Goal: Transaction & Acquisition: Book appointment/travel/reservation

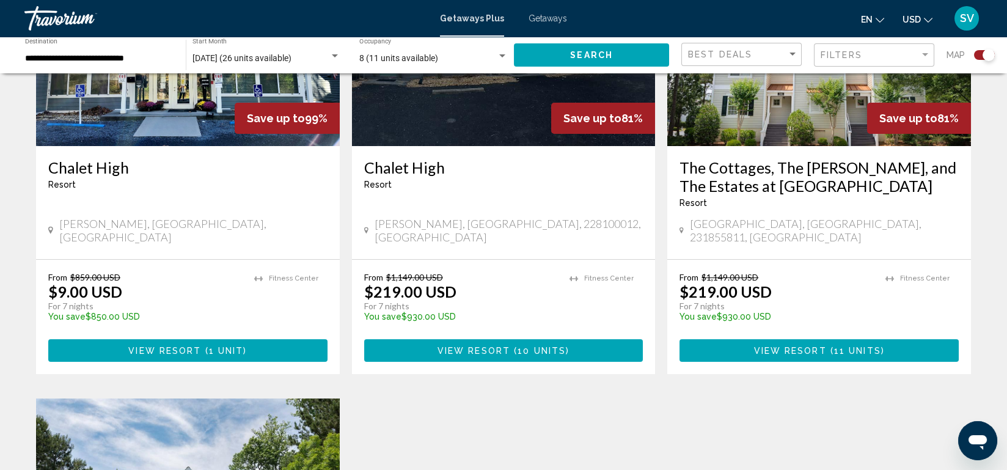
scroll to position [554, 0]
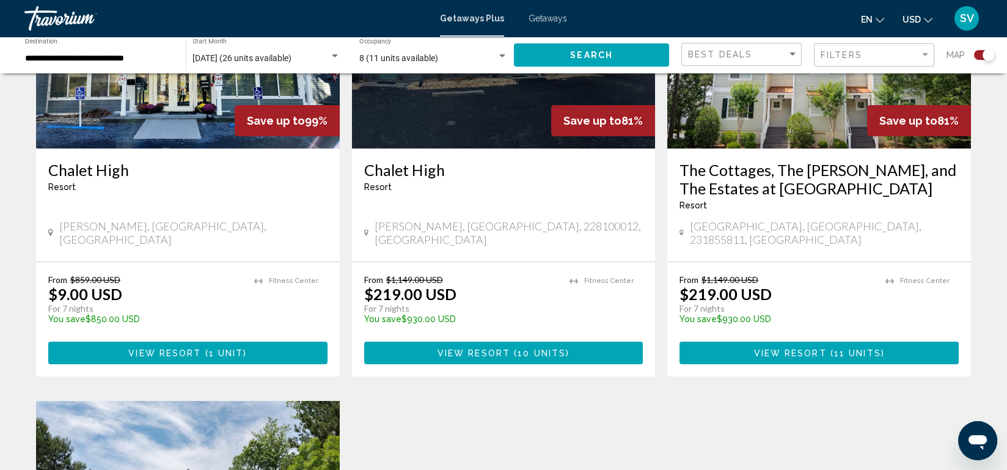
click at [623, 310] on ul "Fitness Center" at bounding box center [605, 303] width 73 height 58
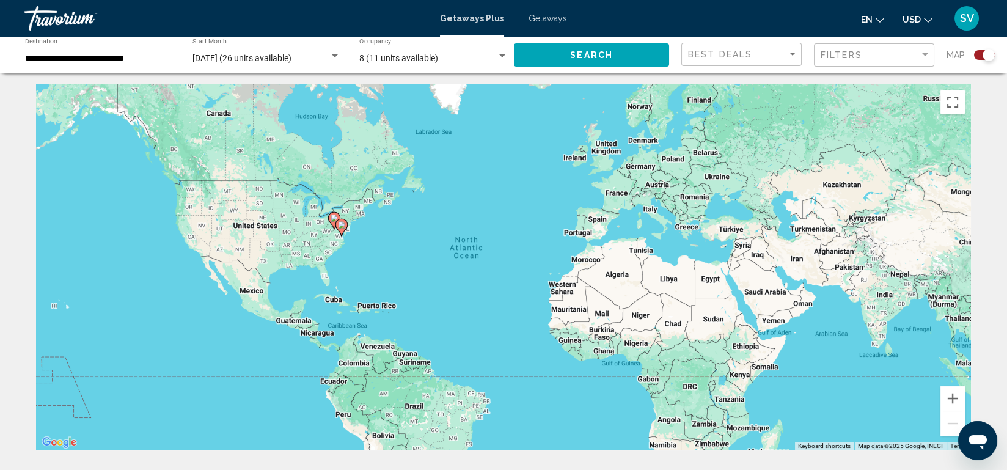
scroll to position [0, 0]
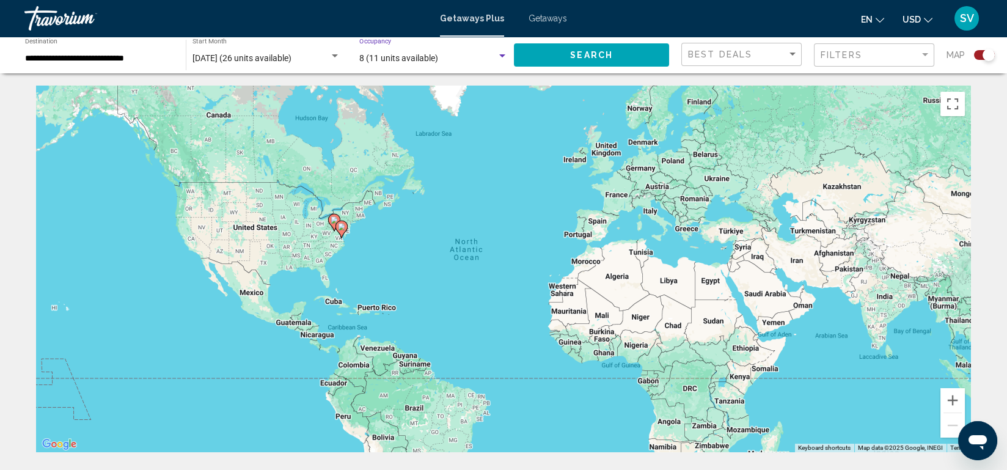
click at [415, 59] on span "8 (11 units available)" at bounding box center [398, 58] width 79 height 10
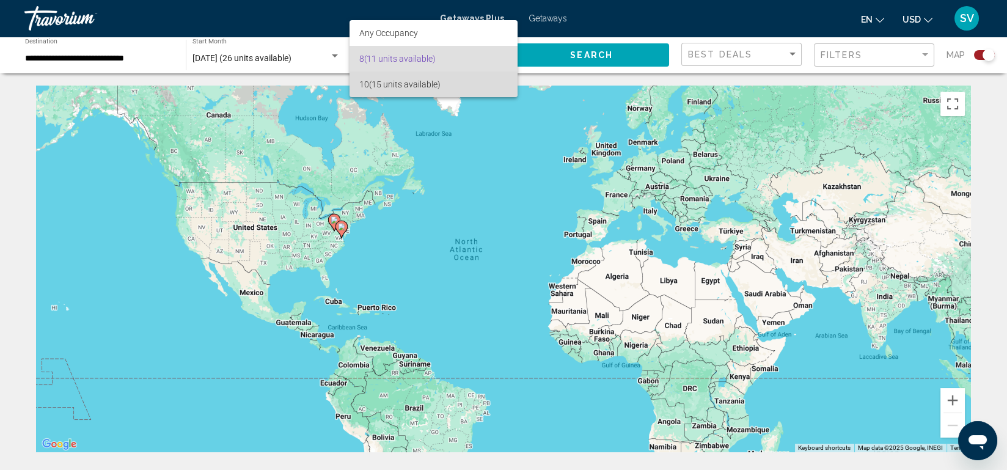
click at [414, 79] on span "10 (15 units available)" at bounding box center [433, 84] width 148 height 26
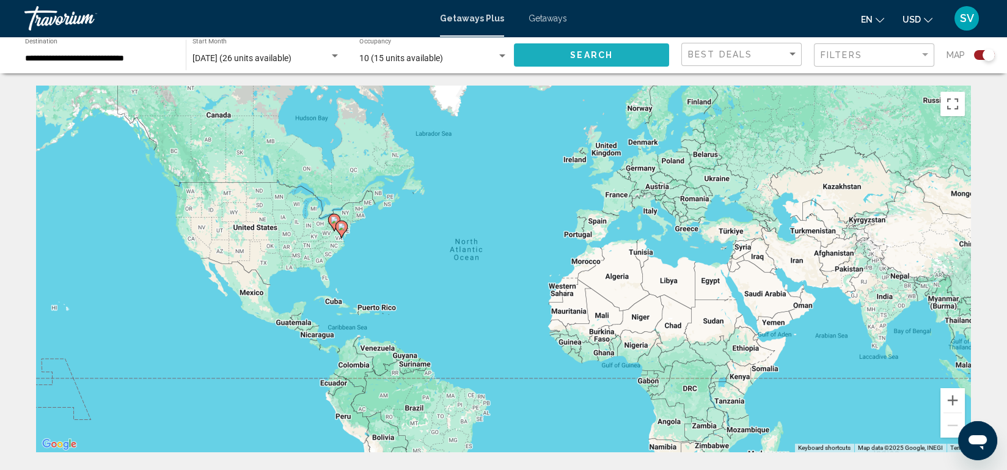
click at [552, 50] on button "Search" at bounding box center [591, 54] width 155 height 23
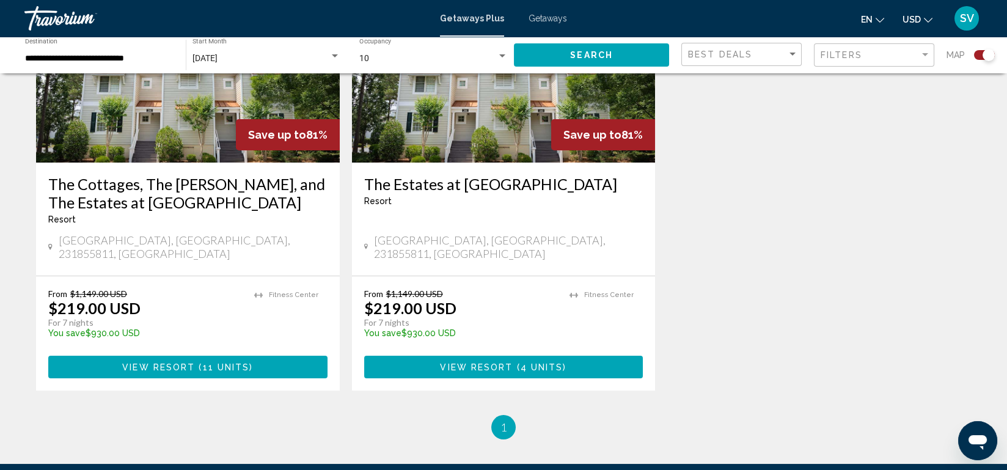
scroll to position [541, 0]
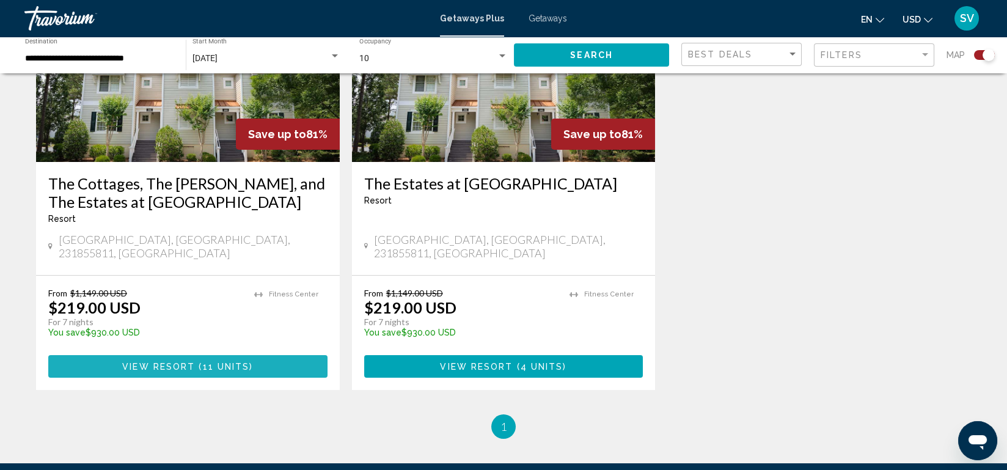
click at [196, 360] on button "View Resort ( 11 units )" at bounding box center [187, 366] width 279 height 23
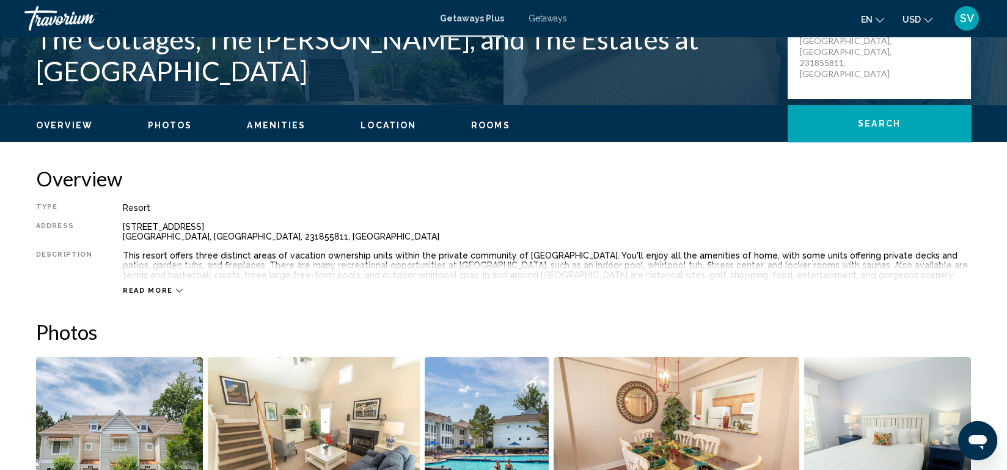
scroll to position [293, 0]
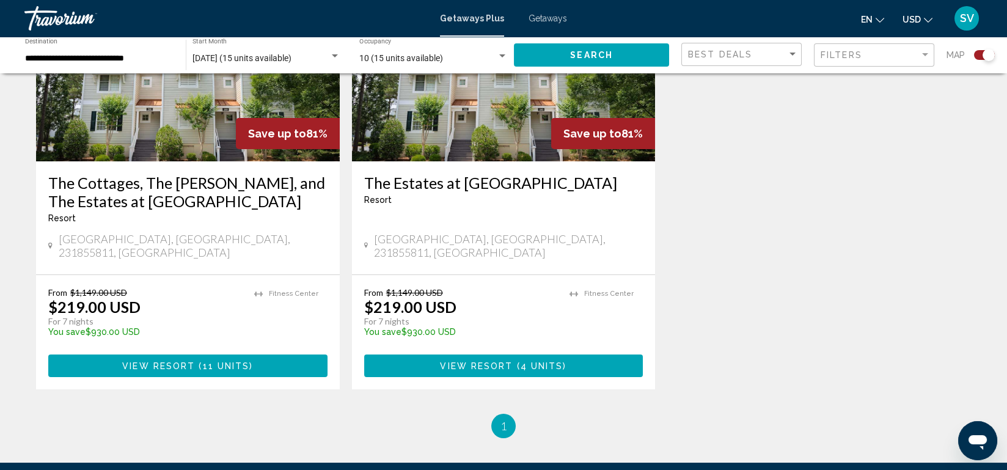
scroll to position [542, 0]
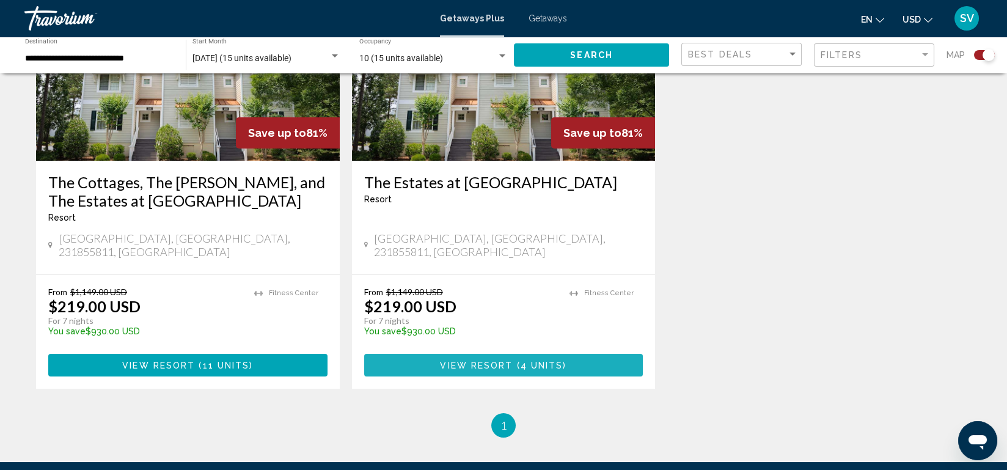
click at [524, 360] on span "4 units" at bounding box center [542, 365] width 43 height 10
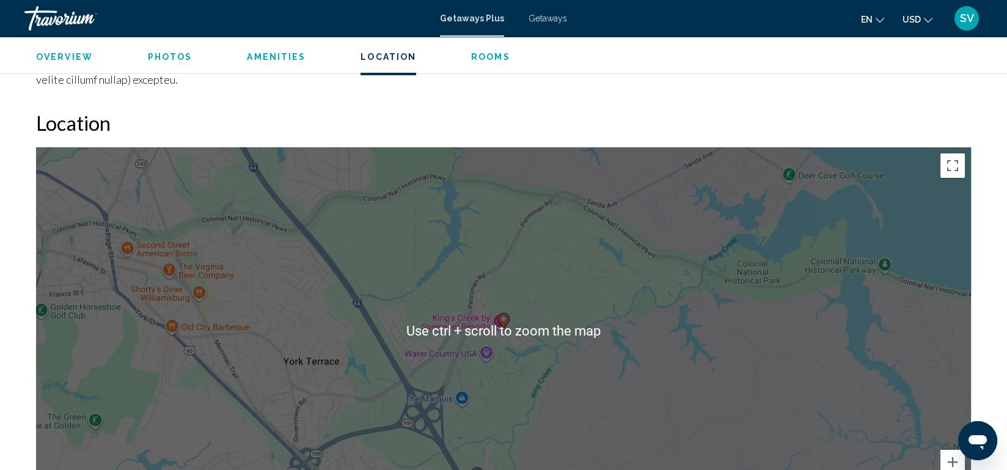
scroll to position [1372, 0]
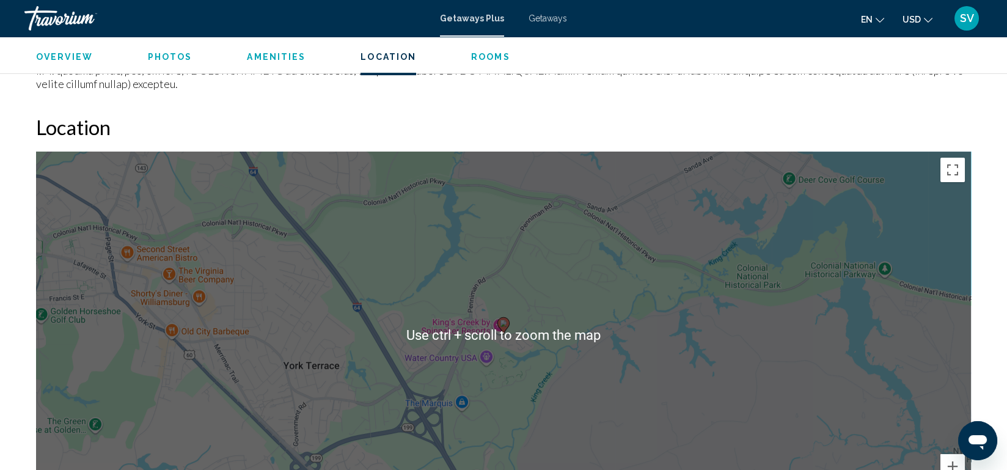
click at [565, 385] on div "To activate drag with keyboard, press Alt + Enter. Once in keyboard drag state,…" at bounding box center [503, 335] width 935 height 367
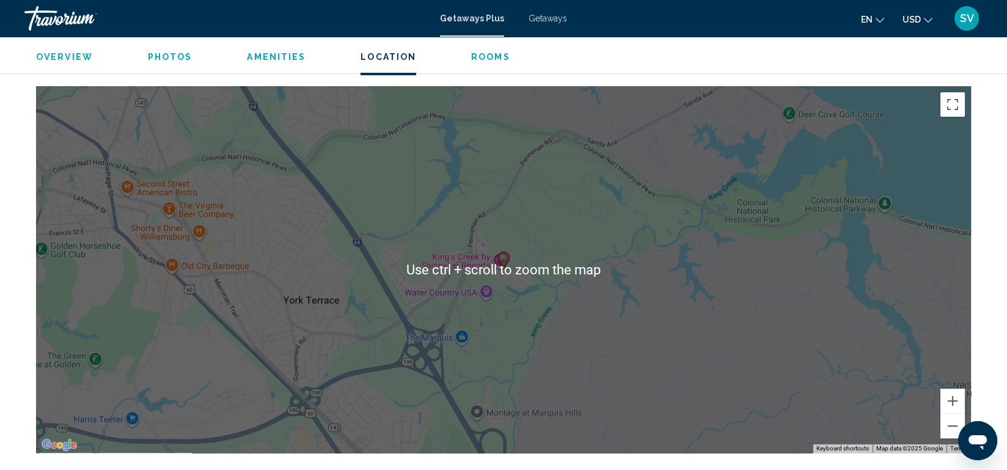
scroll to position [1509, 0]
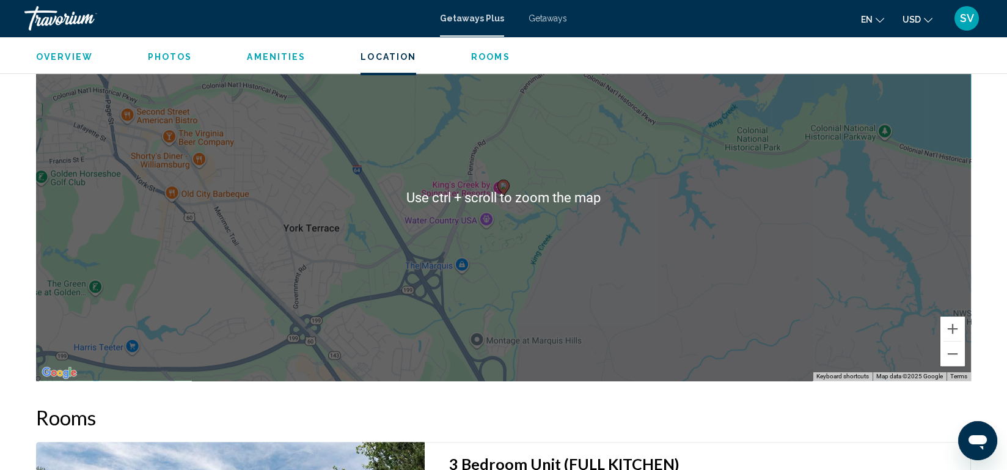
click at [635, 257] on div "To activate drag with keyboard, press Alt + Enter. Once in keyboard drag state,…" at bounding box center [503, 197] width 935 height 367
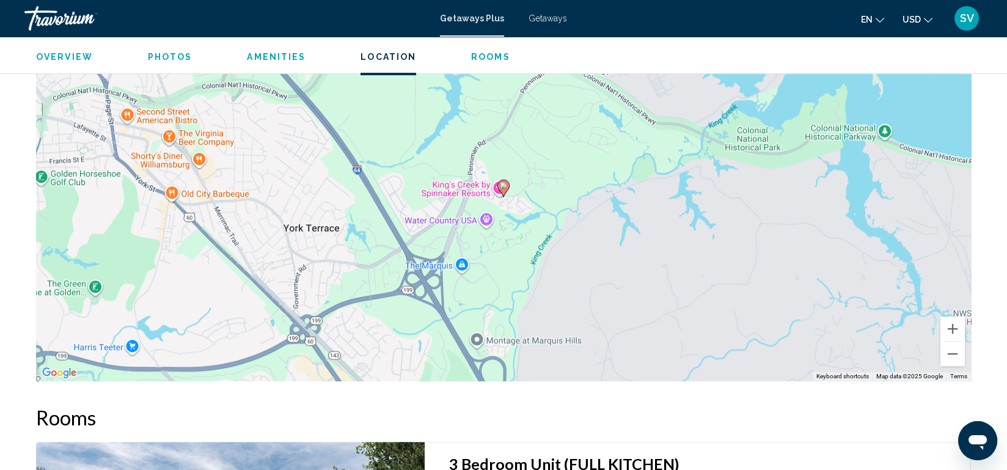
click at [635, 257] on div "To activate drag with keyboard, press Alt + Enter. Once in keyboard drag state,…" at bounding box center [503, 197] width 935 height 367
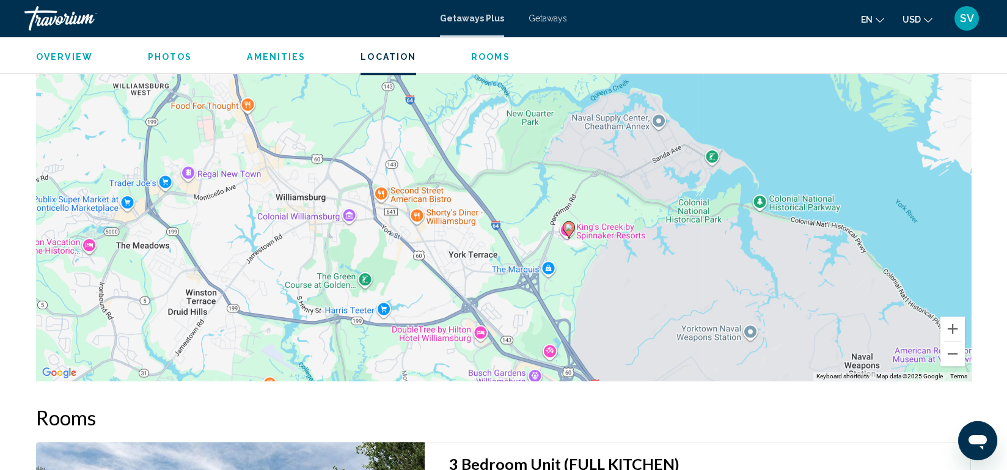
click at [635, 257] on div "To activate drag with keyboard, press Alt + Enter. Once in keyboard drag state,…" at bounding box center [503, 197] width 935 height 367
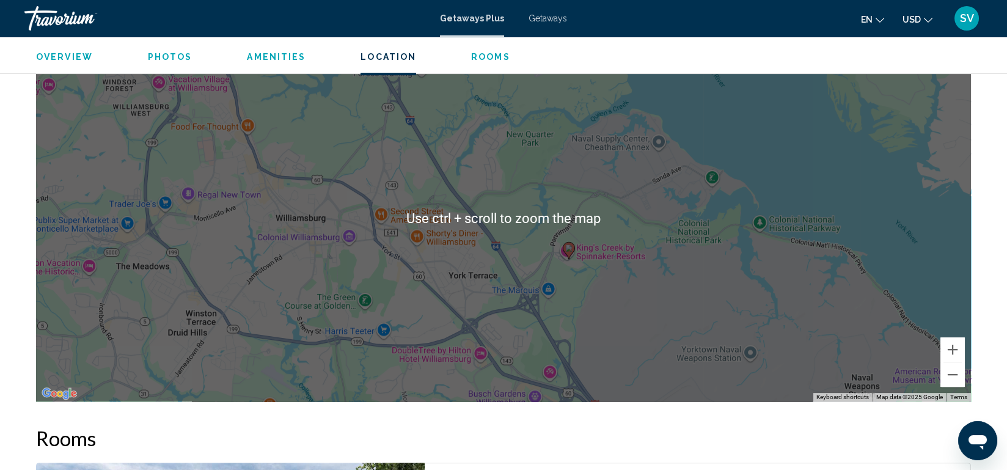
scroll to position [1488, 0]
click at [811, 263] on div "To activate drag with keyboard, press Alt + Enter. Once in keyboard drag state,…" at bounding box center [503, 218] width 935 height 367
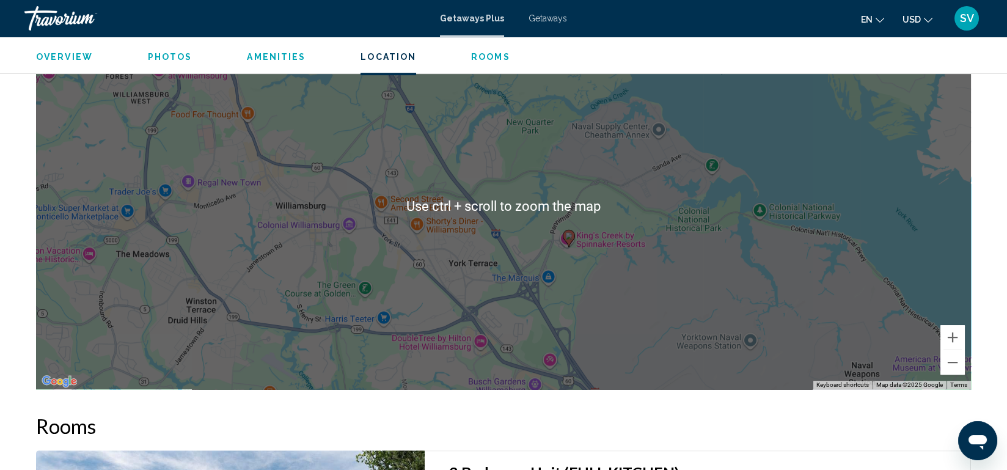
scroll to position [1499, 0]
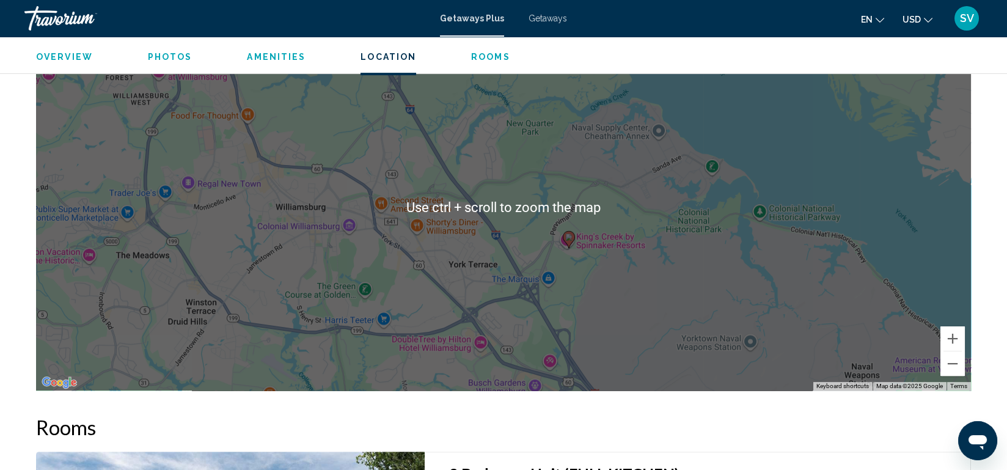
click at [793, 241] on div "To activate drag with keyboard, press Alt + Enter. Once in keyboard drag state,…" at bounding box center [503, 207] width 935 height 367
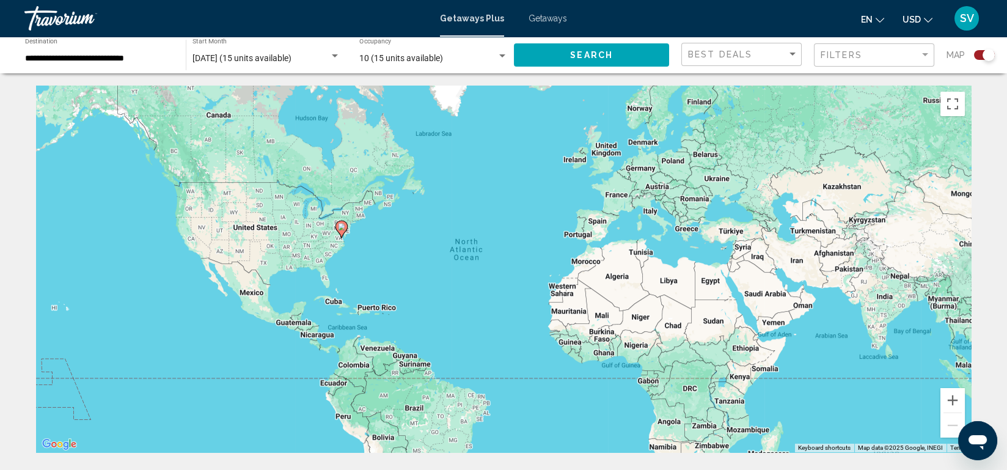
click at [101, 51] on div "**********" at bounding box center [99, 55] width 148 height 34
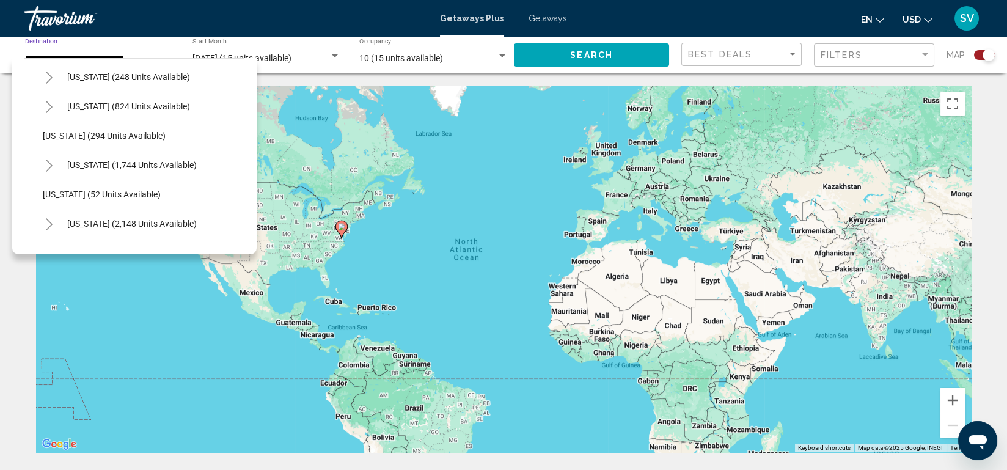
scroll to position [852, 0]
click at [116, 106] on span "[US_STATE] (824 units available)" at bounding box center [128, 107] width 123 height 10
type input "**********"
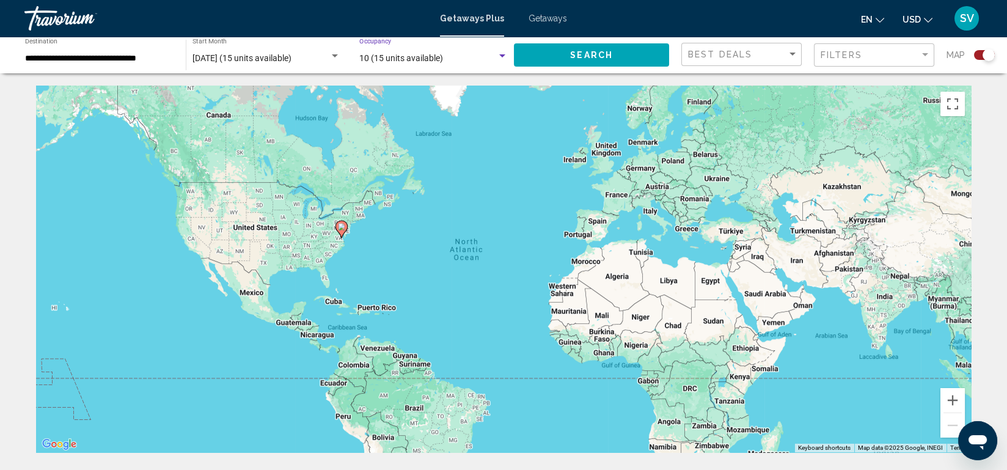
click at [502, 55] on div "Search widget" at bounding box center [502, 55] width 6 height 3
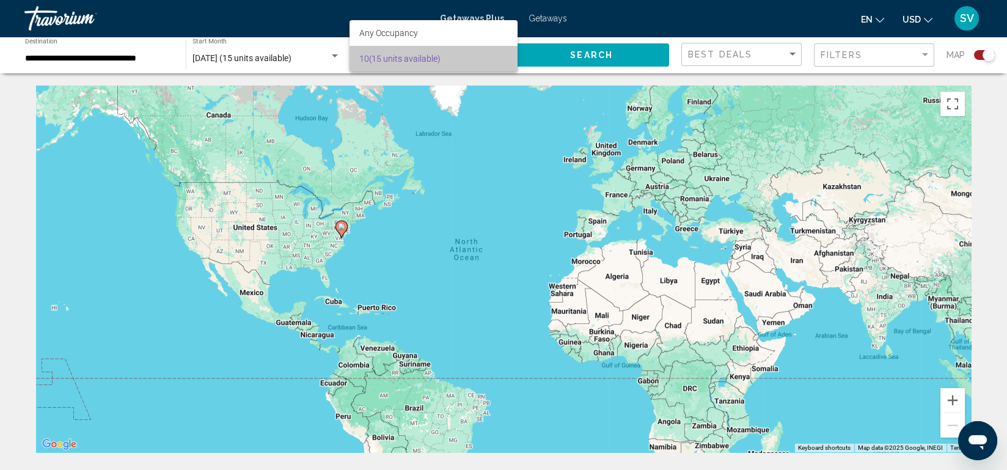
click at [499, 62] on span "10 (15 units available)" at bounding box center [433, 59] width 148 height 26
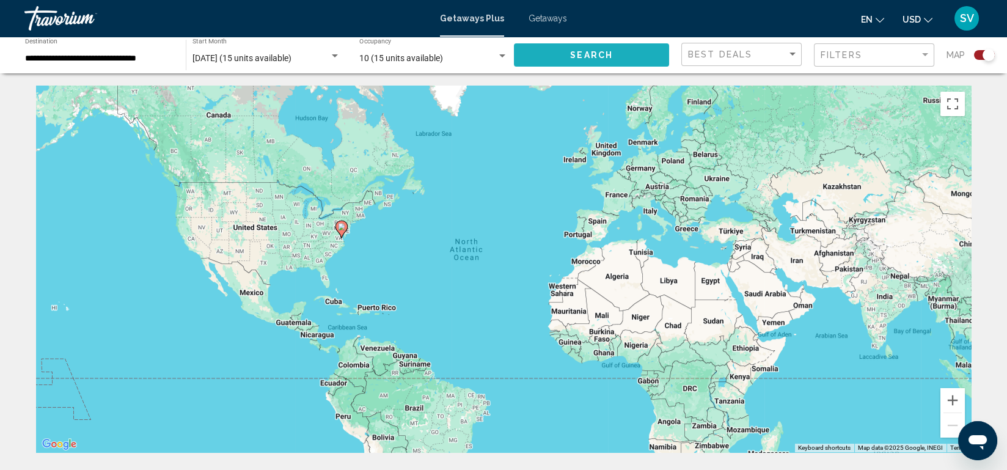
click at [581, 57] on span "Search" at bounding box center [591, 56] width 43 height 10
click at [434, 59] on div "10" at bounding box center [427, 59] width 137 height 10
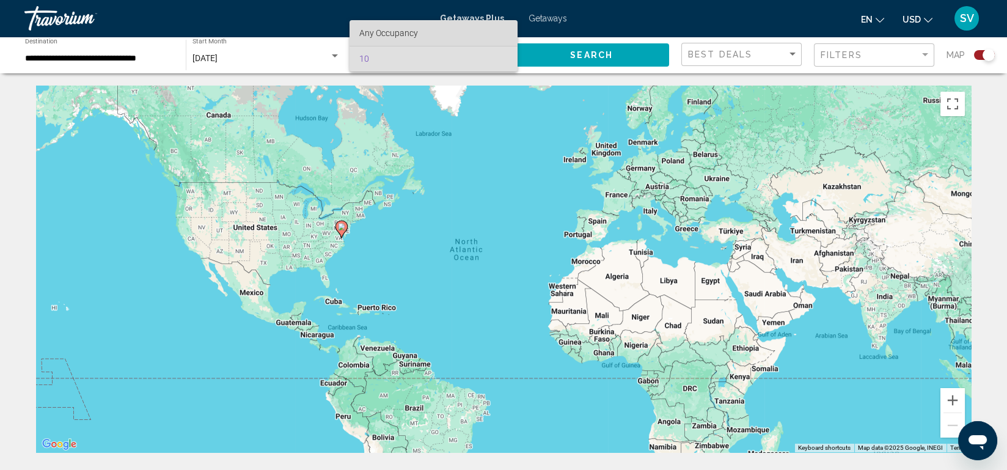
click at [418, 34] on span "Any Occupancy" at bounding box center [433, 33] width 148 height 26
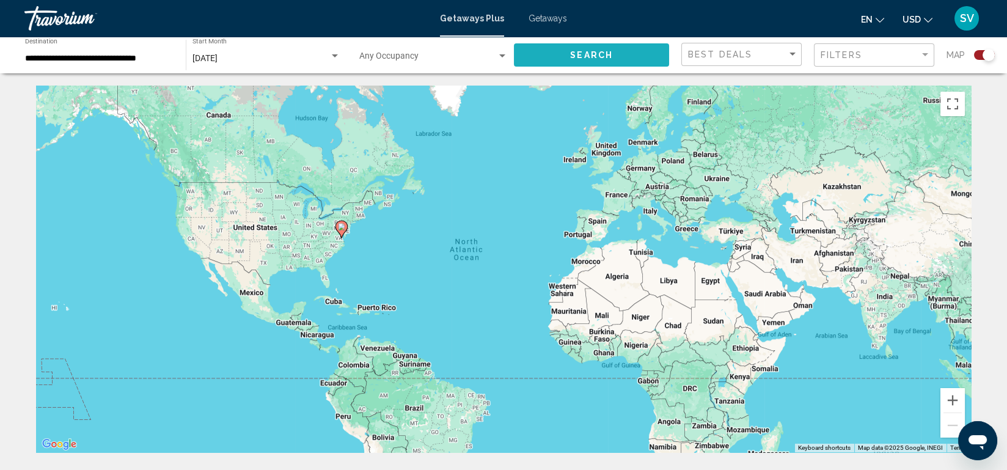
click at [613, 55] on button "Search" at bounding box center [591, 54] width 155 height 23
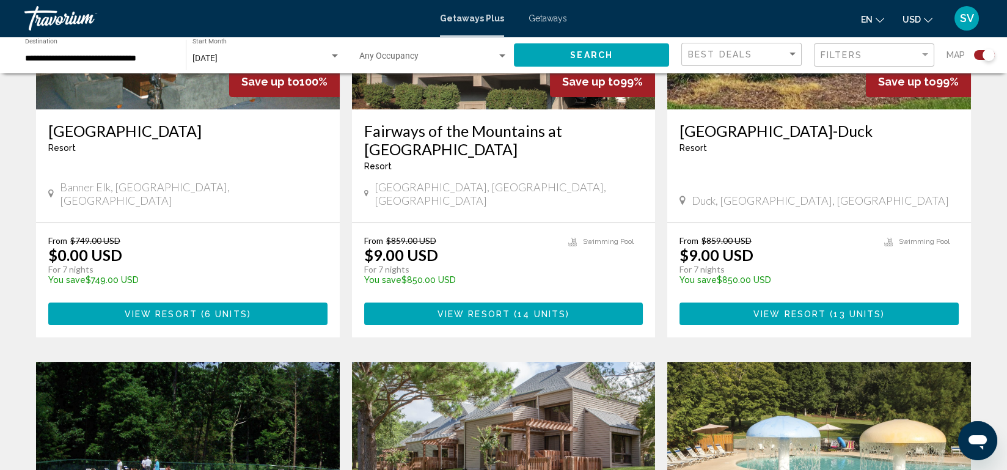
scroll to position [594, 0]
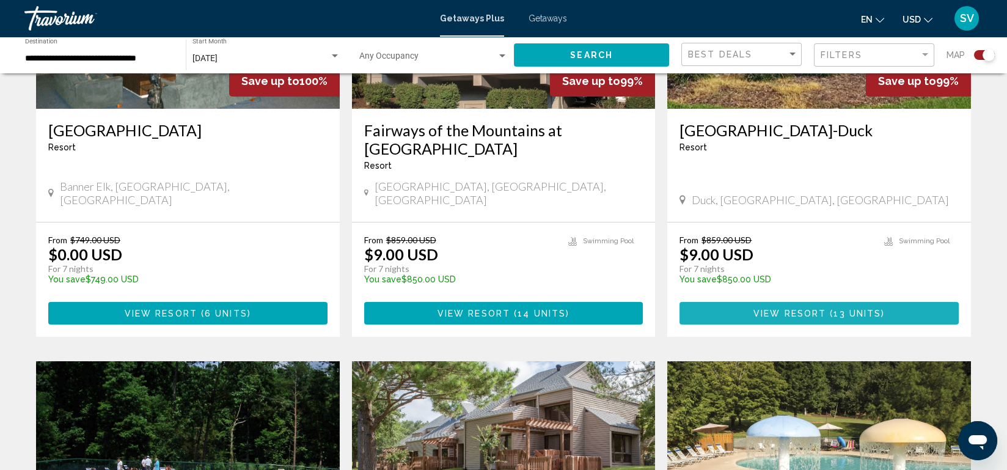
click at [814, 309] on span "View Resort" at bounding box center [789, 314] width 73 height 10
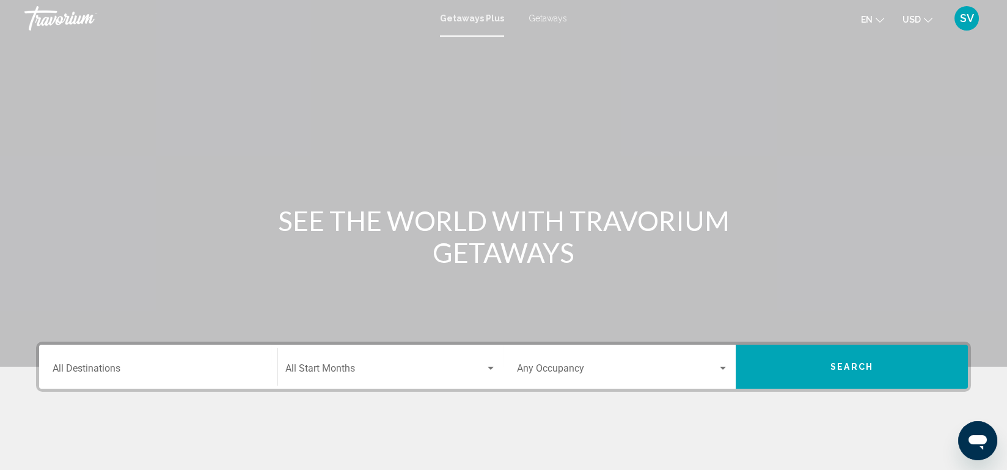
click at [127, 375] on input "Destination All Destinations" at bounding box center [158, 370] width 211 height 11
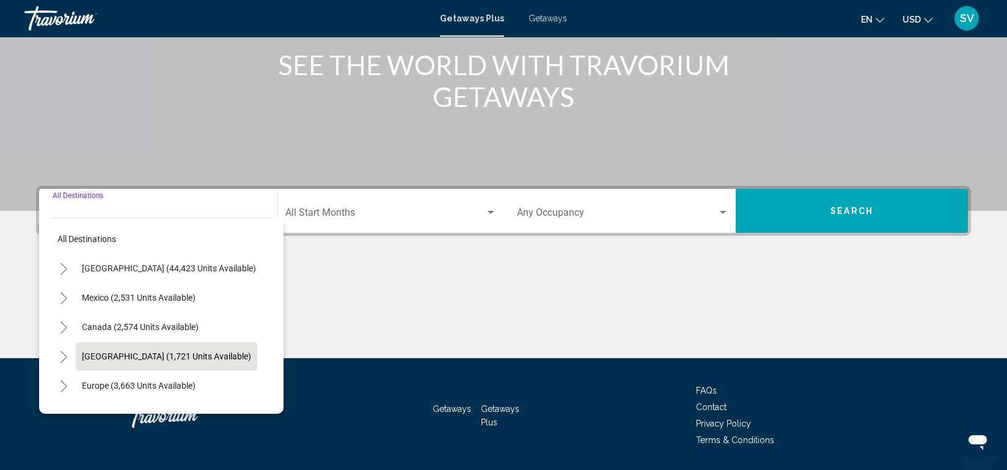
scroll to position [166, 0]
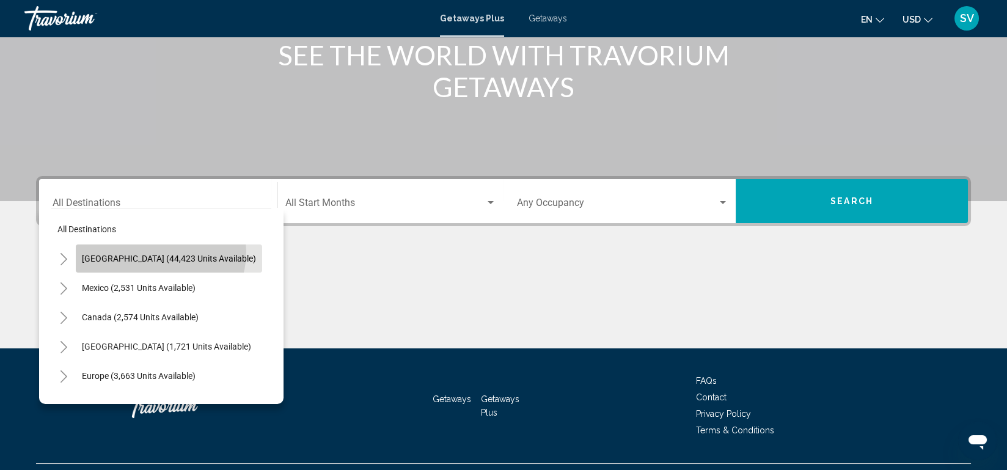
click at [159, 251] on button "[GEOGRAPHIC_DATA] (44,423 units available)" at bounding box center [169, 258] width 186 height 28
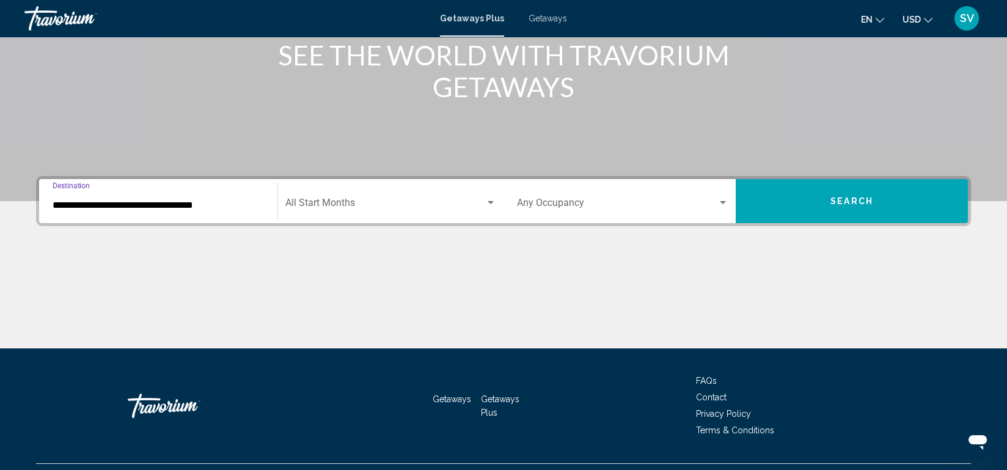
scroll to position [193, 0]
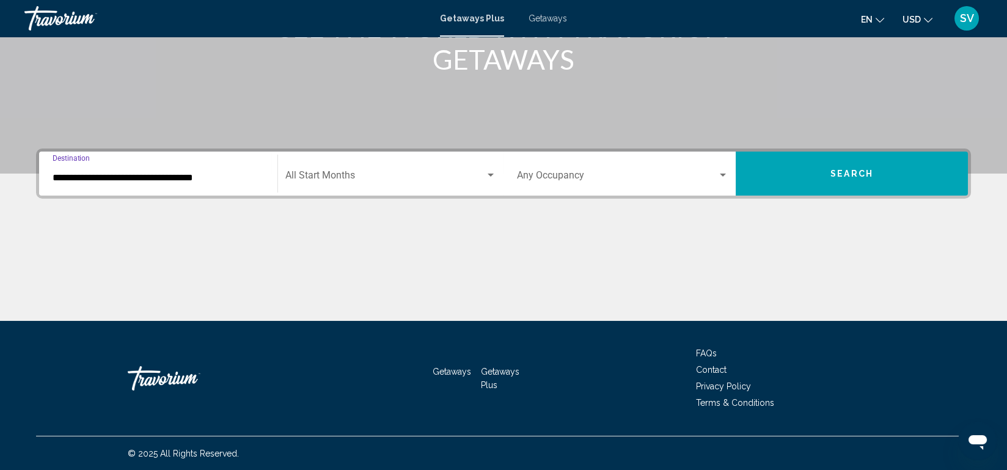
click at [156, 177] on input "**********" at bounding box center [158, 177] width 211 height 11
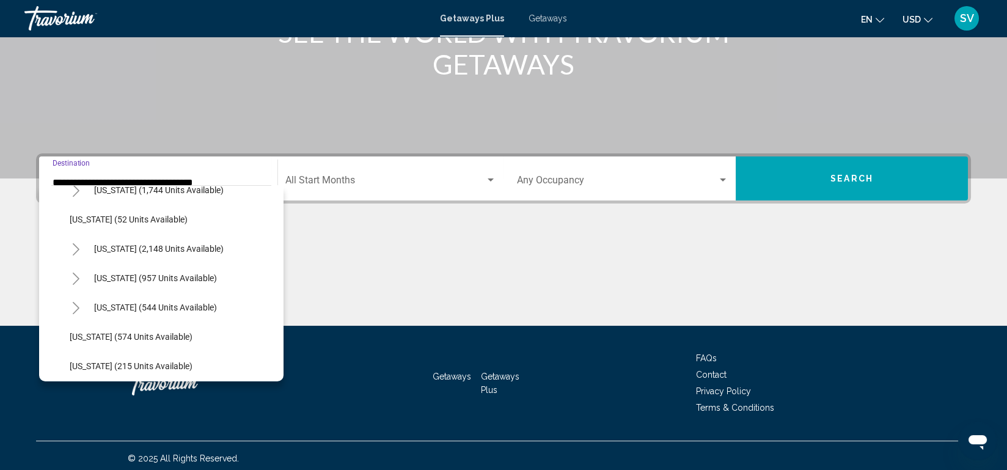
scroll to position [956, 0]
click at [162, 249] on span "[US_STATE] (2,148 units available)" at bounding box center [159, 248] width 130 height 10
type input "**********"
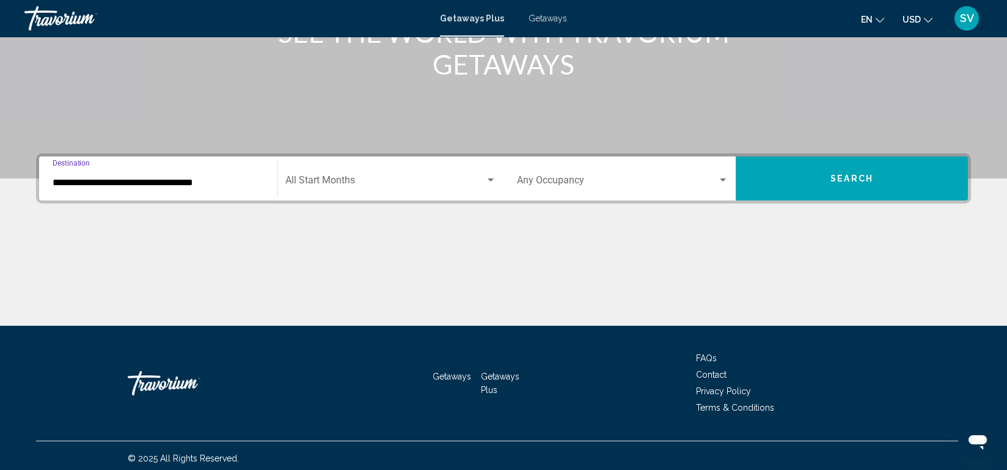
scroll to position [193, 0]
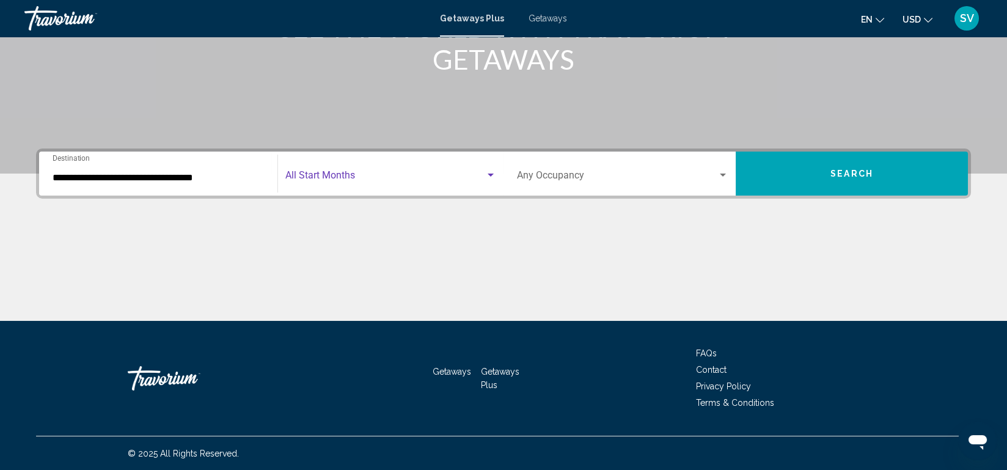
click at [364, 181] on span "Search widget" at bounding box center [385, 177] width 200 height 11
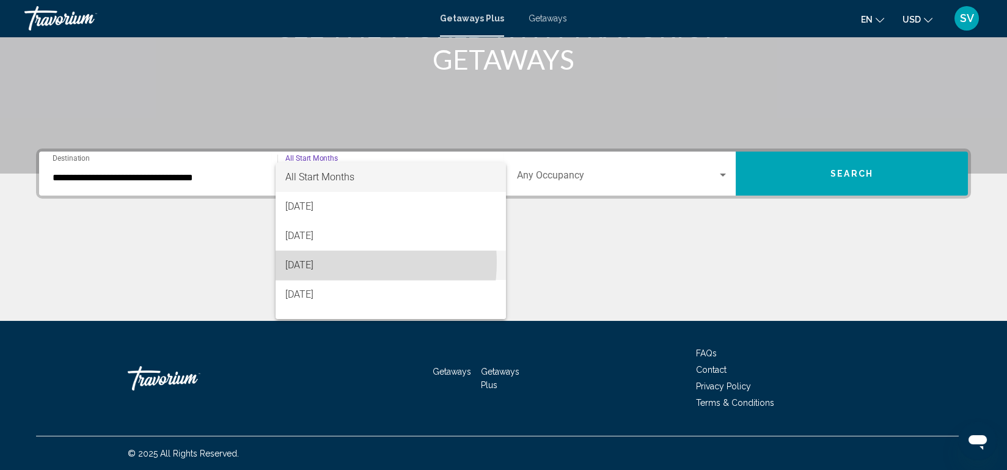
click at [335, 262] on span "[DATE]" at bounding box center [390, 264] width 211 height 29
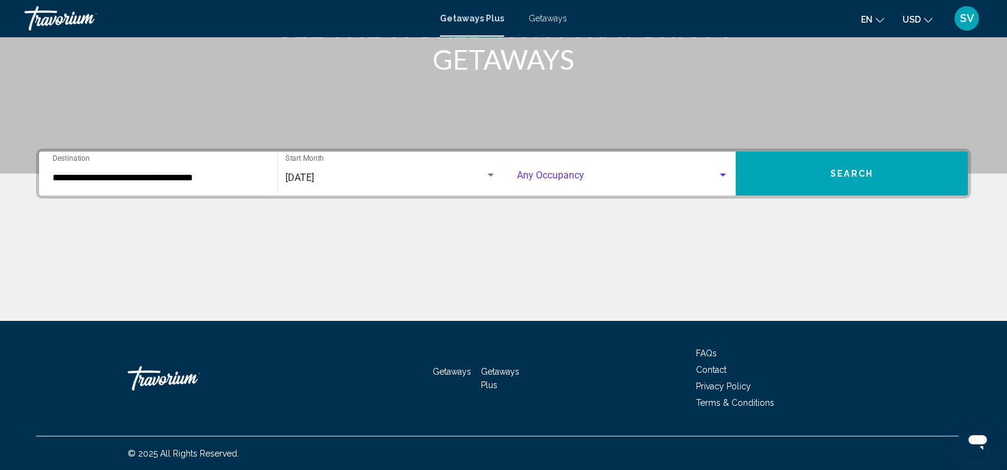
click at [720, 171] on div "Search widget" at bounding box center [722, 175] width 11 height 10
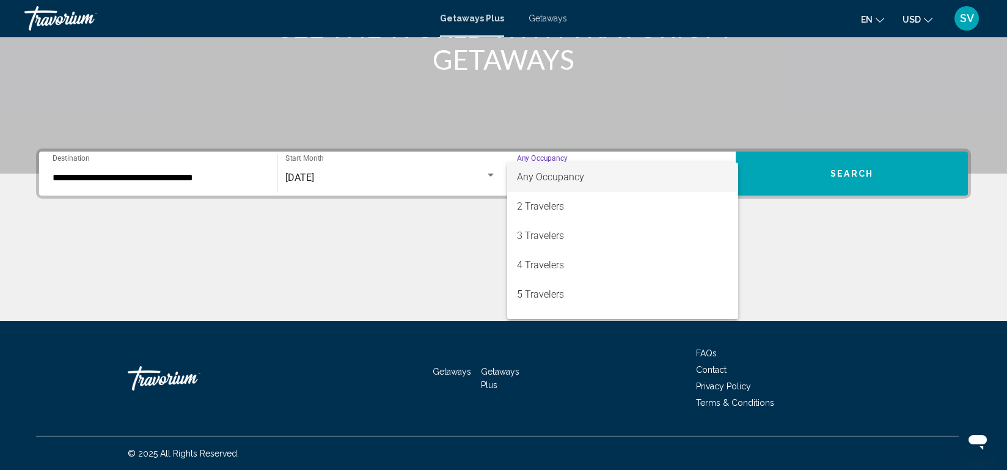
scroll to position [27, 0]
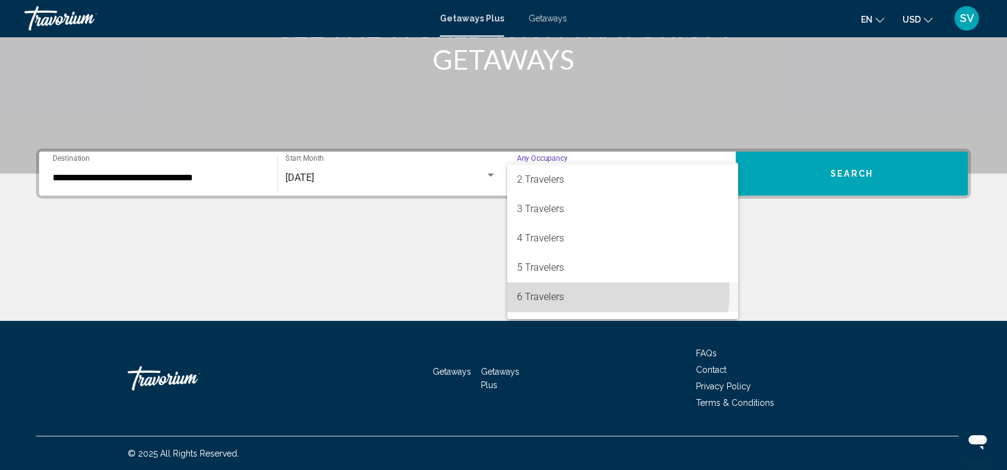
click at [580, 290] on span "6 Travelers" at bounding box center [622, 296] width 211 height 29
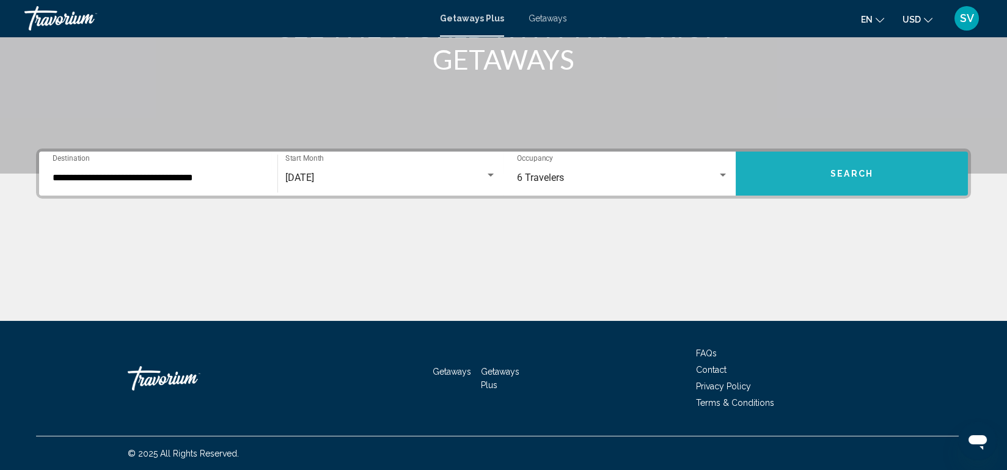
click at [861, 168] on span "Search" at bounding box center [851, 173] width 43 height 10
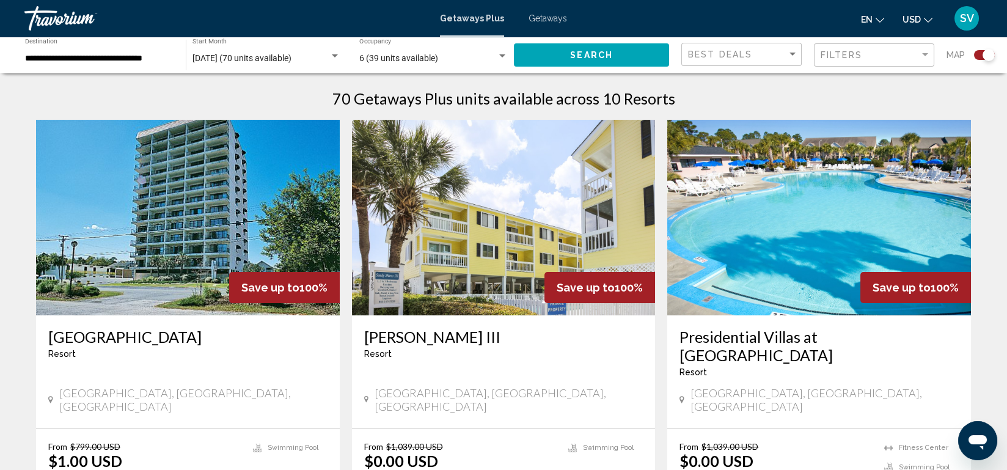
scroll to position [387, 0]
click at [177, 235] on img "Main content" at bounding box center [188, 218] width 304 height 196
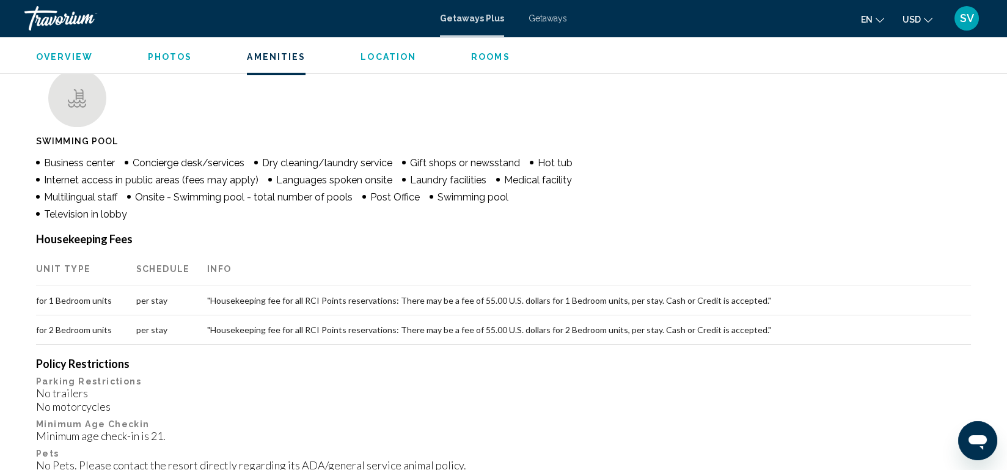
scroll to position [741, 0]
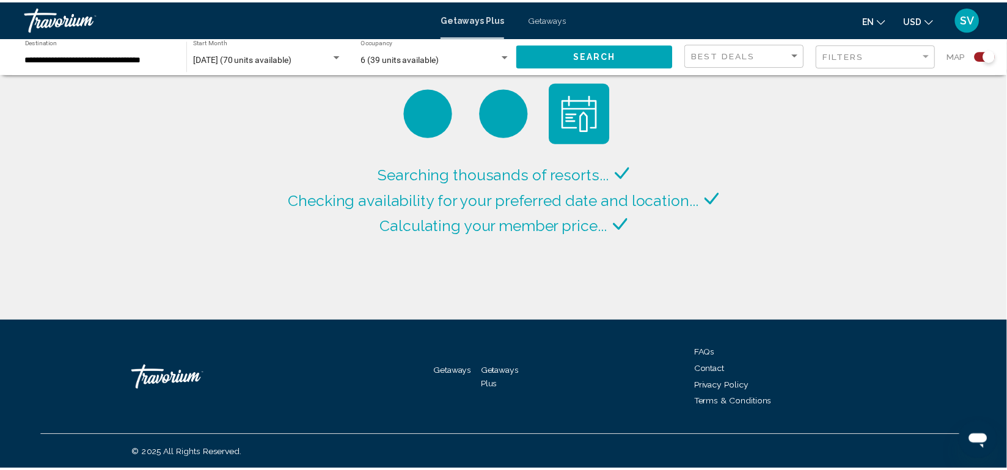
scroll to position [30, 0]
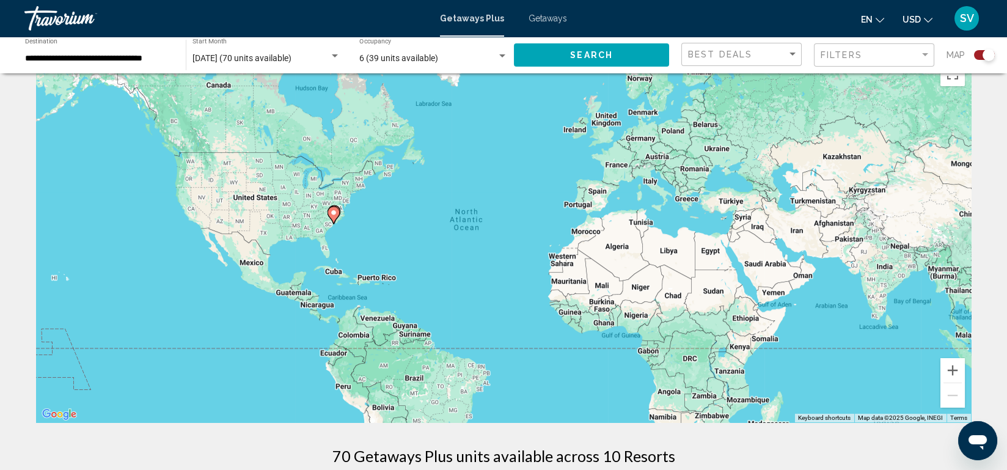
click at [504, 51] on div "6 (39 units available) Occupancy Any Occupancy" at bounding box center [433, 55] width 148 height 34
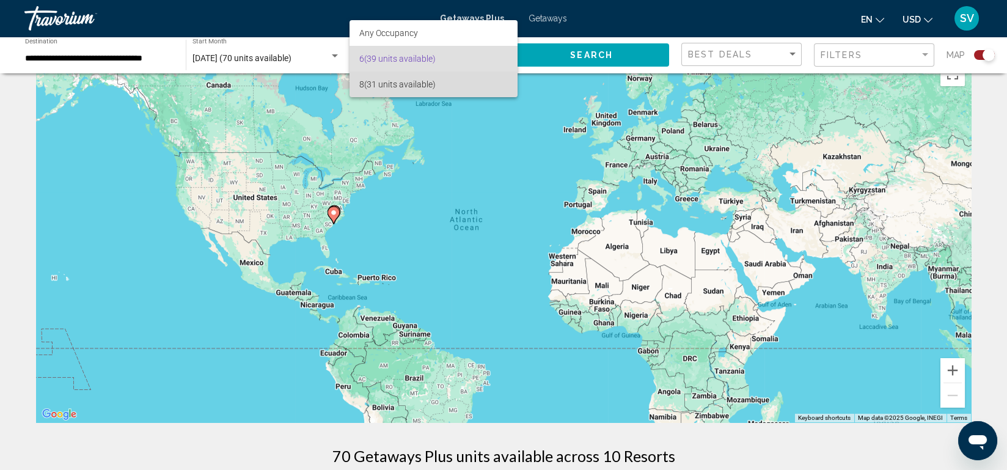
click at [430, 90] on span "8 (31 units available)" at bounding box center [433, 84] width 148 height 26
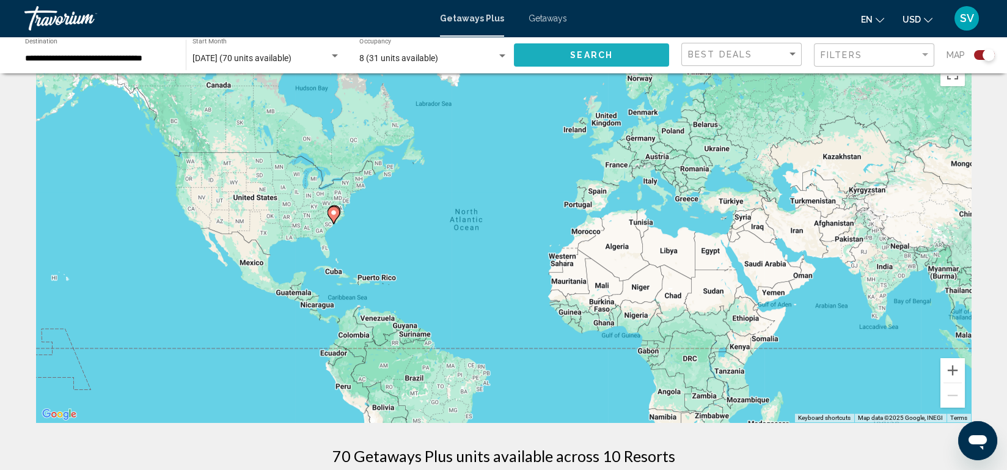
click at [605, 53] on span "Search" at bounding box center [591, 56] width 43 height 10
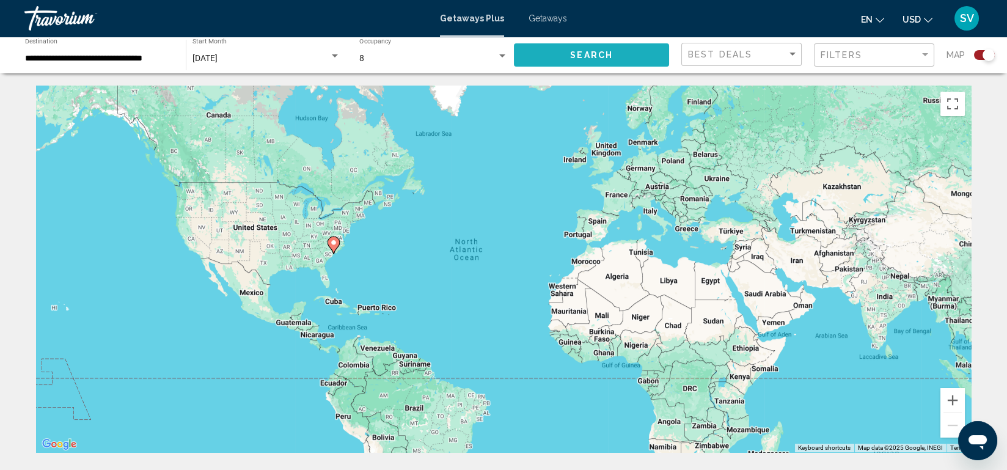
click at [605, 54] on span "Search" at bounding box center [591, 56] width 43 height 10
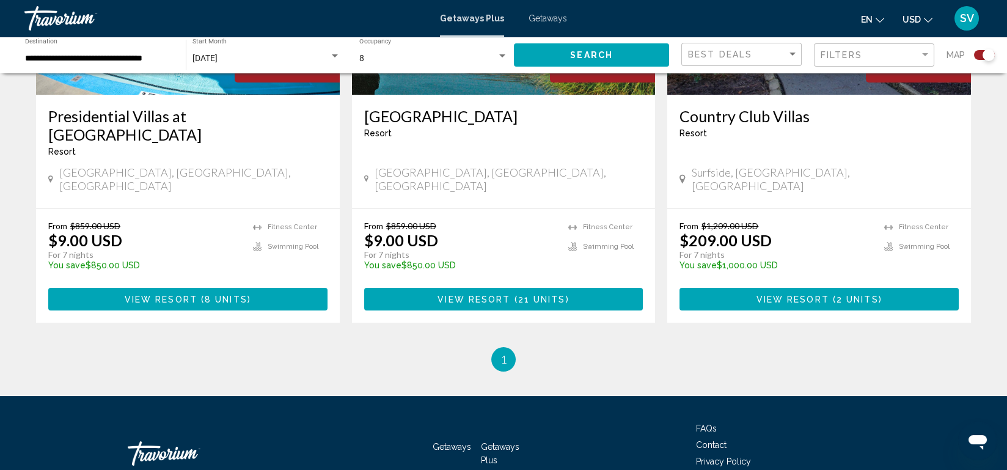
scroll to position [608, 0]
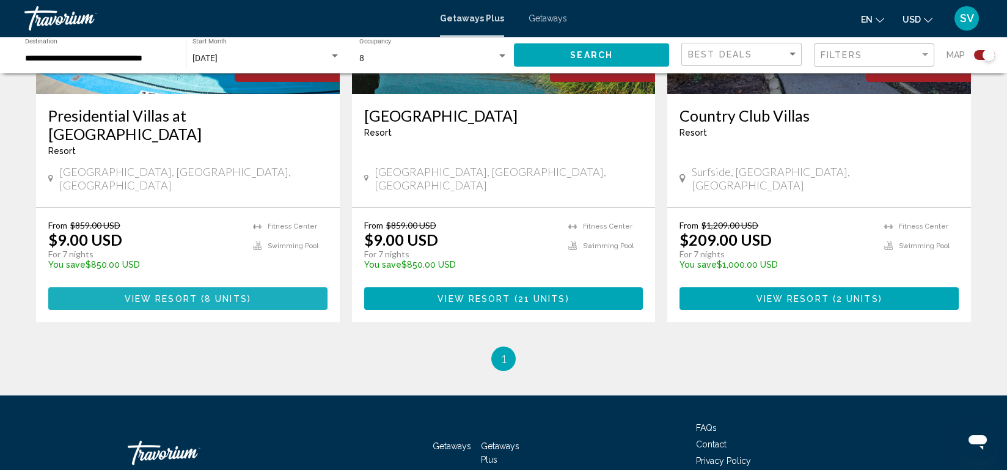
click at [238, 294] on span "8 units" at bounding box center [226, 299] width 43 height 10
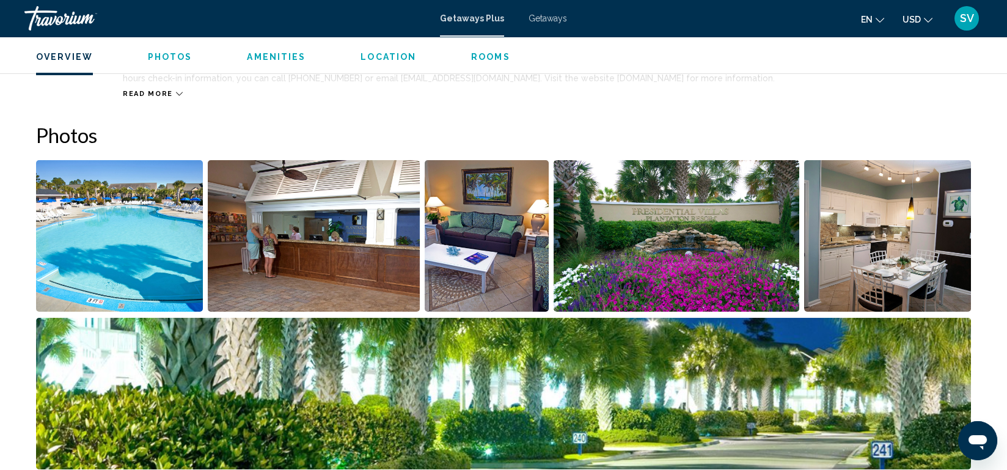
scroll to position [506, 0]
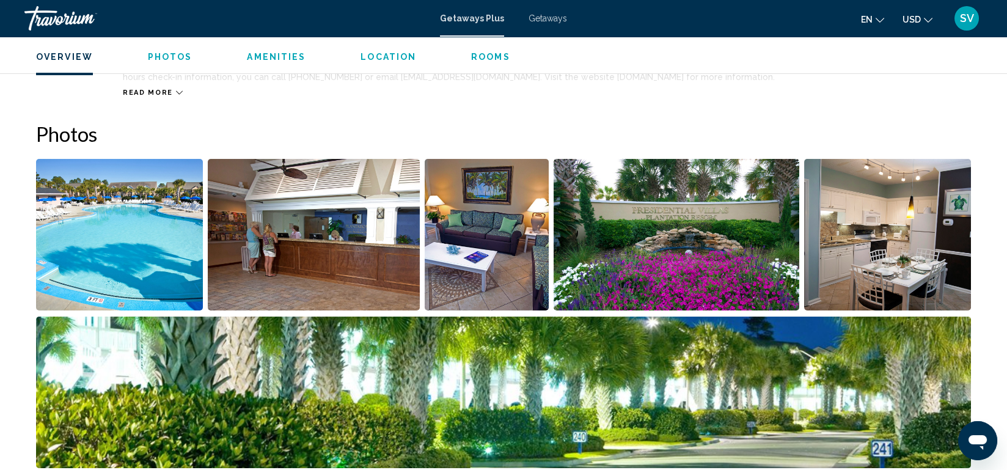
click at [238, 261] on img "Open full-screen image slider" at bounding box center [314, 235] width 213 height 152
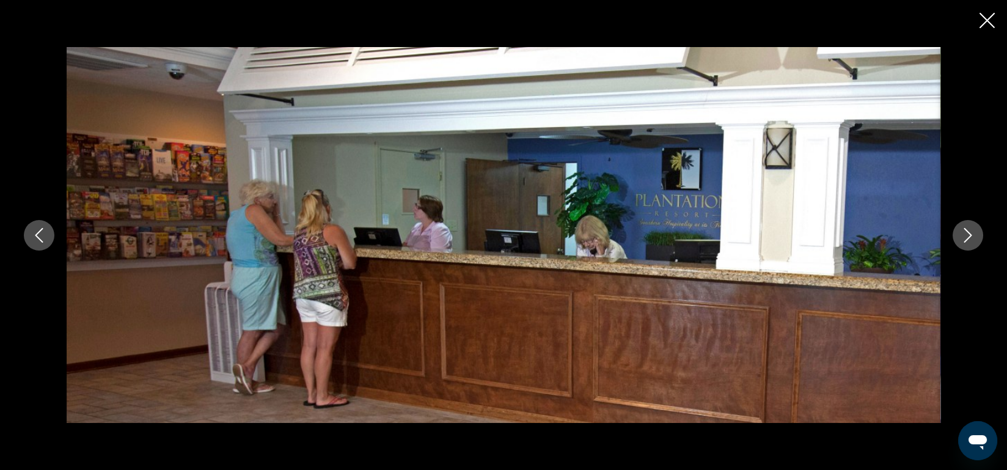
scroll to position [539, 0]
click at [972, 232] on icon "Next image" at bounding box center [967, 235] width 15 height 15
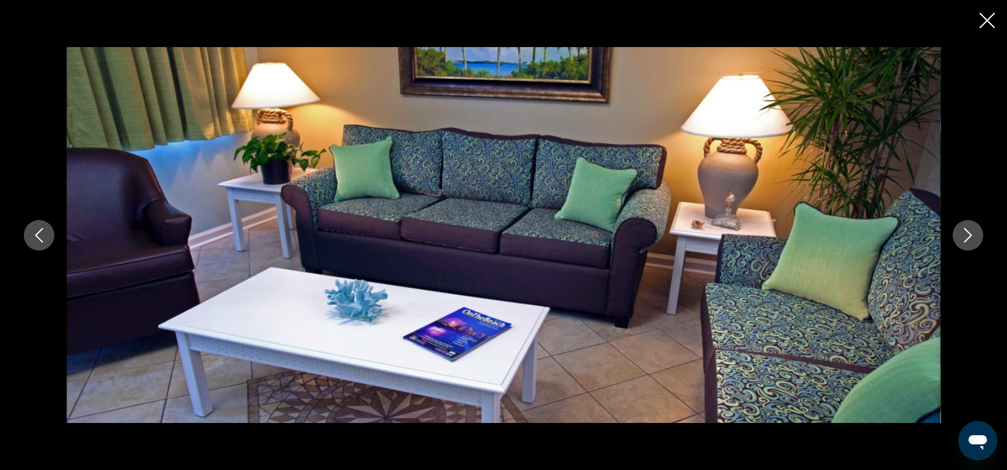
click at [972, 232] on icon "Next image" at bounding box center [967, 235] width 15 height 15
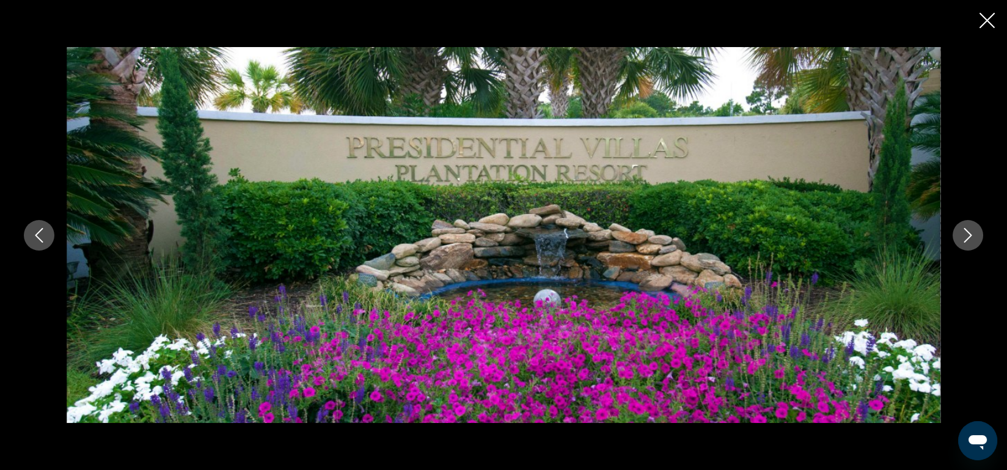
click at [972, 232] on icon "Next image" at bounding box center [967, 235] width 15 height 15
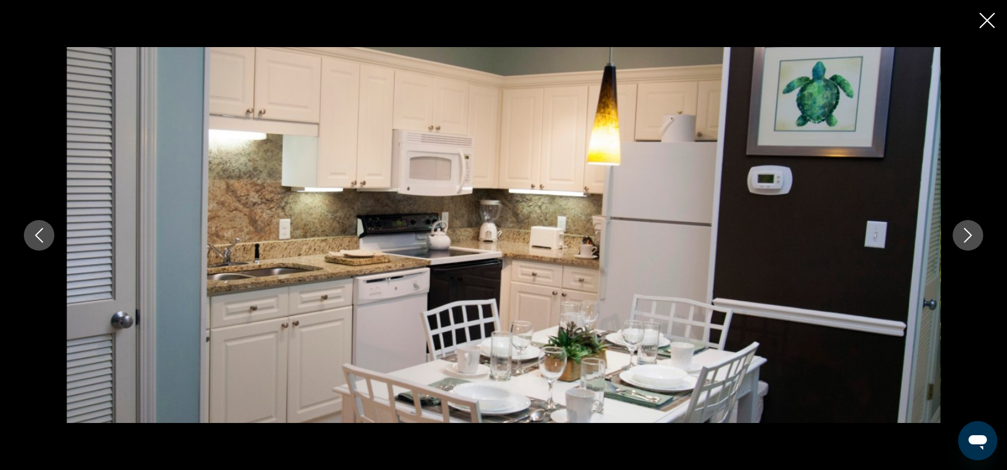
click at [26, 244] on div "Main content" at bounding box center [504, 235] width 984 height 376
click at [40, 230] on icon "Previous image" at bounding box center [39, 235] width 8 height 15
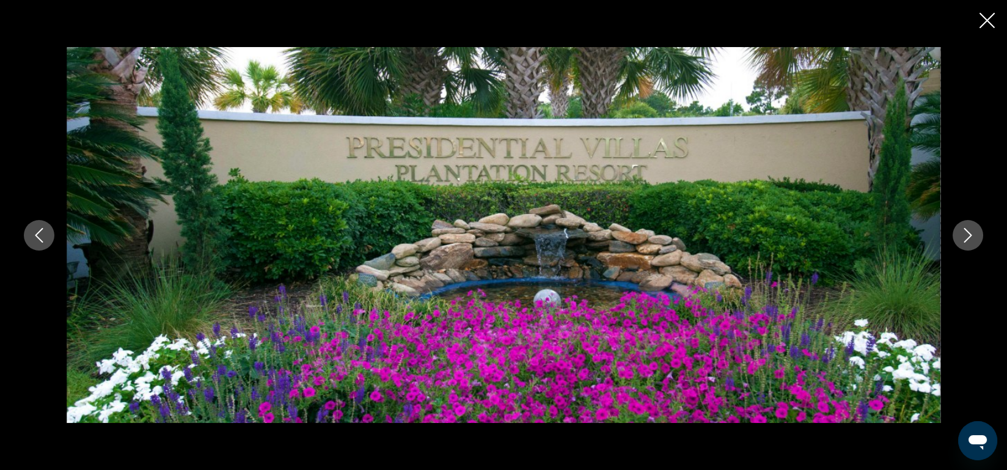
scroll to position [703, 0]
click at [43, 233] on icon "Previous image" at bounding box center [39, 235] width 15 height 15
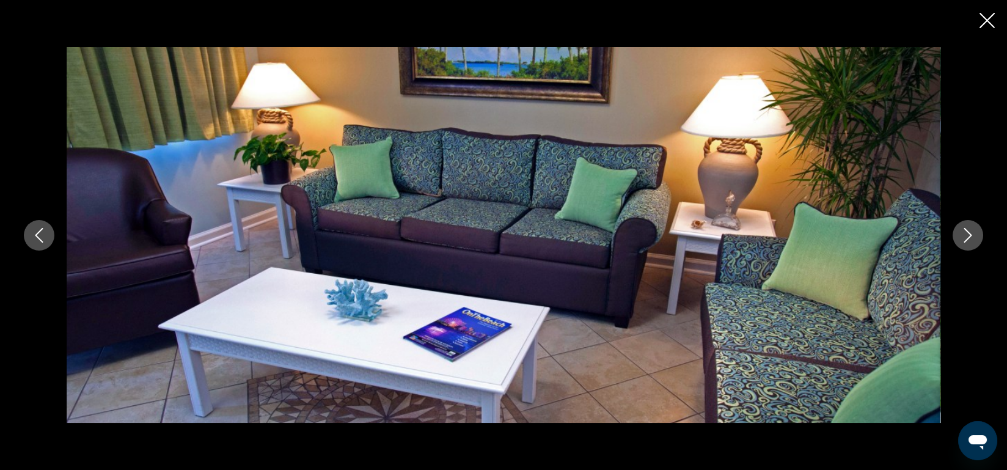
click at [43, 233] on icon "Previous image" at bounding box center [39, 235] width 15 height 15
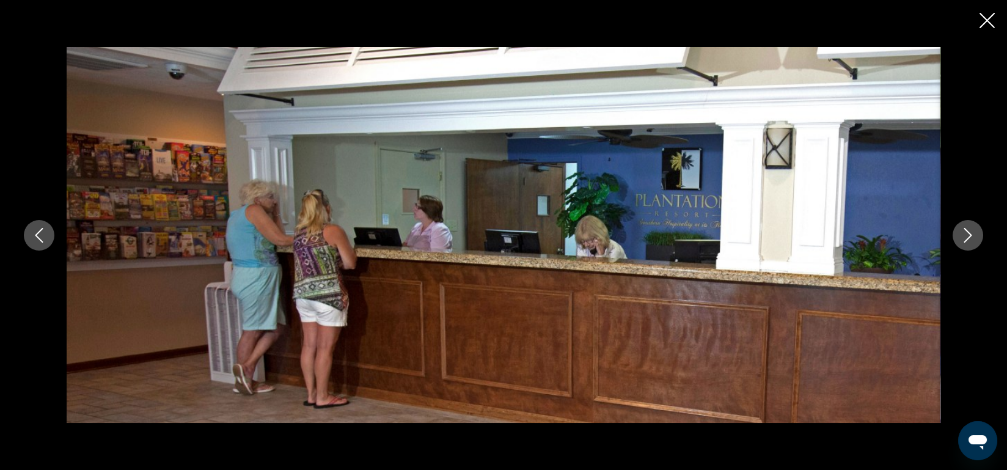
click at [43, 233] on icon "Previous image" at bounding box center [39, 235] width 15 height 15
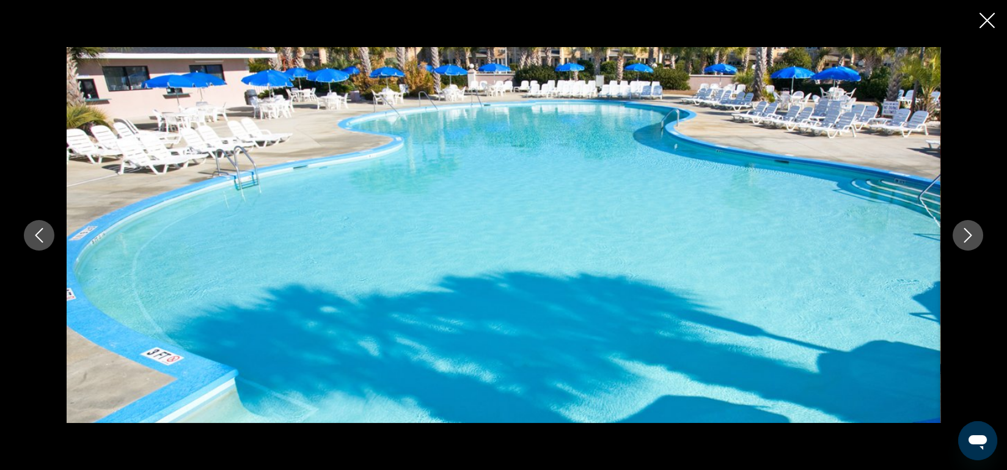
click at [43, 233] on icon "Previous image" at bounding box center [39, 235] width 15 height 15
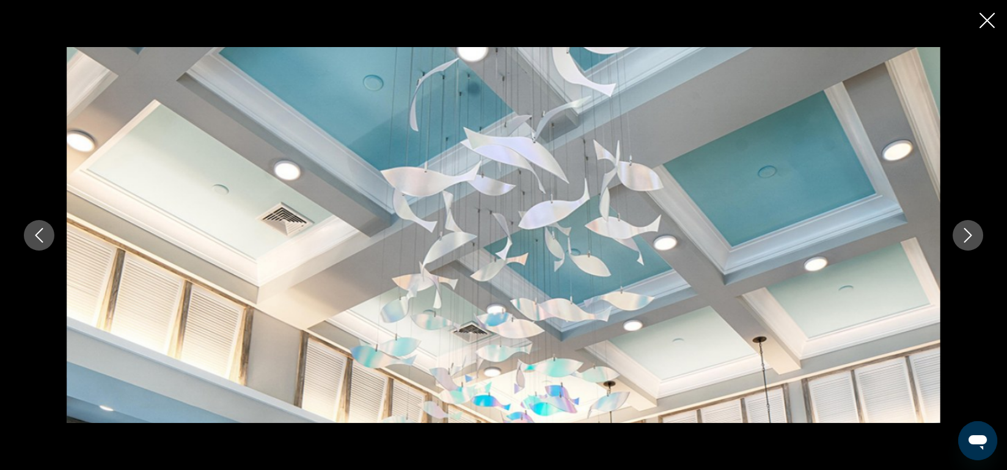
click at [993, 18] on icon "Close slideshow" at bounding box center [986, 20] width 15 height 15
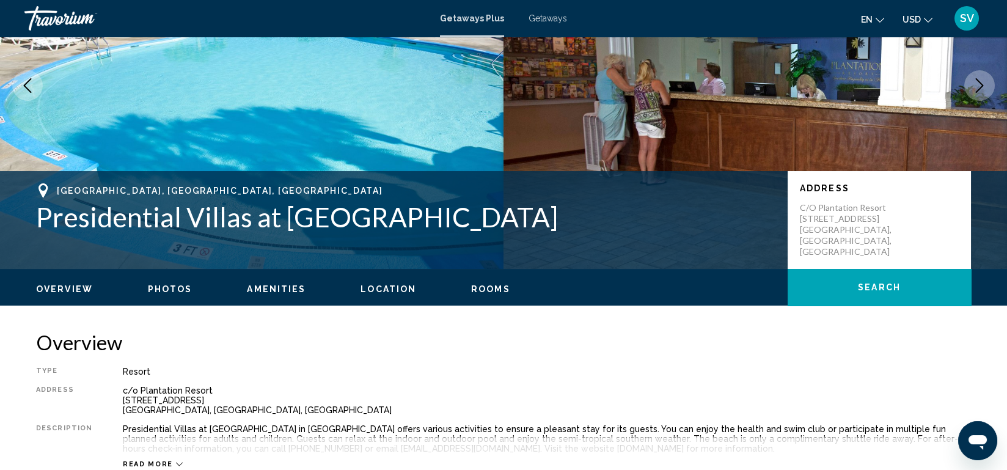
scroll to position [136, 0]
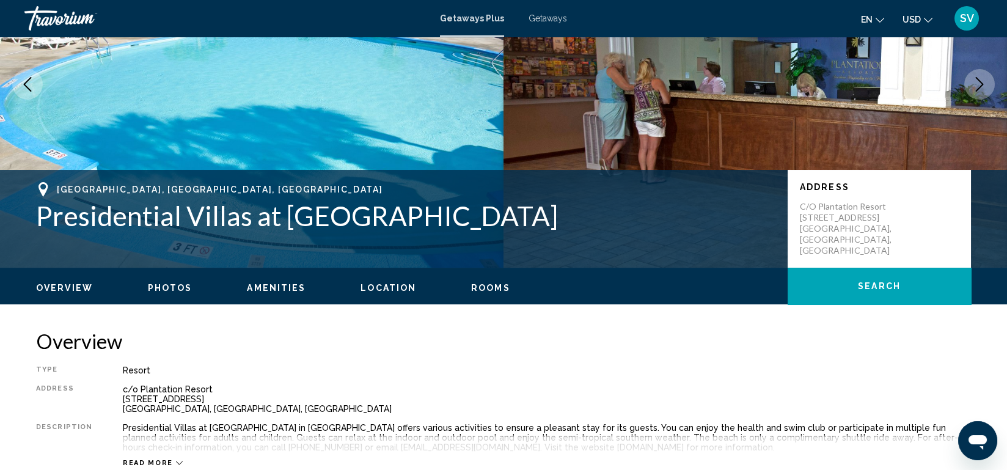
click at [395, 292] on span "Location" at bounding box center [388, 288] width 56 height 10
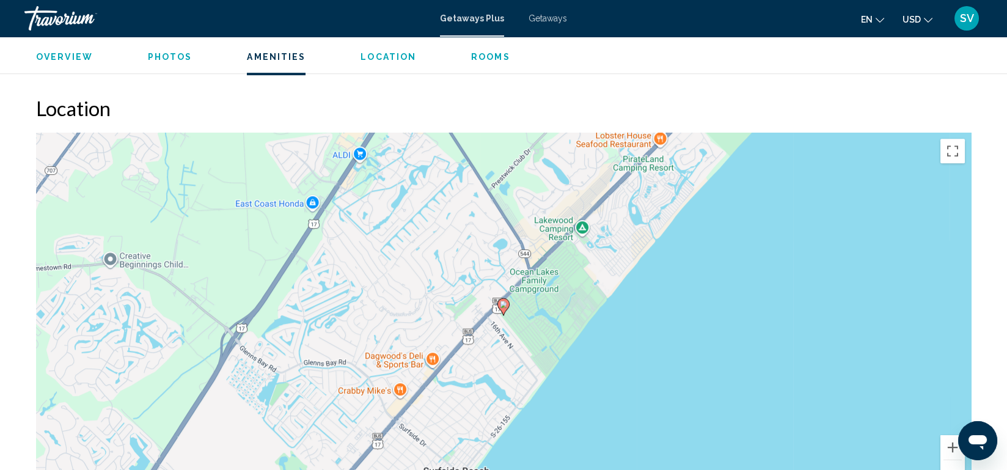
scroll to position [1884, 0]
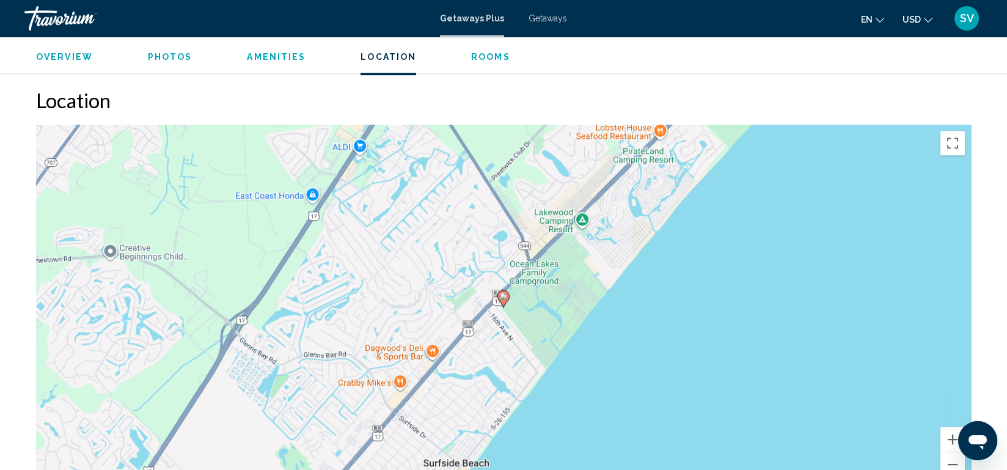
click at [745, 338] on div "To activate drag with keyboard, press Alt + Enter. Once in keyboard drag state,…" at bounding box center [503, 308] width 935 height 367
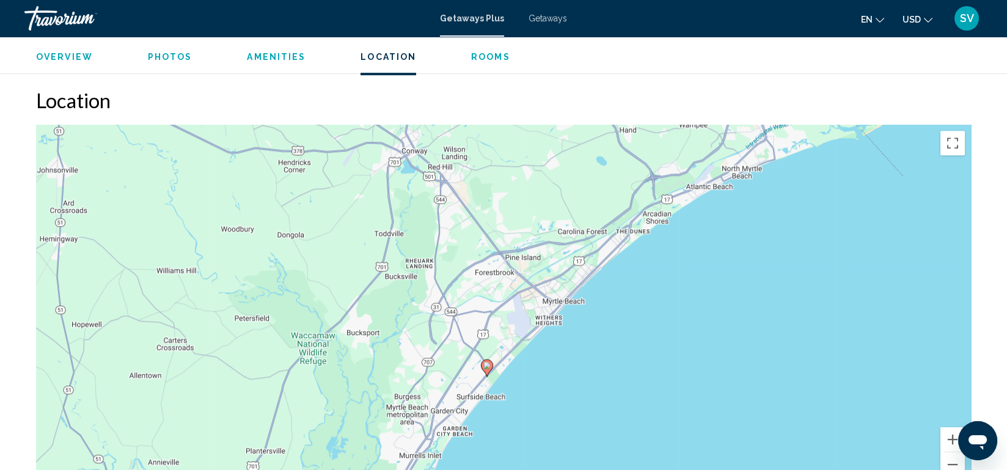
click at [800, 186] on div "To activate drag with keyboard, press Alt + Enter. Once in keyboard drag state,…" at bounding box center [503, 308] width 935 height 367
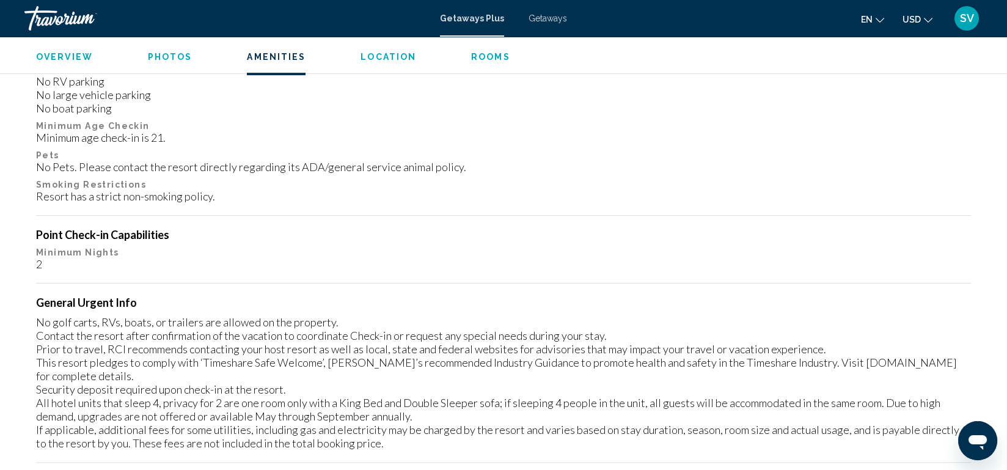
scroll to position [1485, 0]
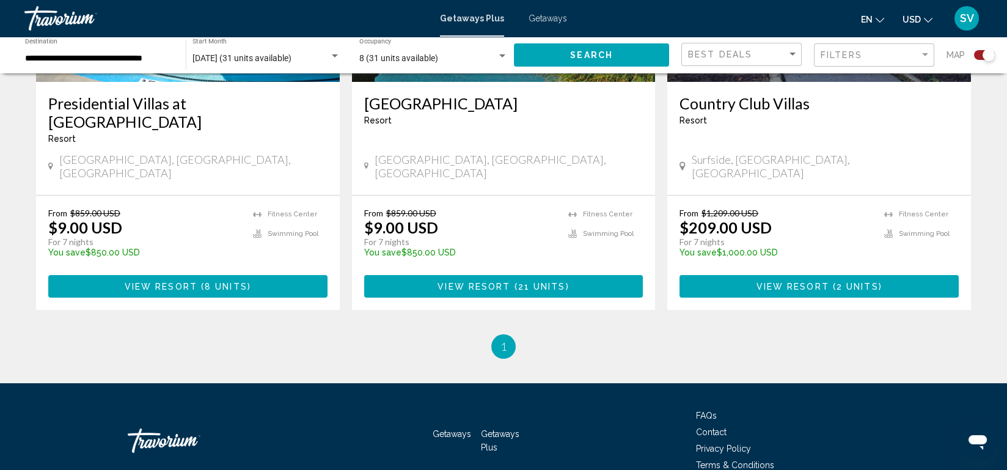
scroll to position [621, 0]
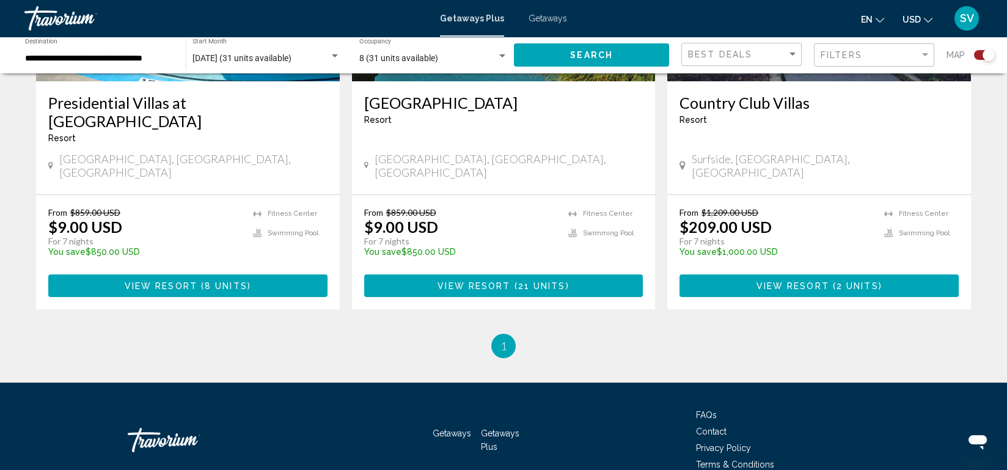
click at [294, 274] on button "View Resort ( 8 units )" at bounding box center [187, 285] width 279 height 23
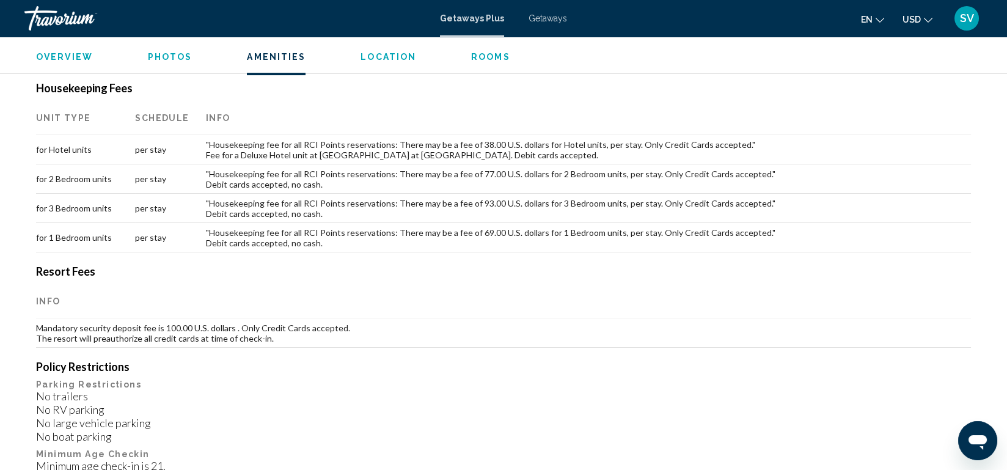
scroll to position [1151, 0]
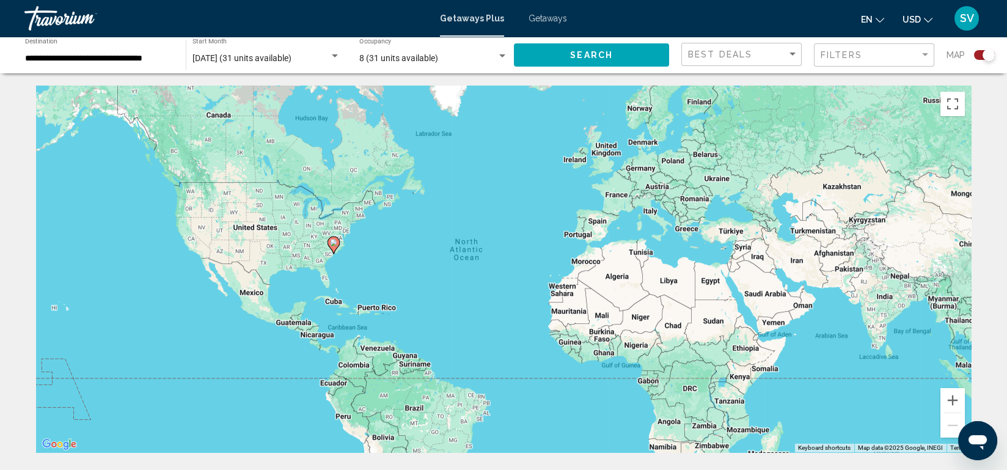
click at [301, 239] on div "To activate drag with keyboard, press Alt + Enter. Once in keyboard drag state,…" at bounding box center [503, 269] width 935 height 367
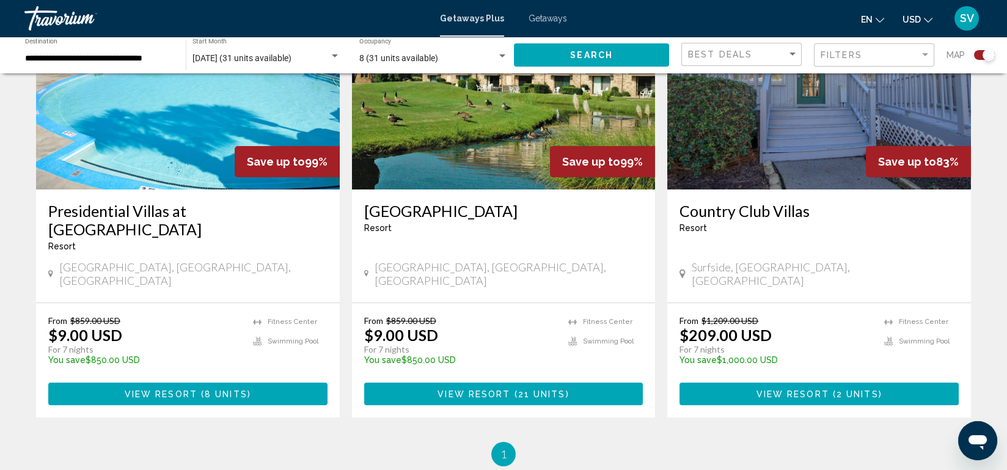
scroll to position [512, 0]
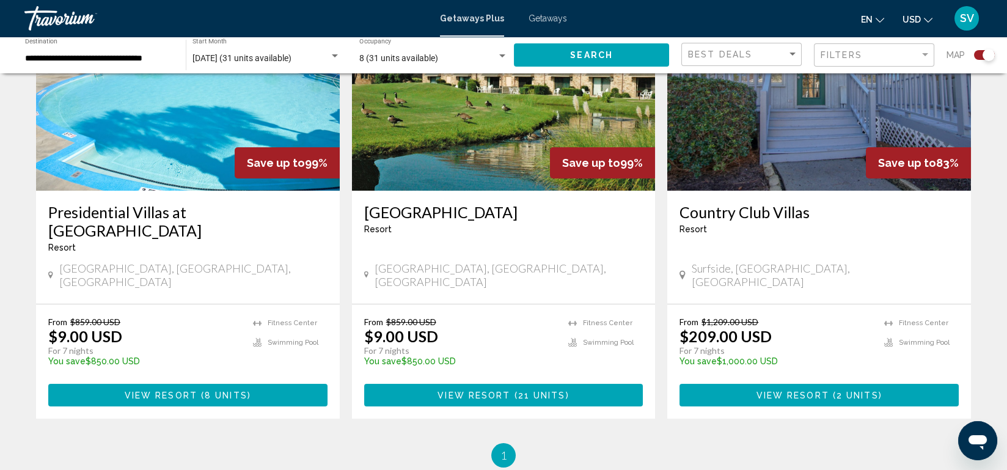
click at [469, 134] on img "Main content" at bounding box center [504, 93] width 304 height 196
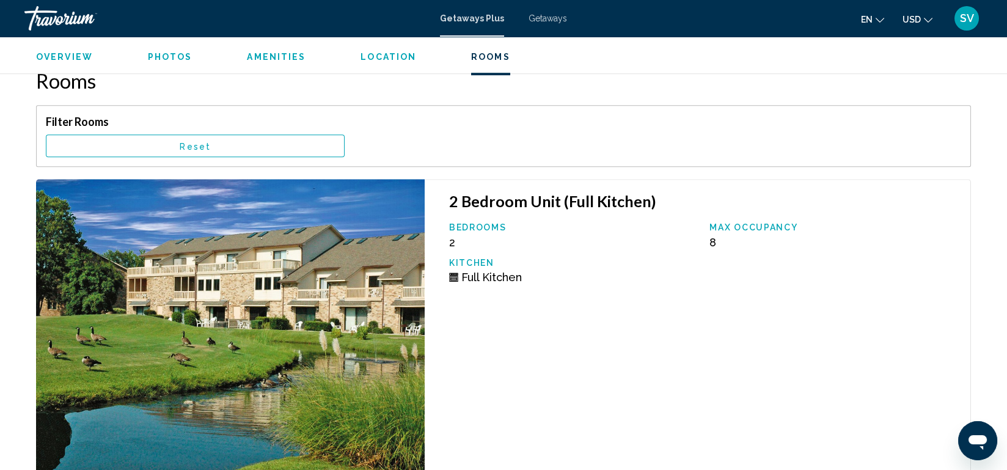
scroll to position [2341, 0]
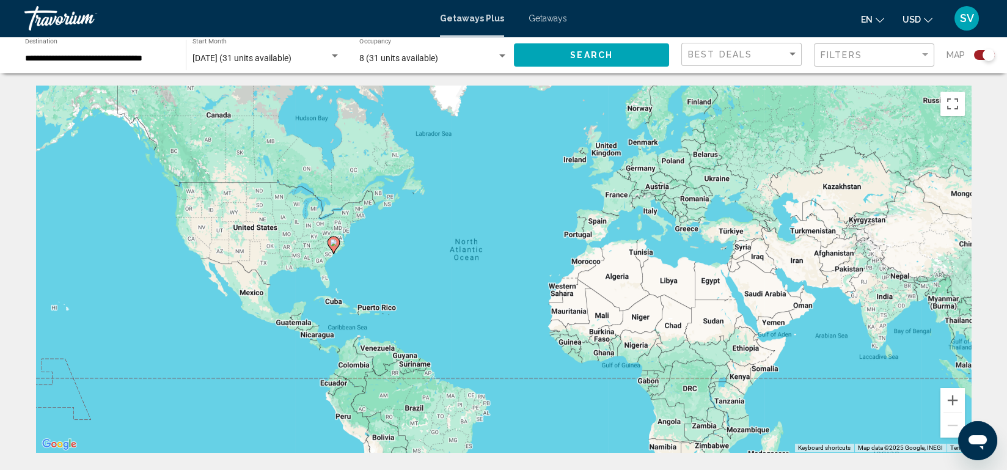
click at [134, 64] on div "**********" at bounding box center [99, 55] width 148 height 34
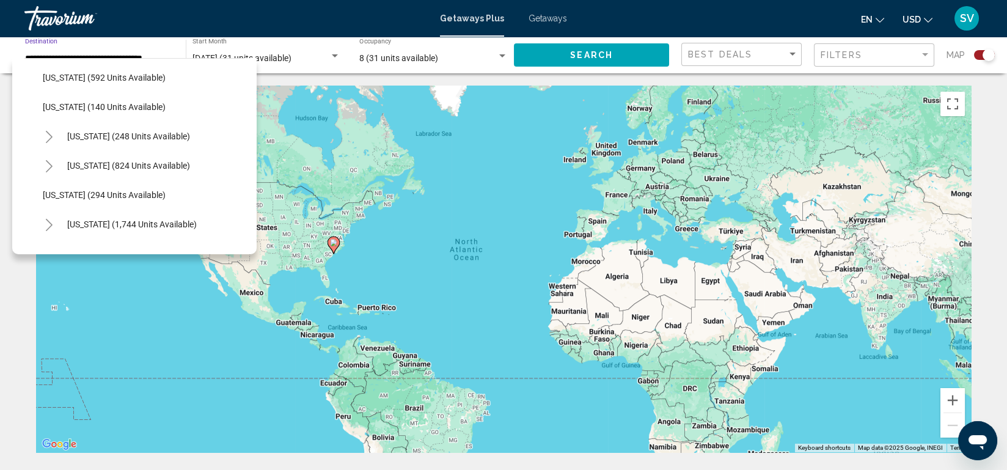
scroll to position [793, 0]
click at [140, 163] on span "[US_STATE] (824 units available)" at bounding box center [128, 166] width 123 height 10
type input "**********"
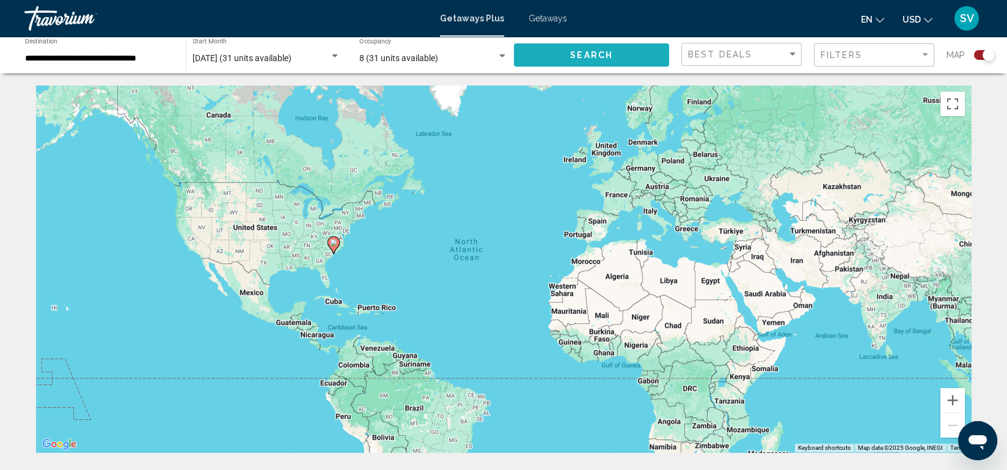
click at [585, 60] on span "Search" at bounding box center [591, 56] width 43 height 10
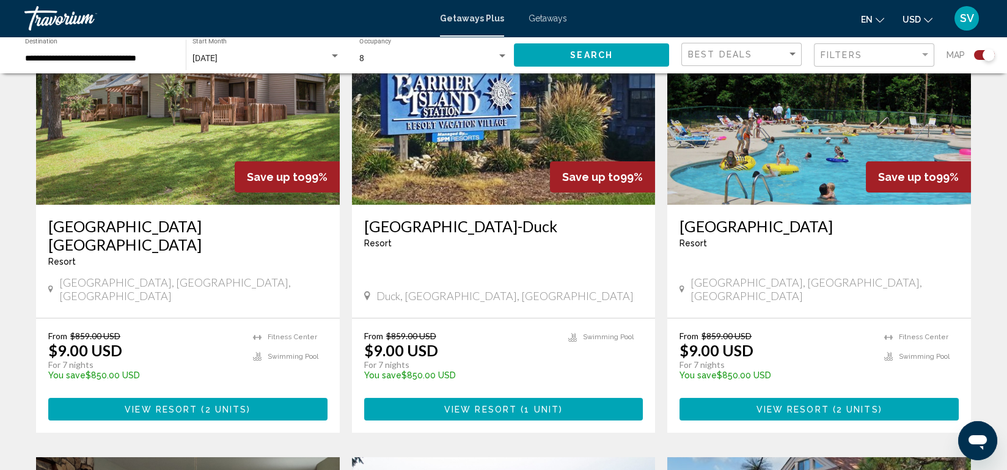
scroll to position [494, 0]
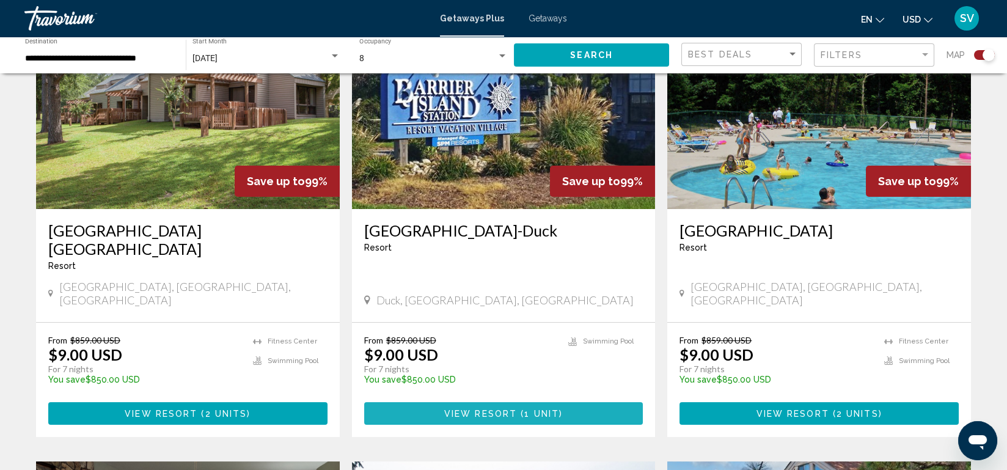
click at [489, 409] on span "View Resort" at bounding box center [480, 414] width 73 height 10
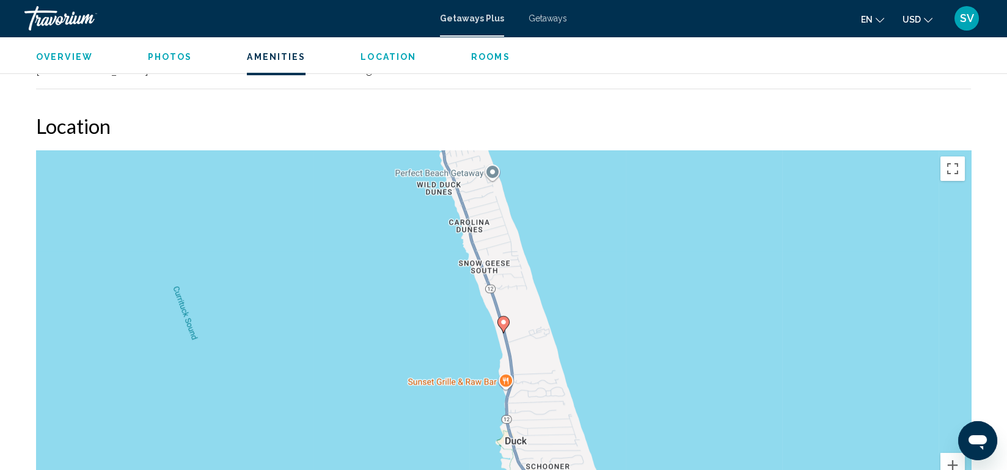
scroll to position [1596, 0]
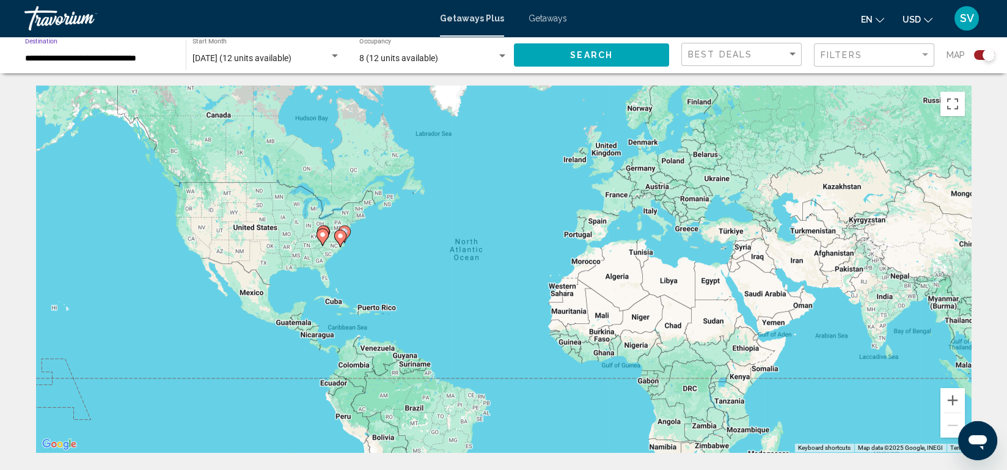
click at [80, 60] on input "**********" at bounding box center [99, 59] width 148 height 10
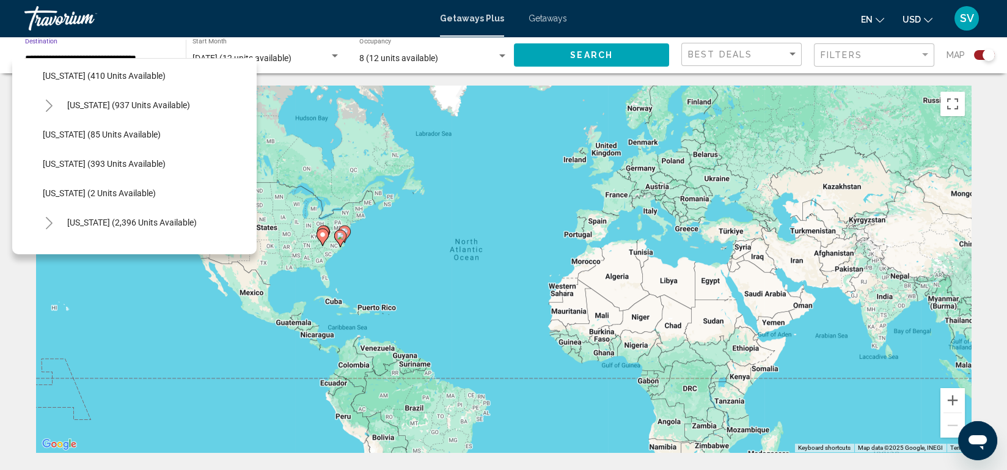
scroll to position [531, 0]
click at [101, 143] on button "[US_STATE] (85 units available)" at bounding box center [102, 135] width 130 height 28
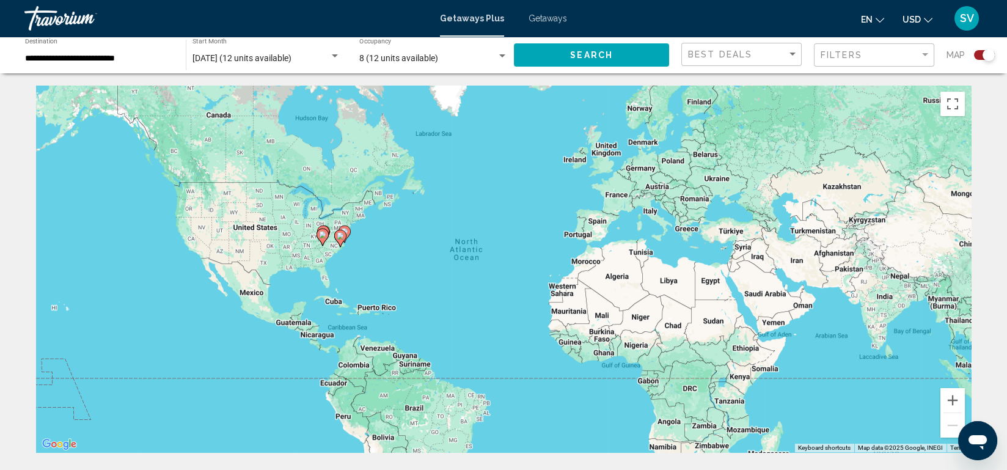
click at [114, 65] on div "**********" at bounding box center [99, 55] width 148 height 34
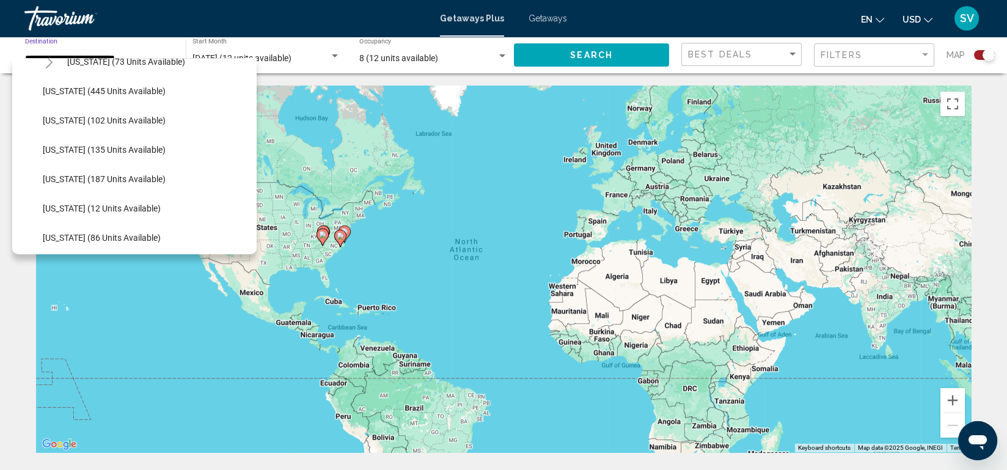
scroll to position [310, 0]
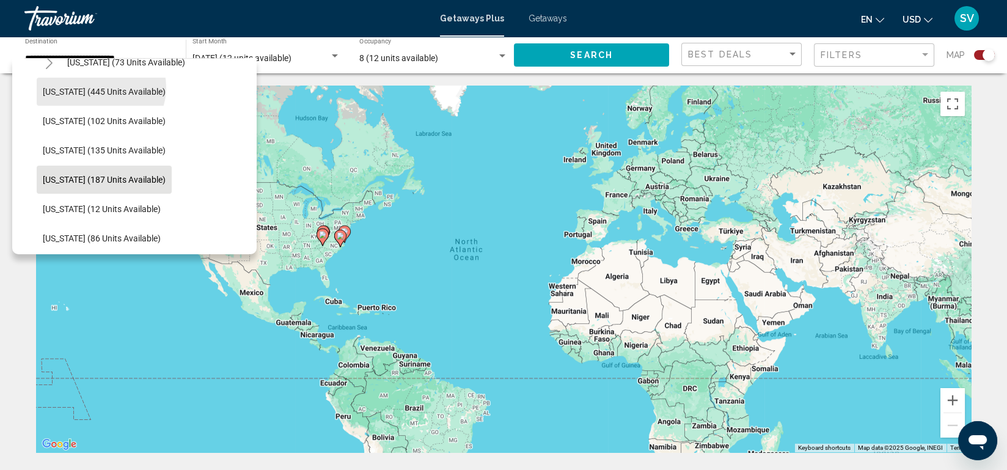
drag, startPoint x: 100, startPoint y: 87, endPoint x: 53, endPoint y: 193, distance: 115.7
click at [53, 193] on ul "[US_STATE] (1 units available) [US_STATE] (1,080 units available) [US_STATE] (3…" at bounding box center [134, 443] width 220 height 1261
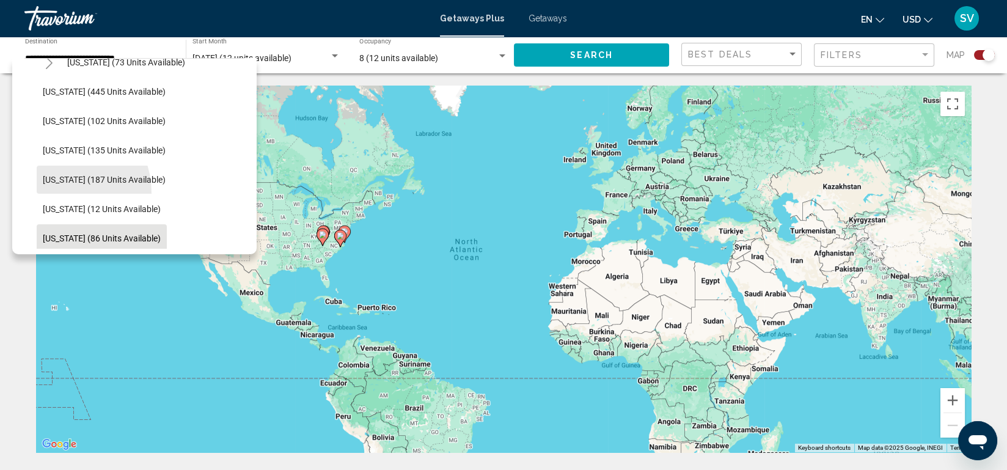
drag, startPoint x: 53, startPoint y: 193, endPoint x: 48, endPoint y: 225, distance: 32.1
click at [48, 225] on ul "[US_STATE] (1 units available) [US_STATE] (1,080 units available) [US_STATE] (3…" at bounding box center [134, 443] width 220 height 1261
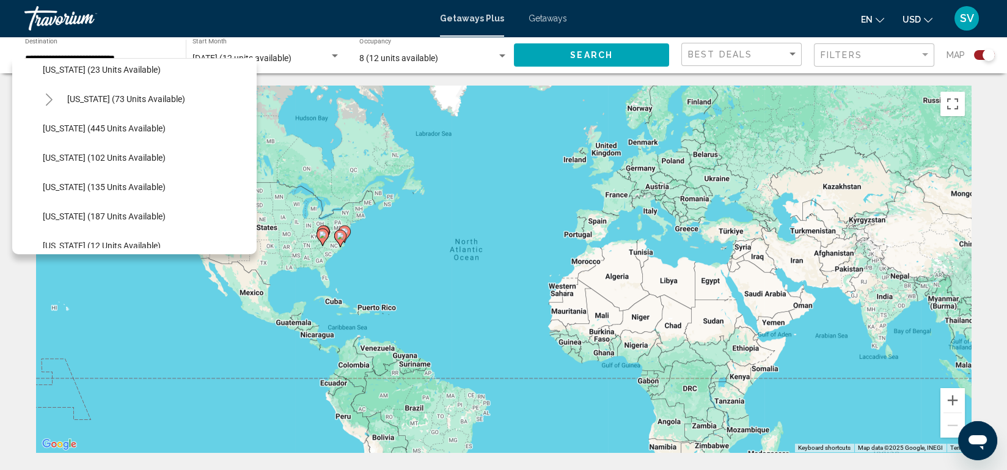
scroll to position [256, 0]
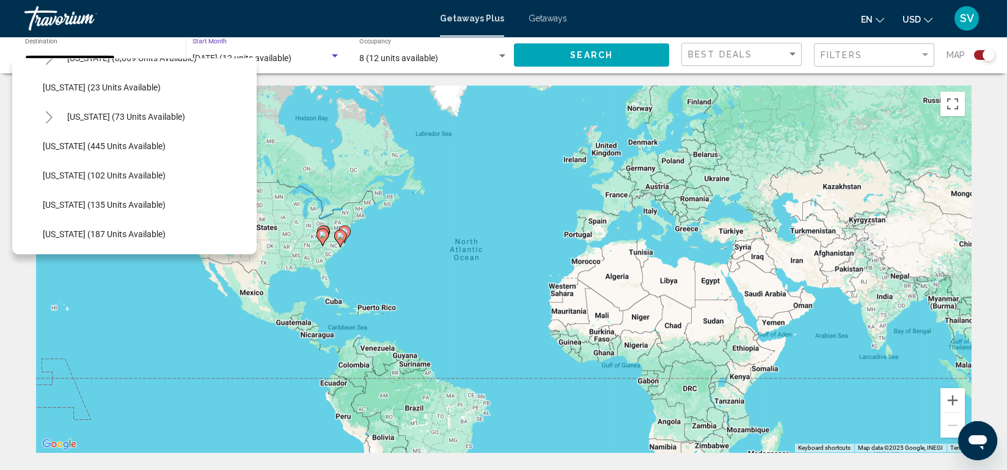
click at [241, 56] on span "[DATE] (12 units available)" at bounding box center [241, 58] width 99 height 10
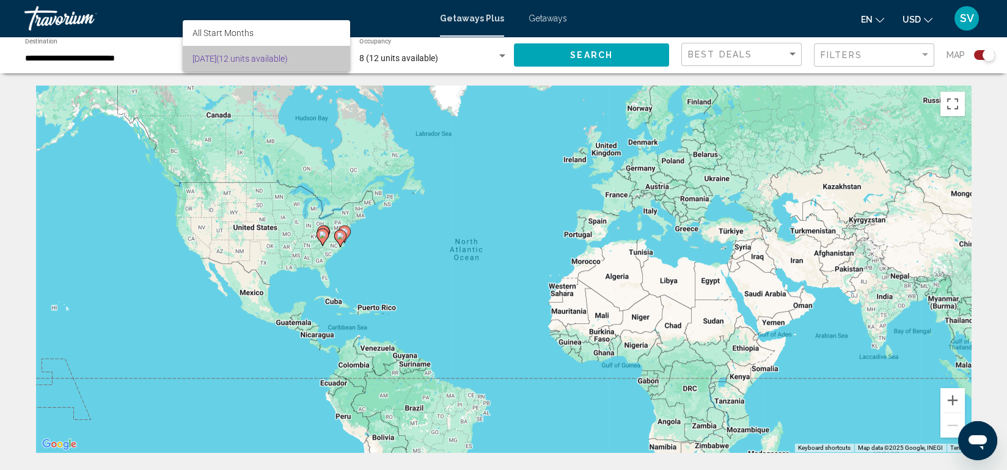
click at [241, 56] on span "[DATE] (12 units available)" at bounding box center [266, 59] width 148 height 26
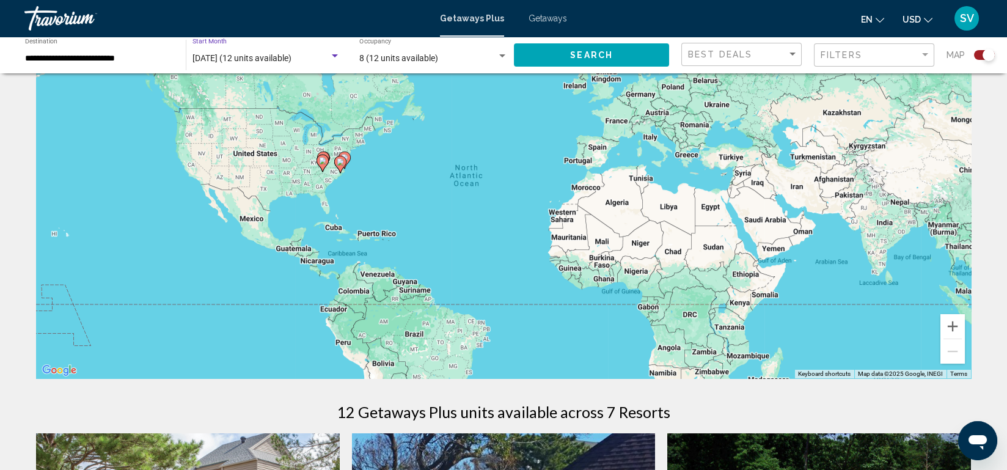
scroll to position [0, 0]
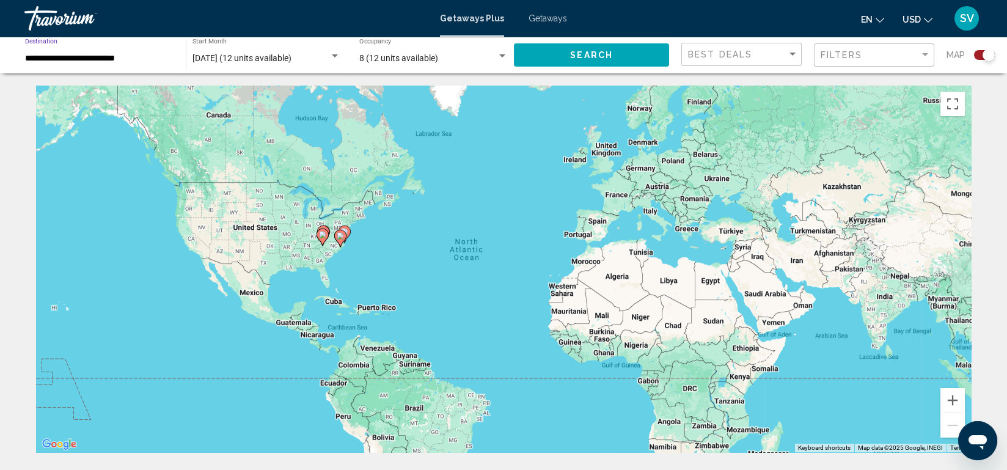
click at [125, 57] on input "**********" at bounding box center [99, 59] width 148 height 10
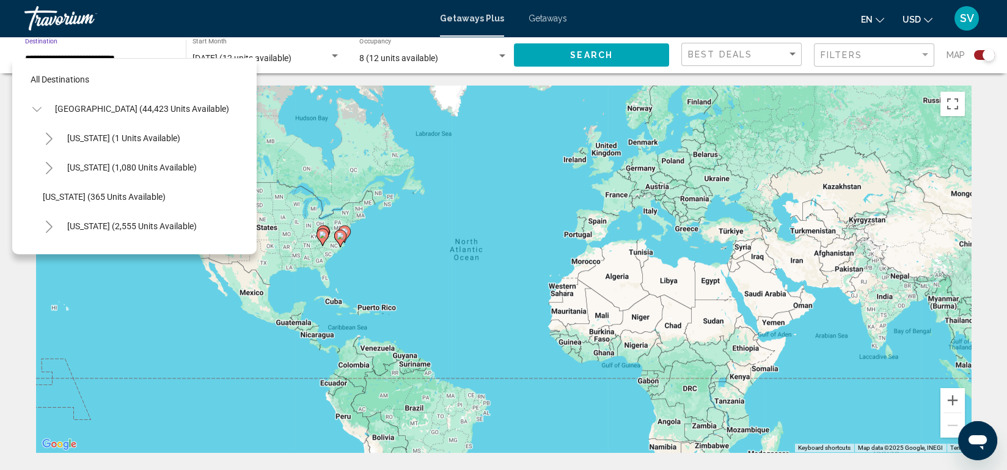
scroll to position [517, 0]
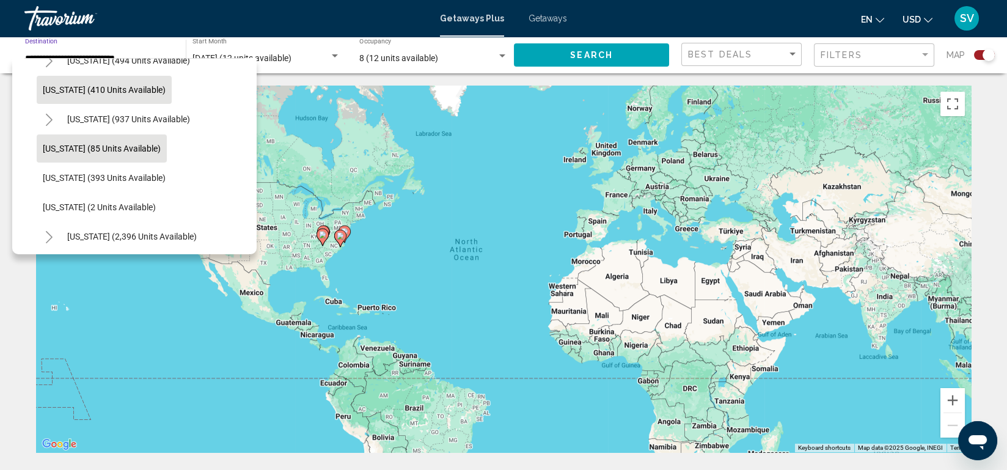
click at [121, 92] on span "[US_STATE] (410 units available)" at bounding box center [104, 90] width 123 height 10
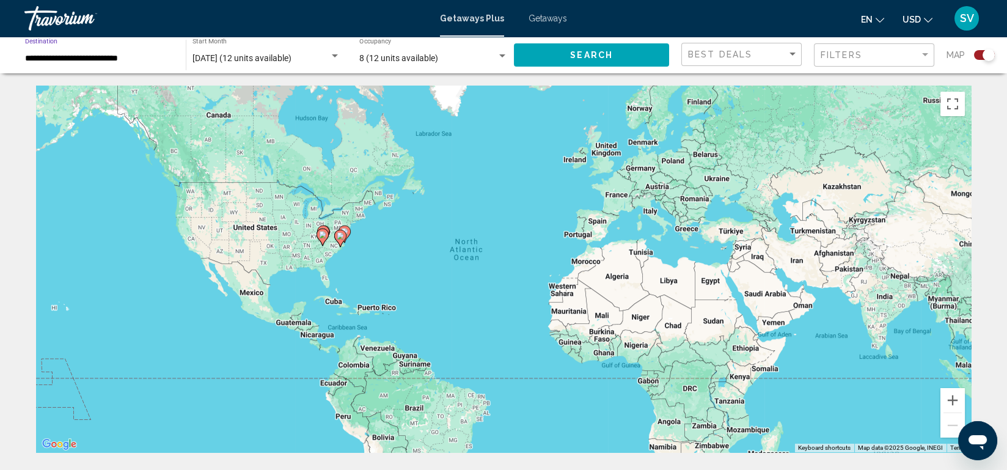
click at [115, 61] on input "**********" at bounding box center [99, 59] width 148 height 10
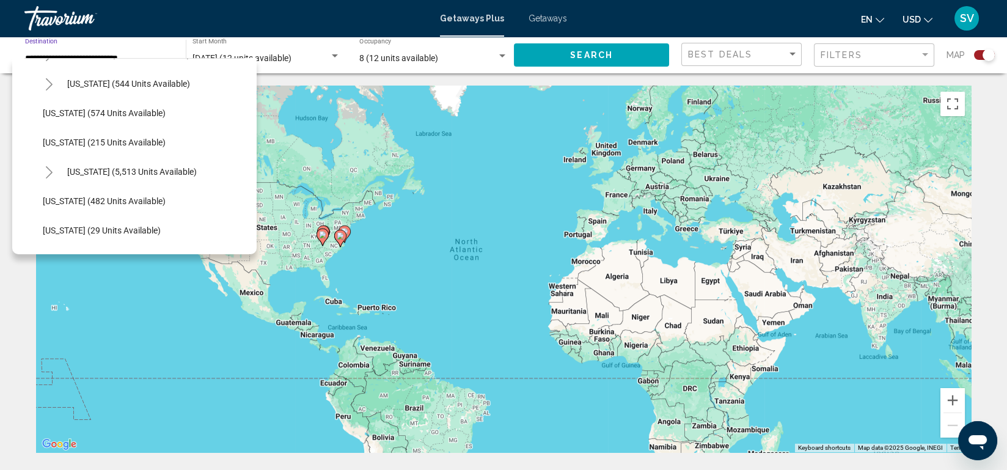
scroll to position [1111, 0]
click at [152, 172] on span "[US_STATE] (5,513 units available)" at bounding box center [132, 171] width 130 height 10
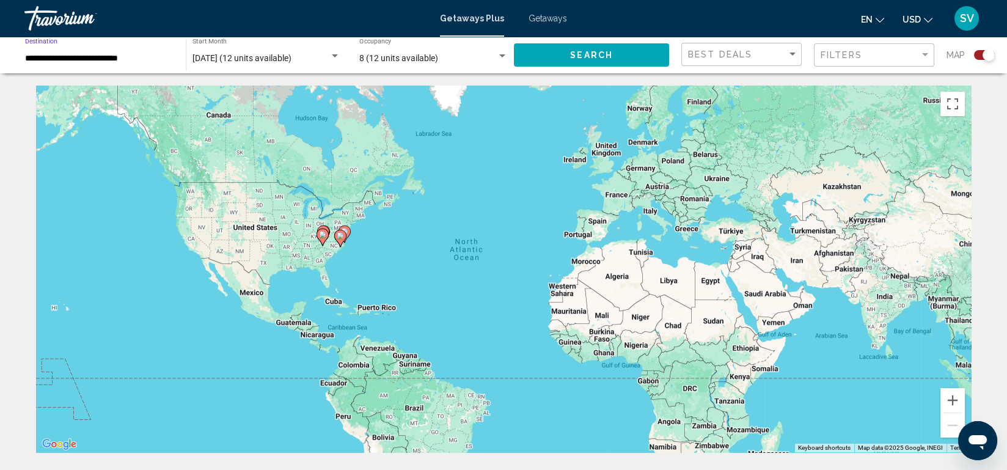
type input "**********"
click at [152, 172] on div "To activate drag with keyboard, press Alt + Enter. Once in keyboard drag state,…" at bounding box center [503, 269] width 935 height 367
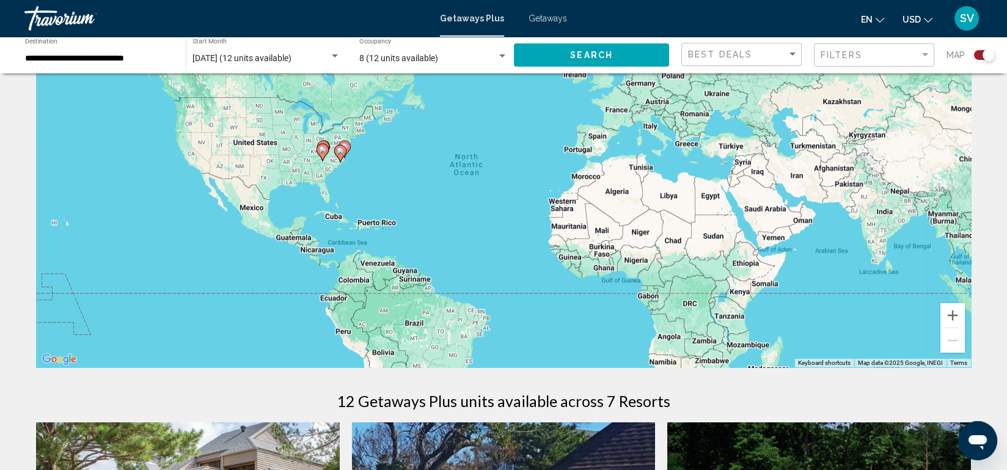
scroll to position [0, 0]
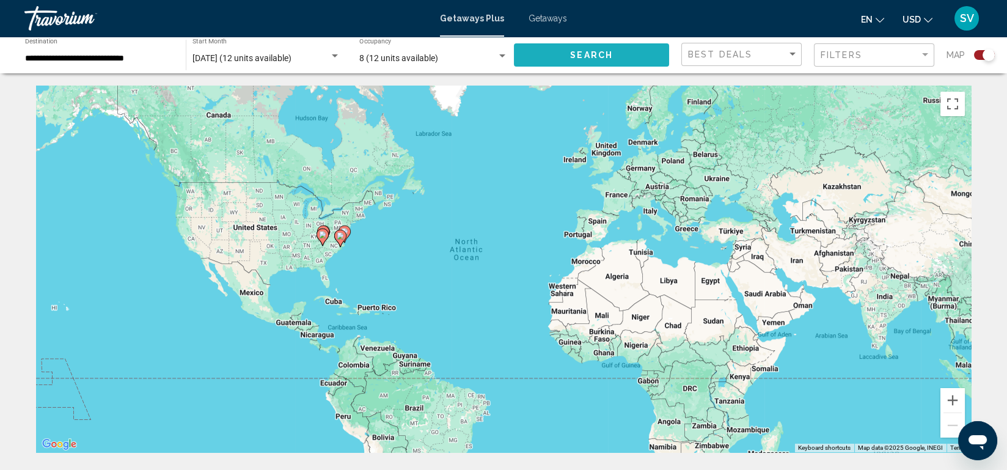
click at [558, 62] on button "Search" at bounding box center [591, 54] width 155 height 23
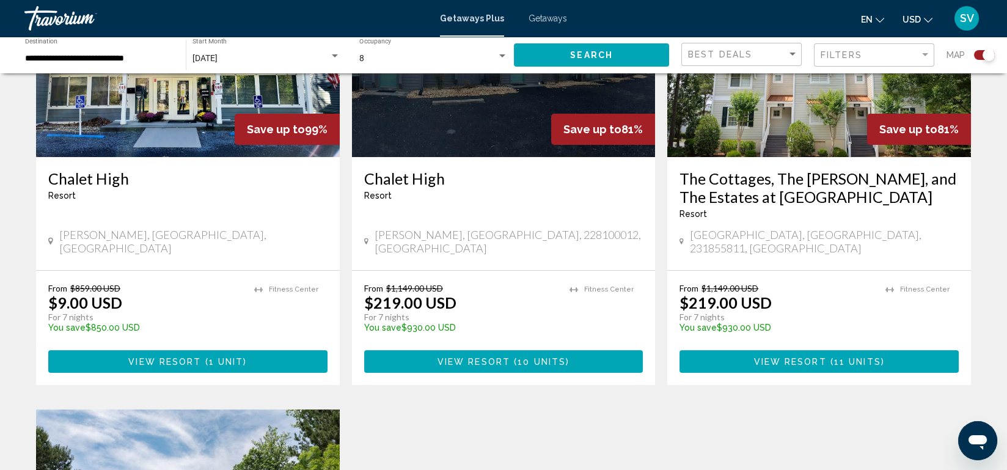
scroll to position [541, 0]
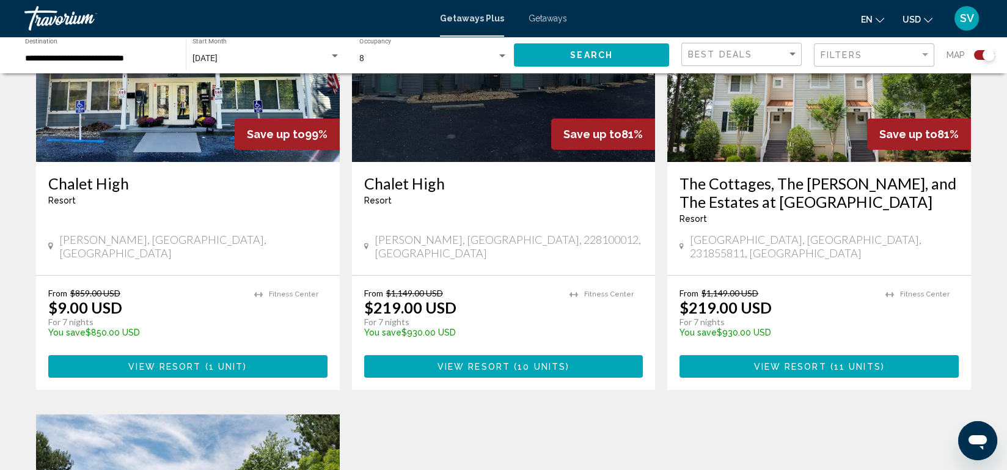
click at [782, 196] on h3 "The Cottages, The [PERSON_NAME], and The Estates at [GEOGRAPHIC_DATA]" at bounding box center [818, 192] width 279 height 37
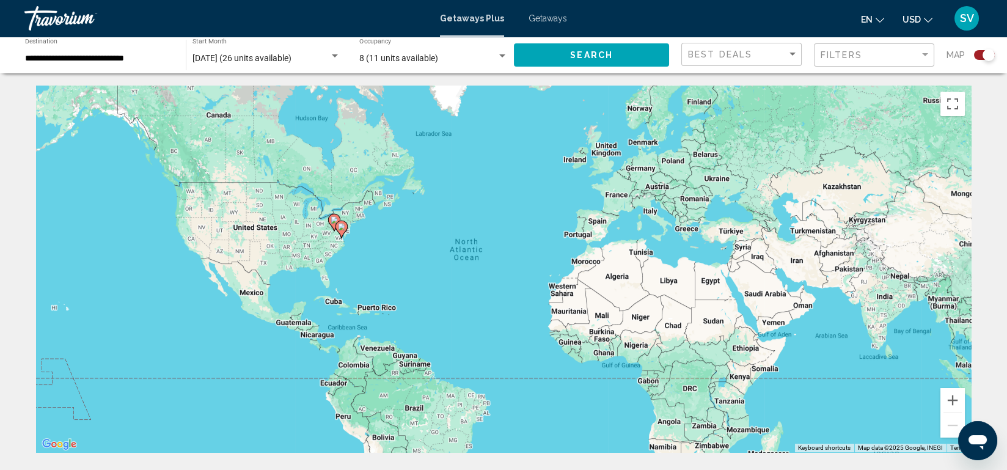
click at [147, 255] on div "To activate drag with keyboard, press Alt + Enter. Once in keyboard drag state,…" at bounding box center [503, 269] width 935 height 367
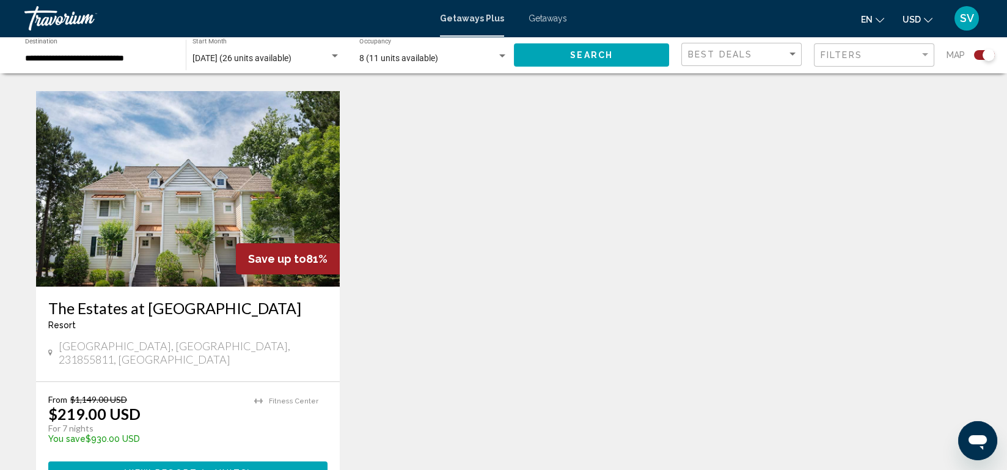
scroll to position [864, 0]
click at [149, 235] on img "Main content" at bounding box center [188, 188] width 304 height 196
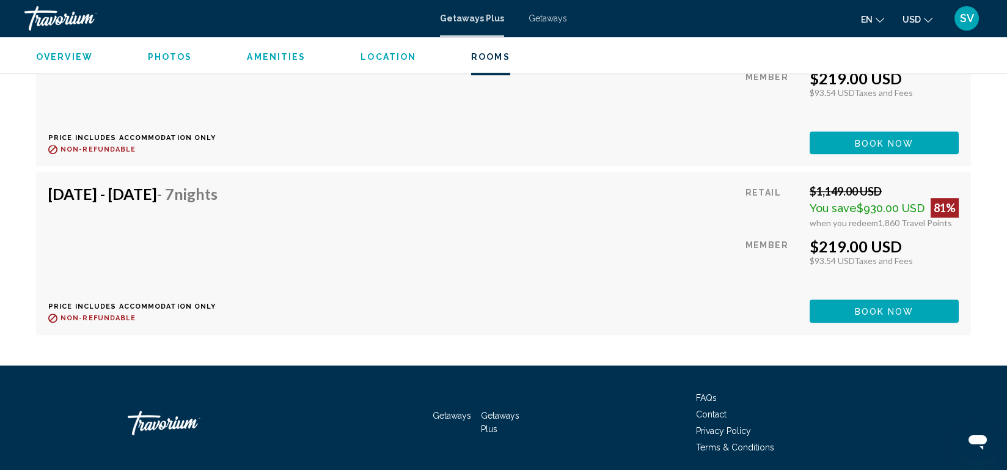
scroll to position [2568, 0]
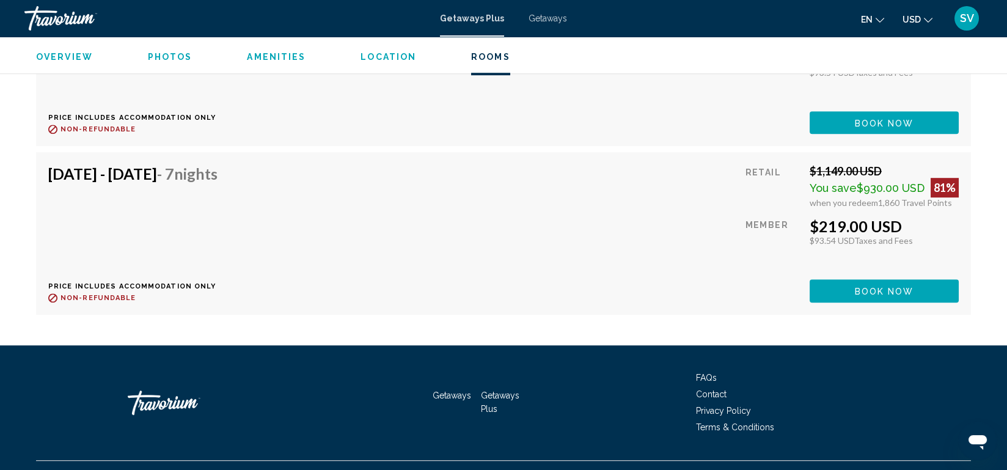
click at [532, 18] on span "Getaways" at bounding box center [547, 18] width 38 height 10
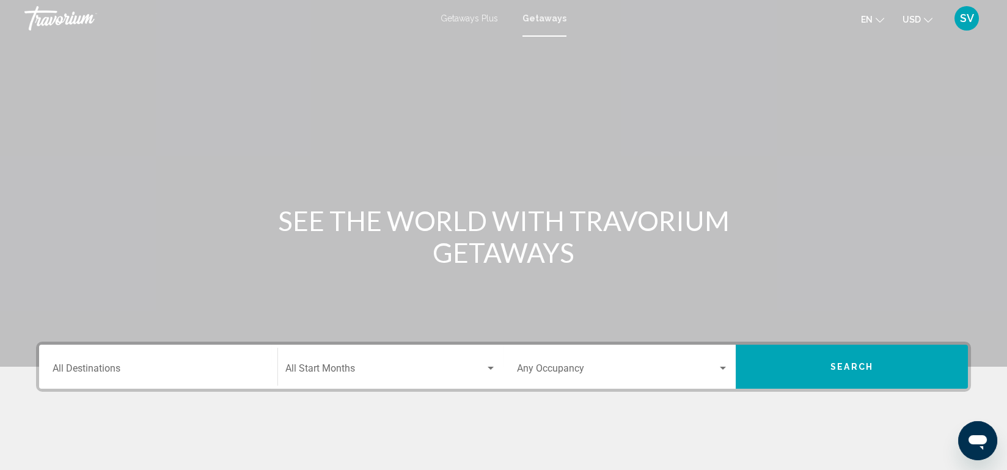
click at [163, 363] on div "Destination All Destinations" at bounding box center [158, 367] width 211 height 38
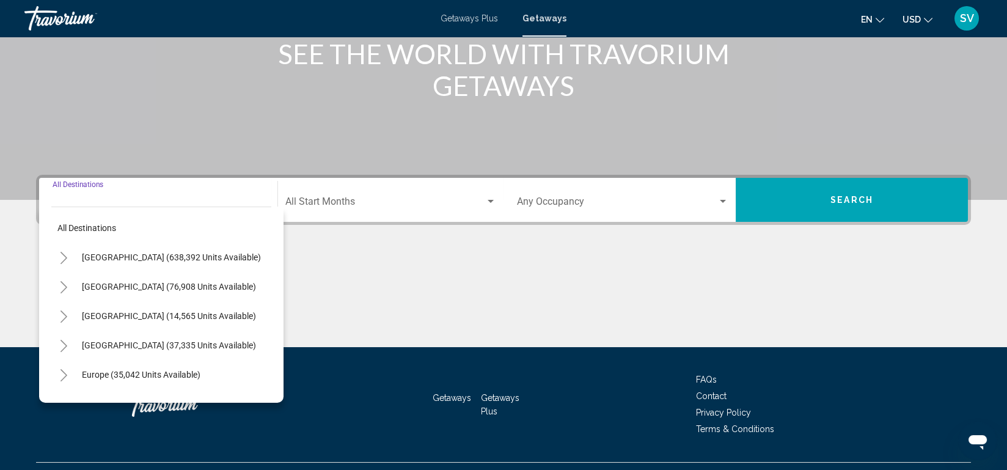
scroll to position [193, 0]
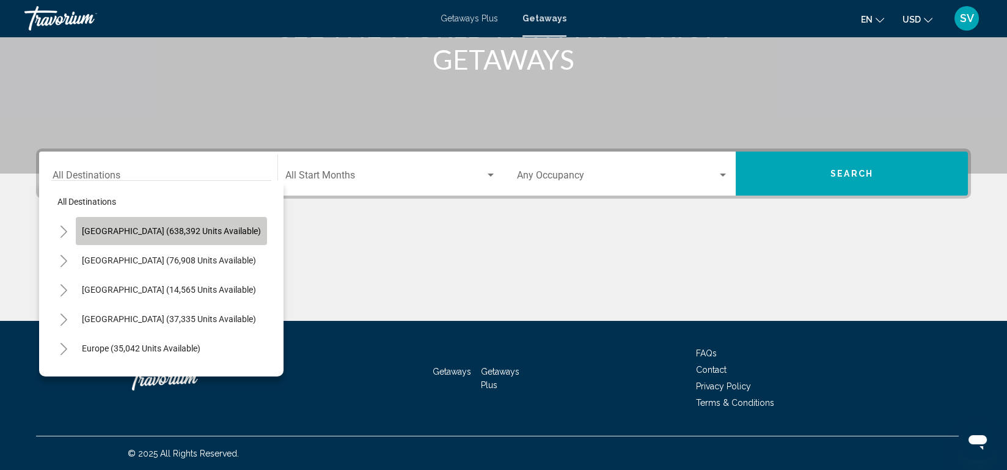
click at [185, 219] on button "[GEOGRAPHIC_DATA] (638,392 units available)" at bounding box center [171, 231] width 191 height 28
type input "**********"
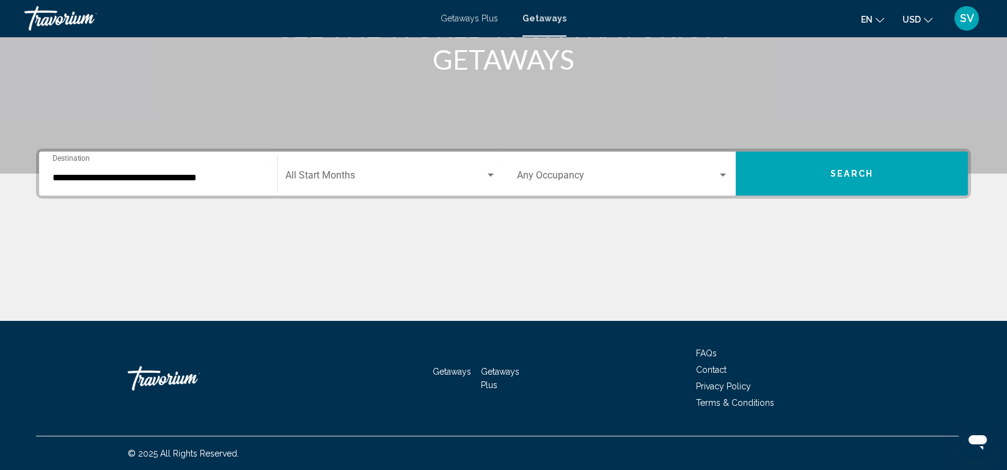
click at [481, 170] on div "Start Month All Start Months" at bounding box center [390, 174] width 211 height 38
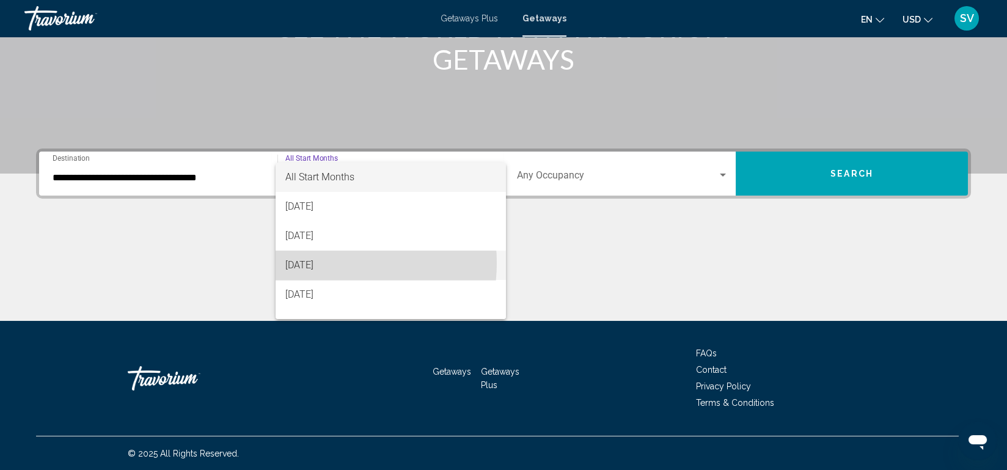
click at [320, 263] on span "[DATE]" at bounding box center [390, 264] width 211 height 29
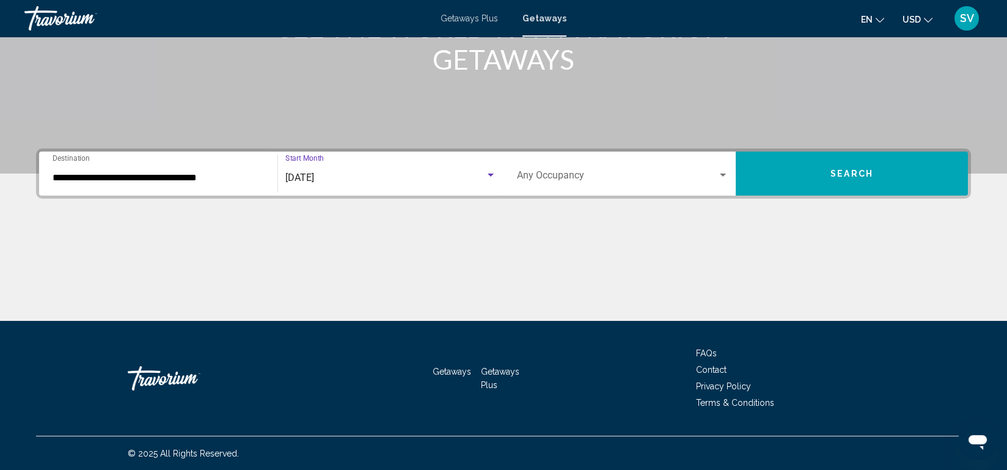
click at [721, 169] on div "Occupancy Any Occupancy" at bounding box center [622, 174] width 211 height 38
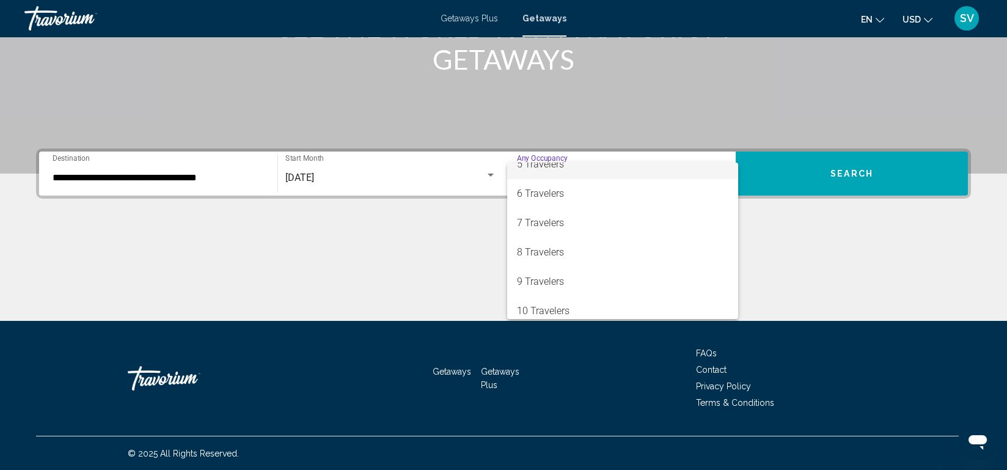
scroll to position [133, 0]
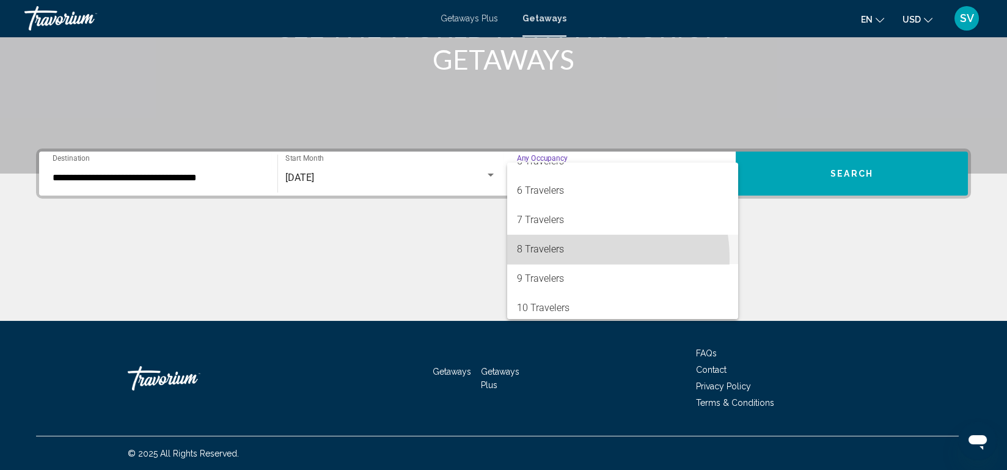
click at [563, 258] on span "8 Travelers" at bounding box center [622, 249] width 211 height 29
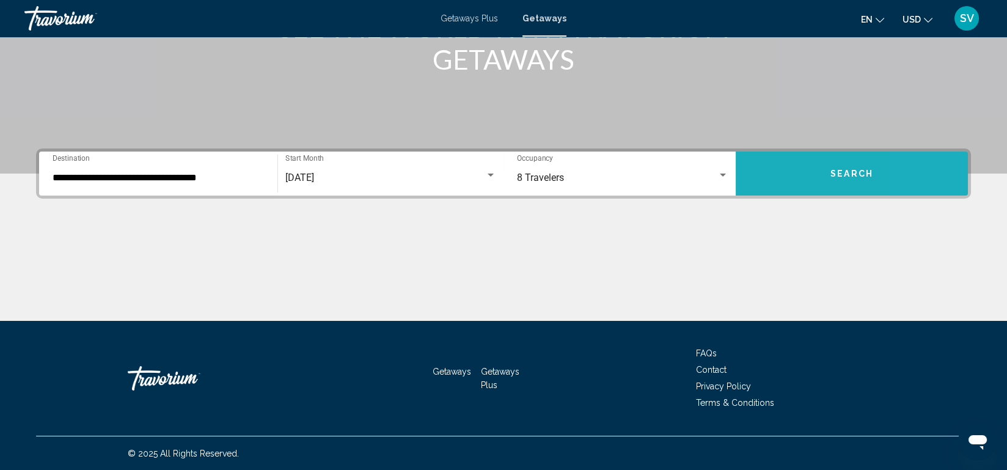
click at [921, 170] on button "Search" at bounding box center [852, 174] width 232 height 44
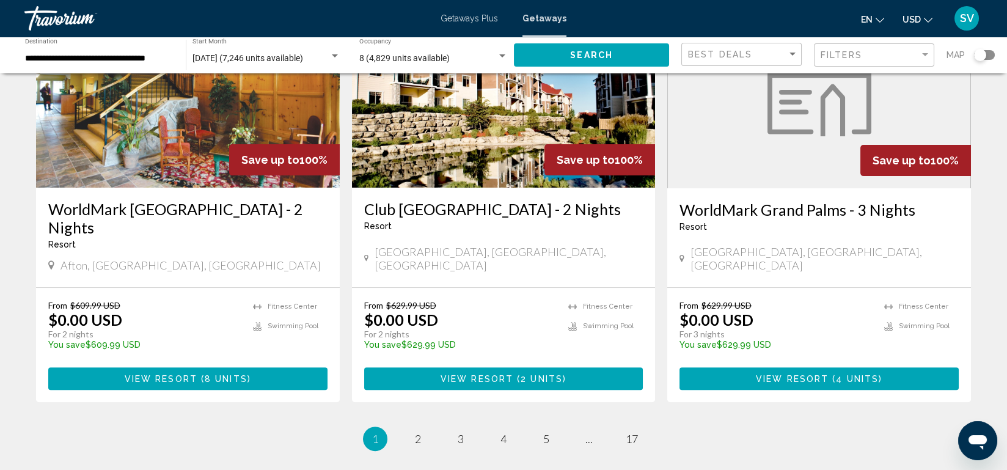
scroll to position [1464, 0]
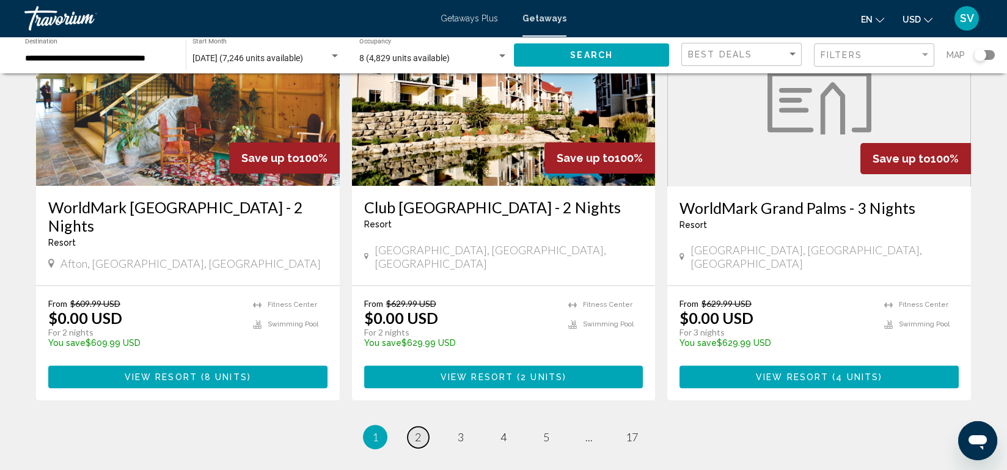
click at [418, 430] on span "2" at bounding box center [418, 436] width 6 height 13
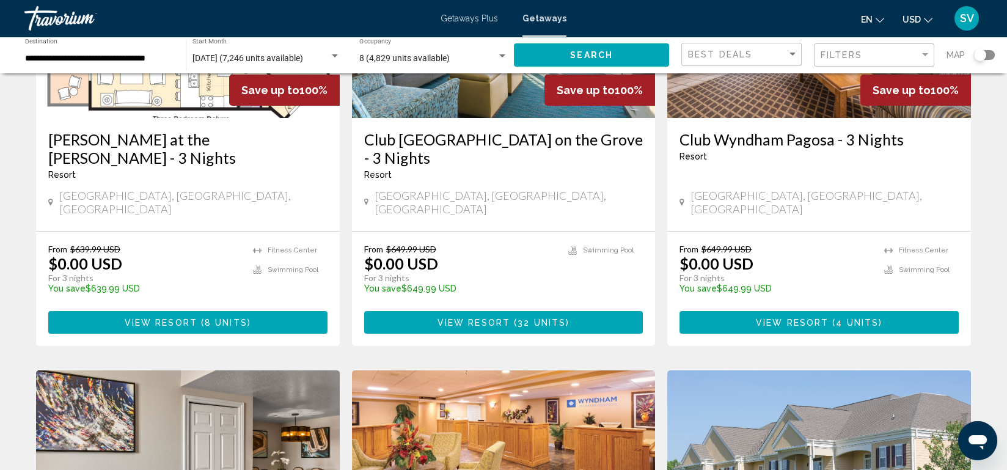
scroll to position [212, 0]
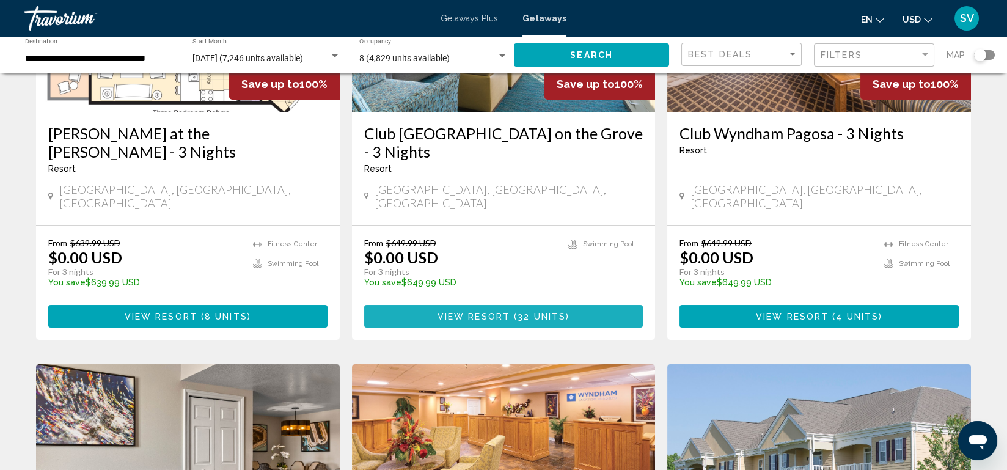
click at [523, 312] on span "32 units" at bounding box center [541, 317] width 48 height 10
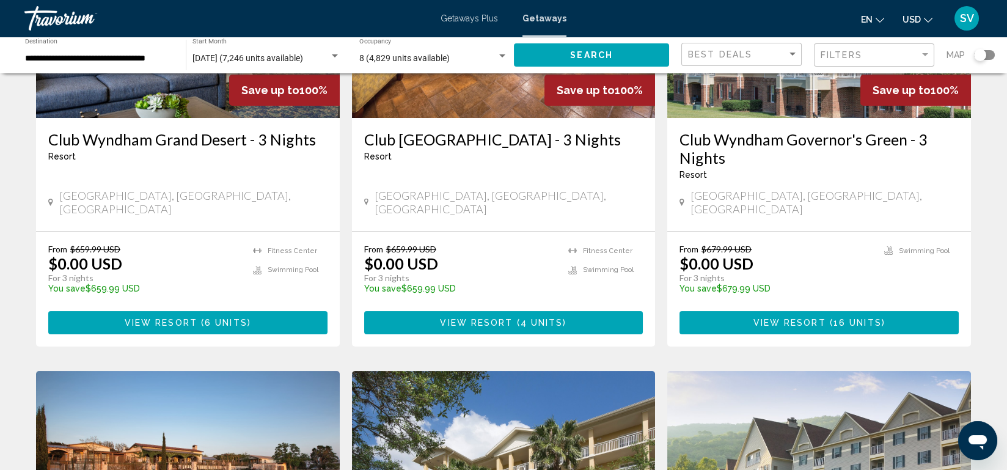
scroll to position [654, 0]
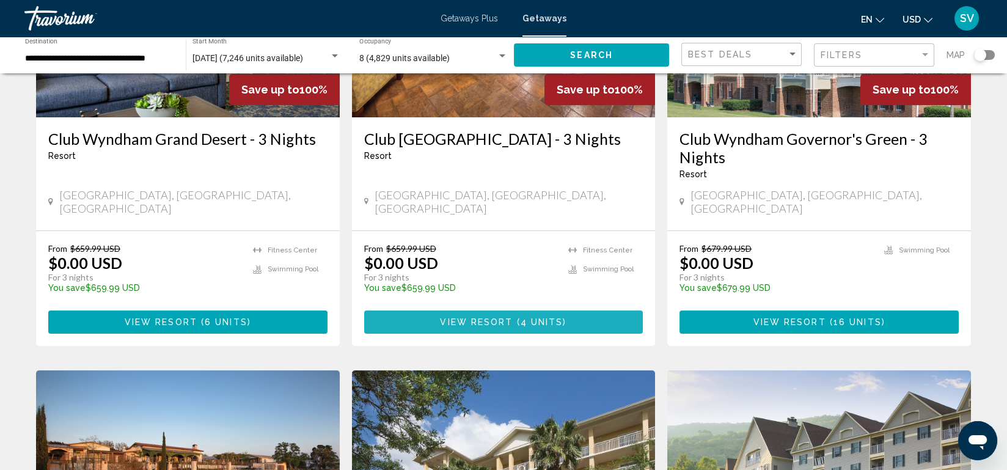
click at [563, 318] on span "( 4 units )" at bounding box center [540, 323] width 54 height 10
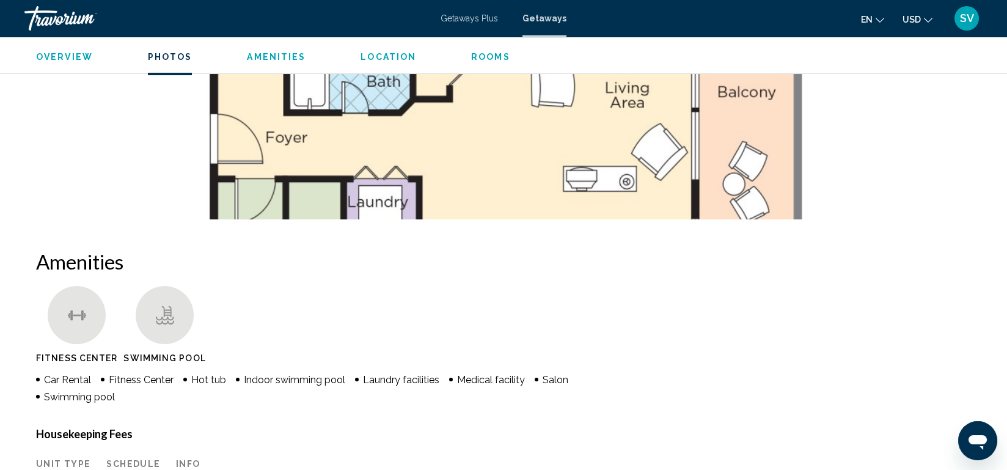
scroll to position [750, 0]
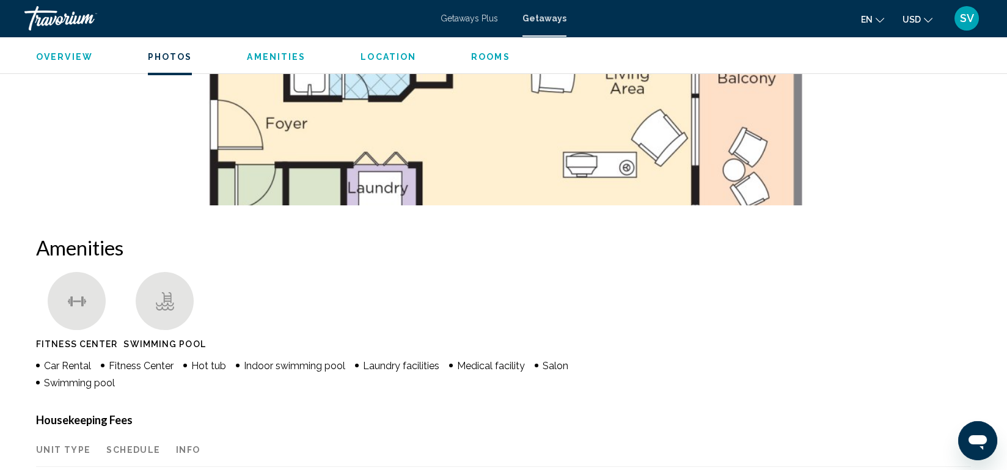
click at [563, 294] on ul "Fitness Center Swimming Pool" at bounding box center [503, 313] width 935 height 83
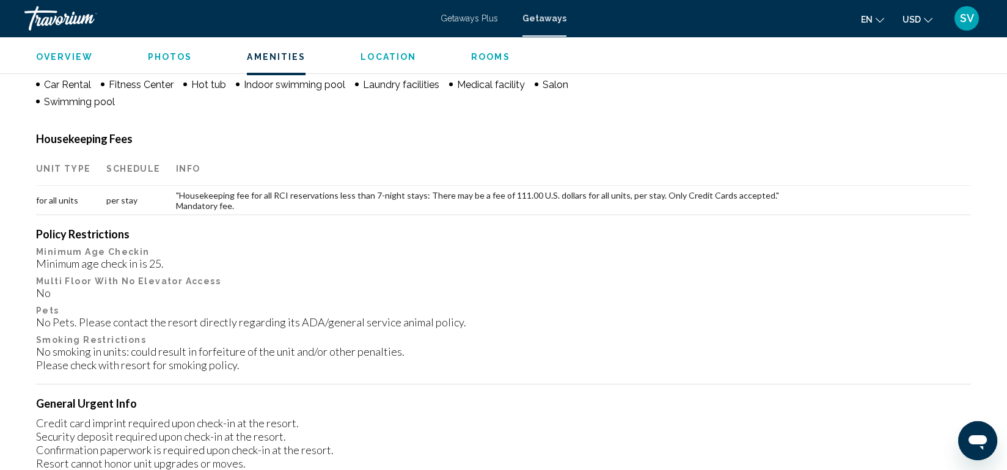
scroll to position [1023, 0]
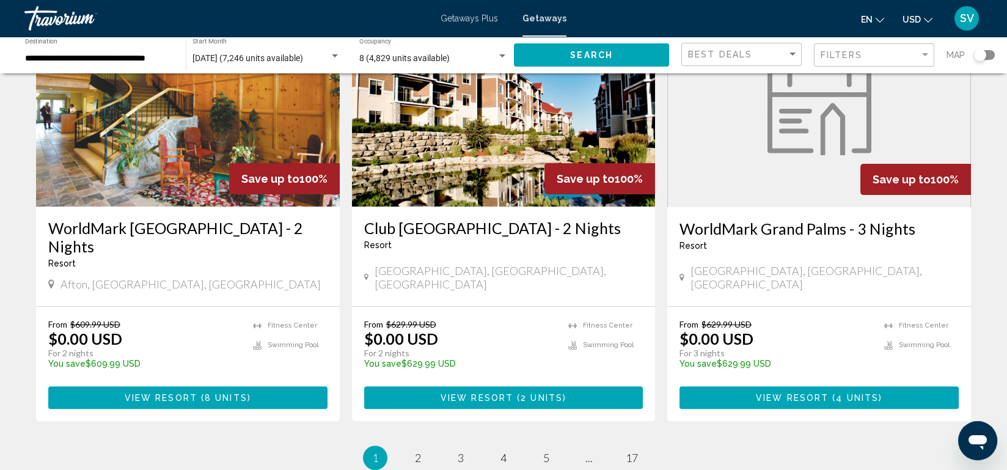
scroll to position [1557, 0]
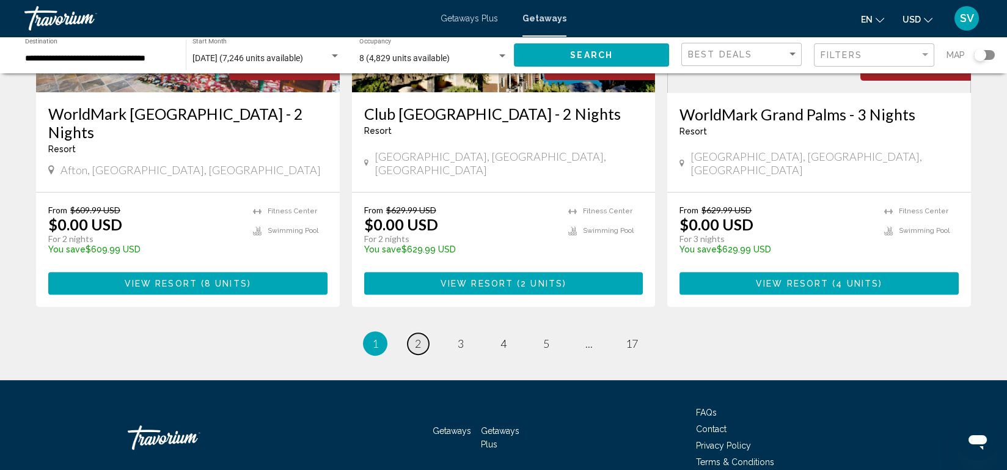
click at [415, 337] on span "2" at bounding box center [418, 343] width 6 height 13
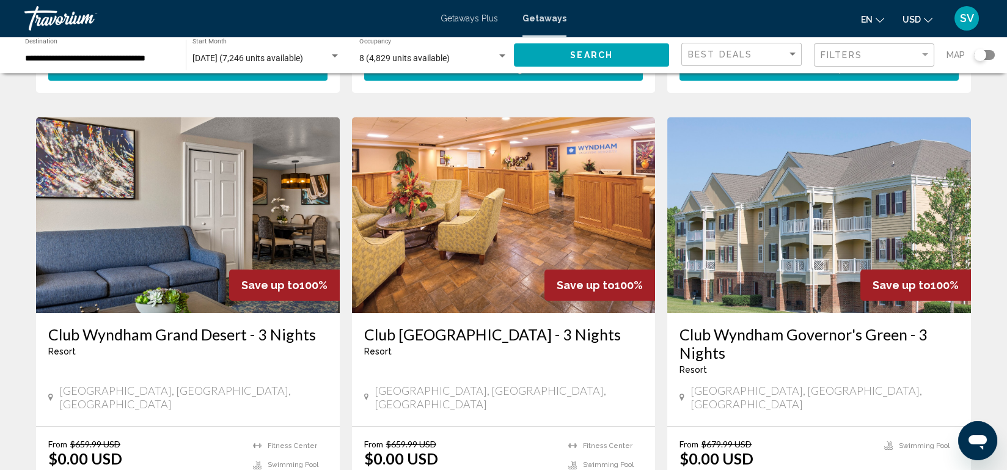
scroll to position [458, 0]
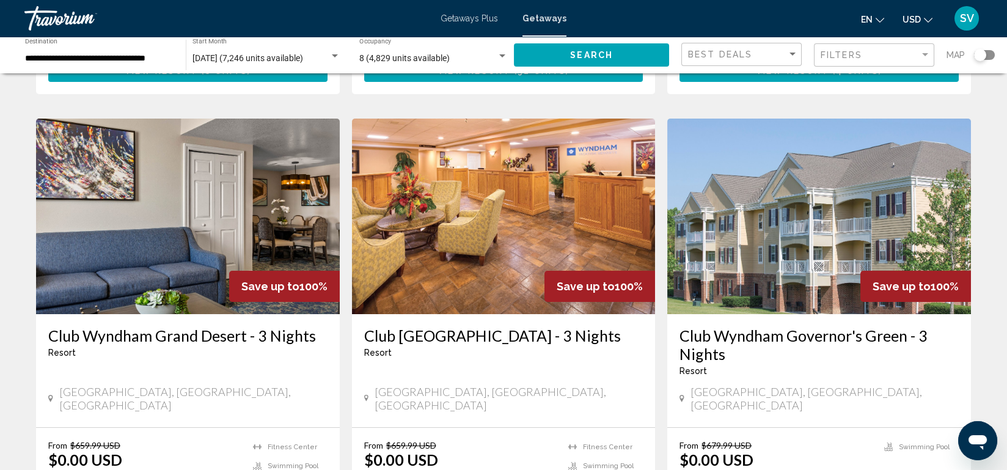
click at [791, 326] on h3 "Club Wyndham Governor's Green - 3 Nights" at bounding box center [818, 344] width 279 height 37
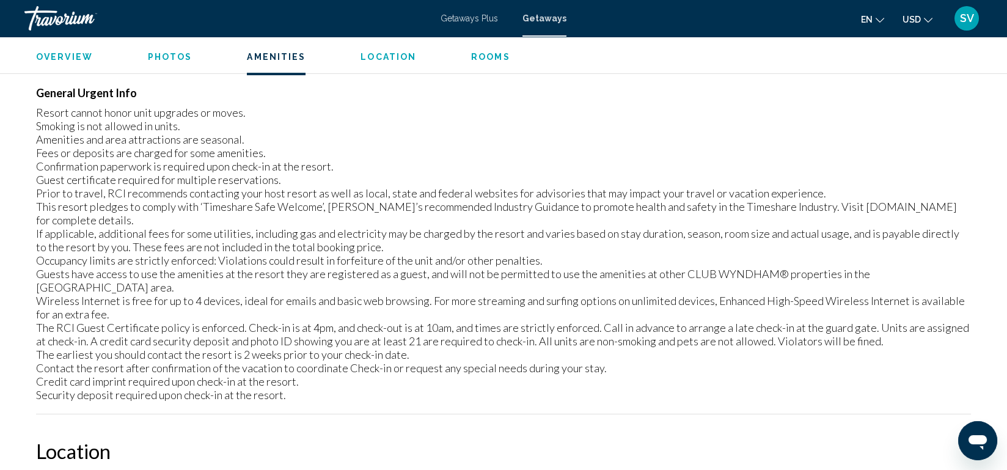
scroll to position [1360, 0]
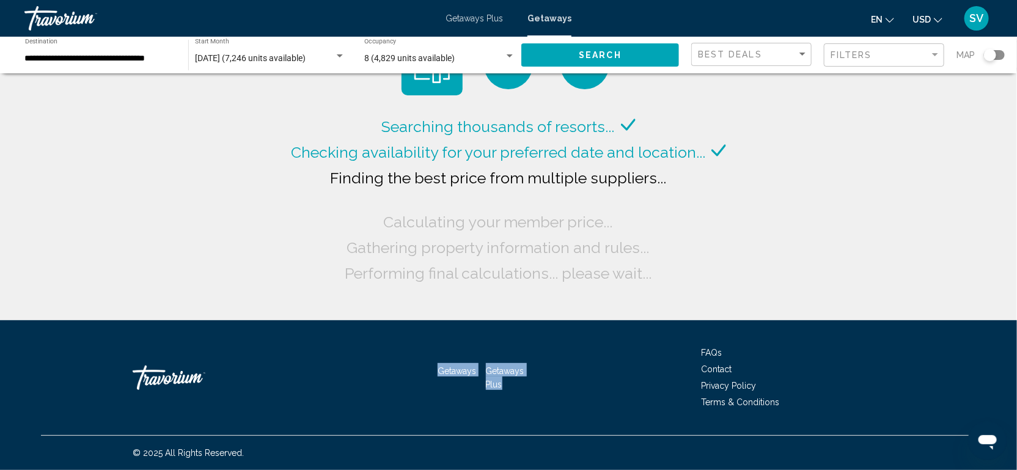
drag, startPoint x: 550, startPoint y: 429, endPoint x: 750, endPoint y: 285, distance: 246.7
click at [750, 285] on div "**********" at bounding box center [508, 235] width 1017 height 470
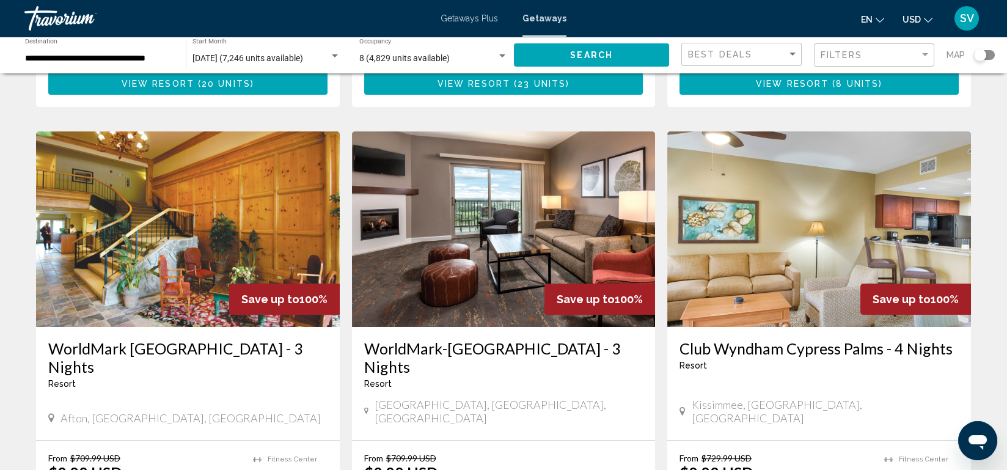
scroll to position [1576, 0]
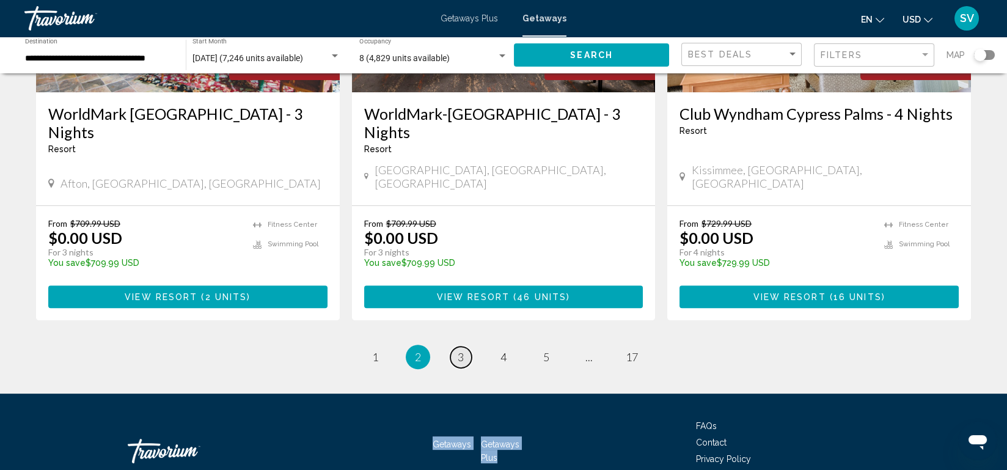
click at [458, 350] on span "3" at bounding box center [461, 356] width 6 height 13
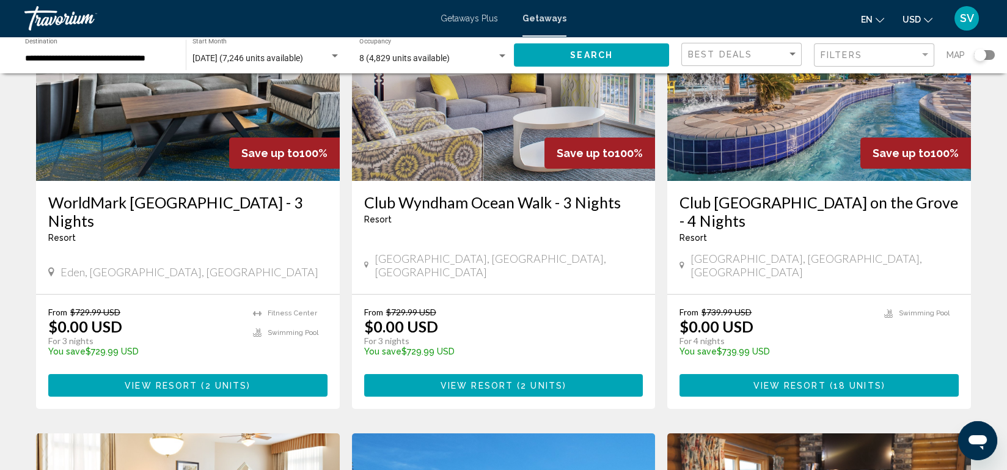
scroll to position [144, 0]
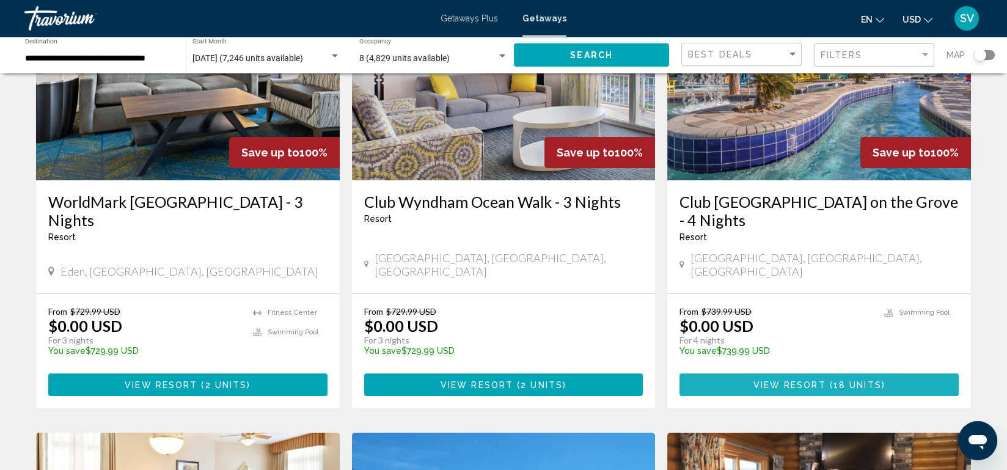
click at [774, 380] on span "View Resort" at bounding box center [789, 385] width 73 height 10
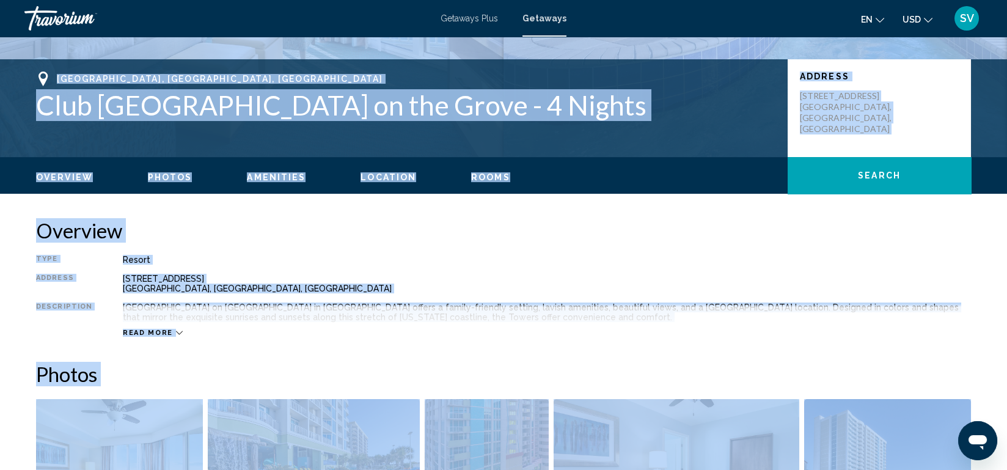
scroll to position [247, 0]
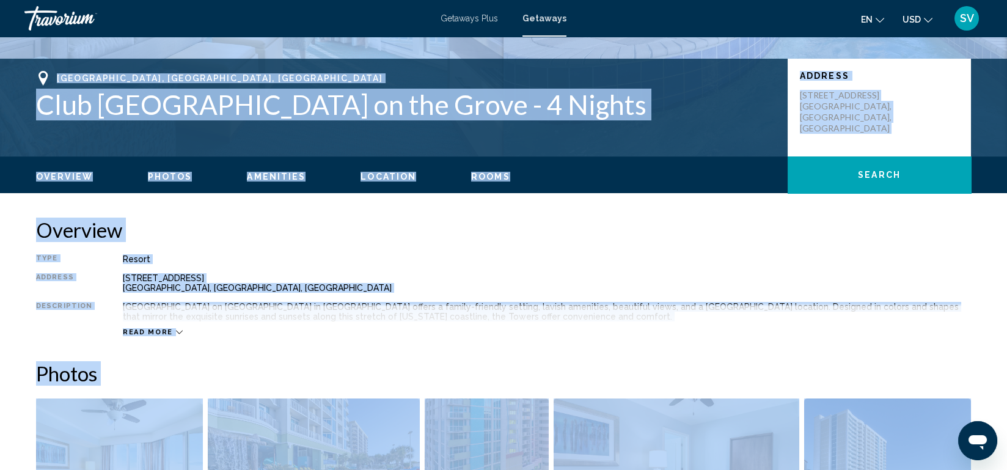
click at [756, 237] on h2 "Overview" at bounding box center [503, 229] width 935 height 24
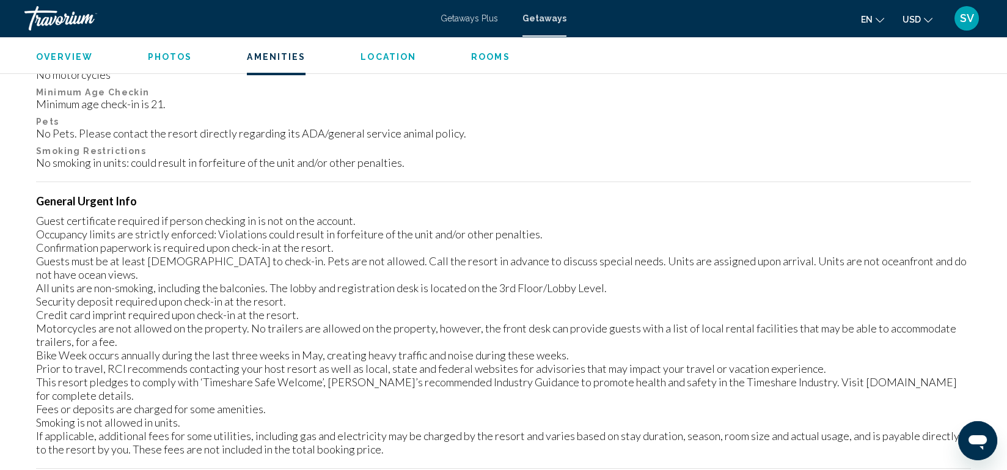
scroll to position [1296, 0]
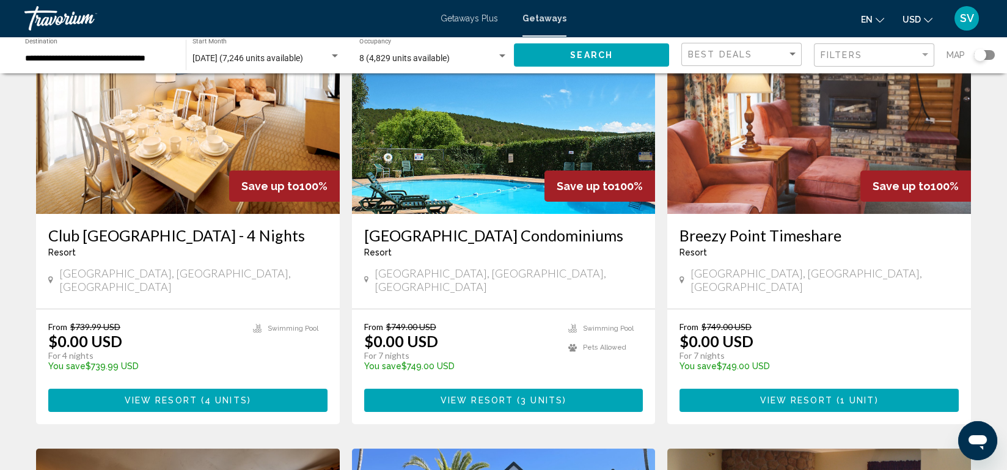
scroll to position [558, 0]
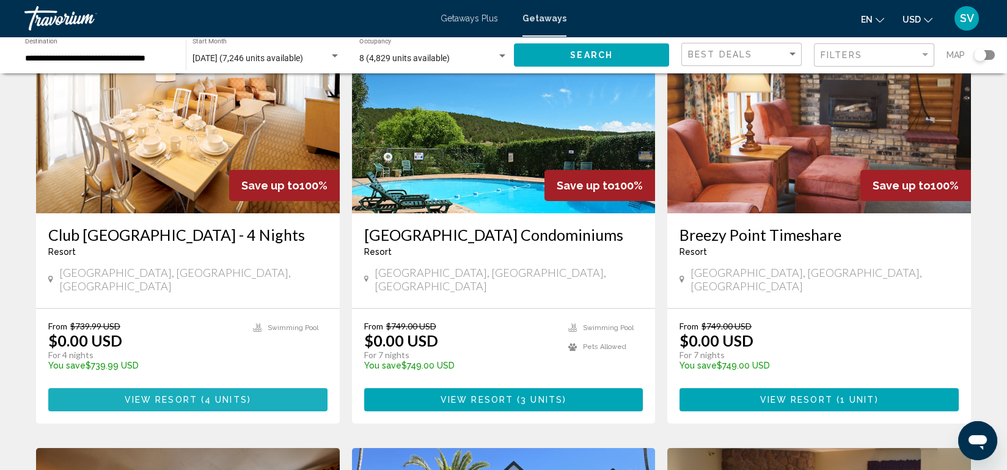
click at [260, 388] on button "View Resort ( 4 units )" at bounding box center [187, 399] width 279 height 23
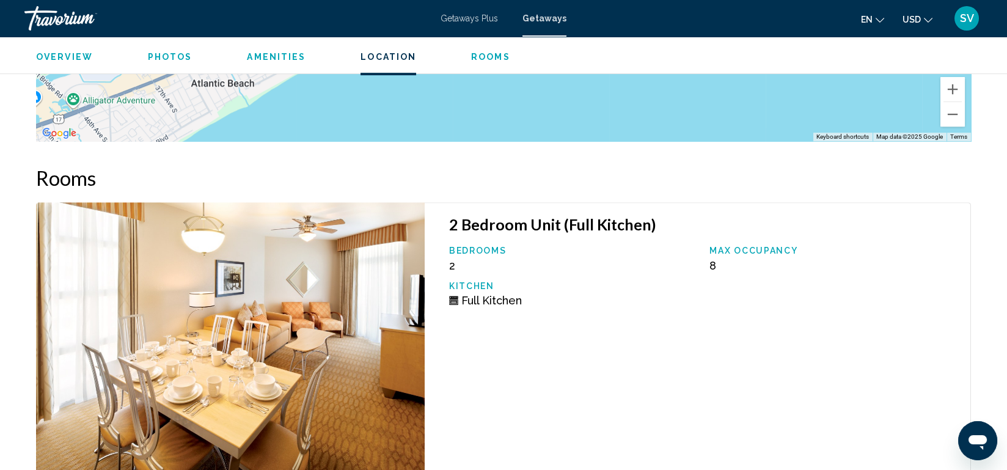
scroll to position [2047, 0]
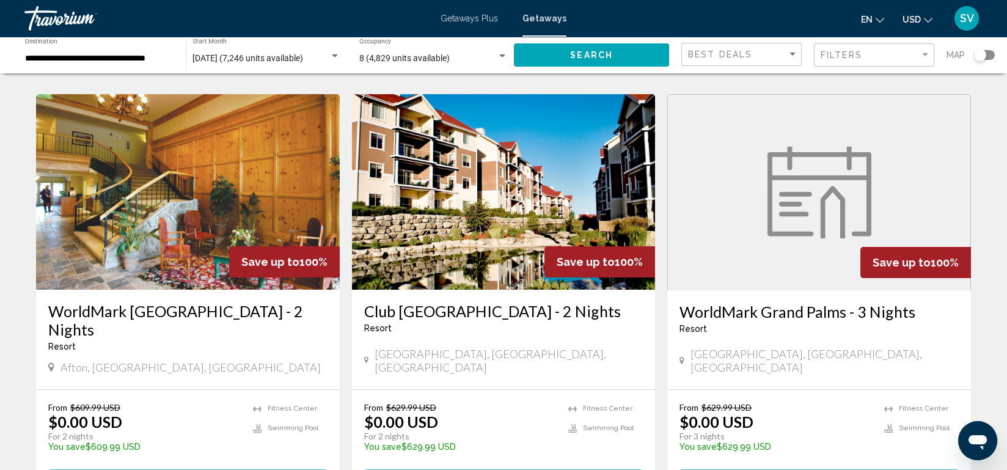
scroll to position [1557, 0]
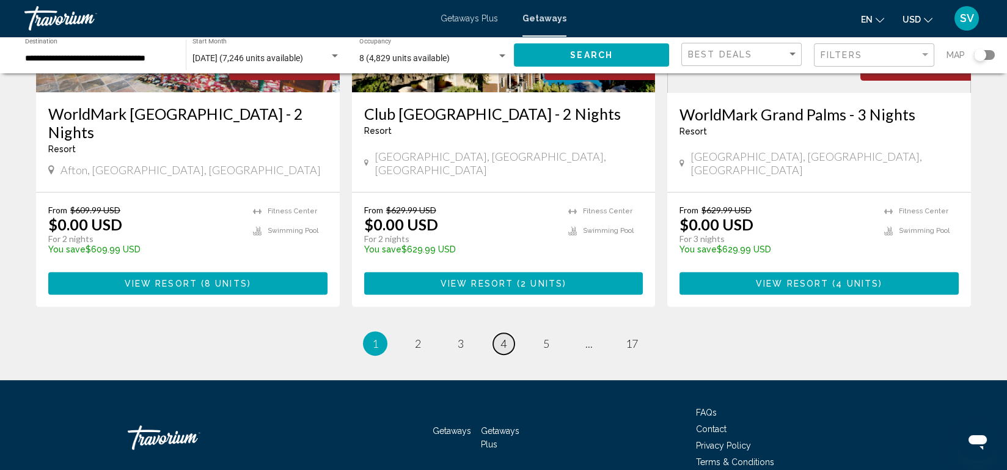
click at [503, 337] on span "4" at bounding box center [503, 343] width 6 height 13
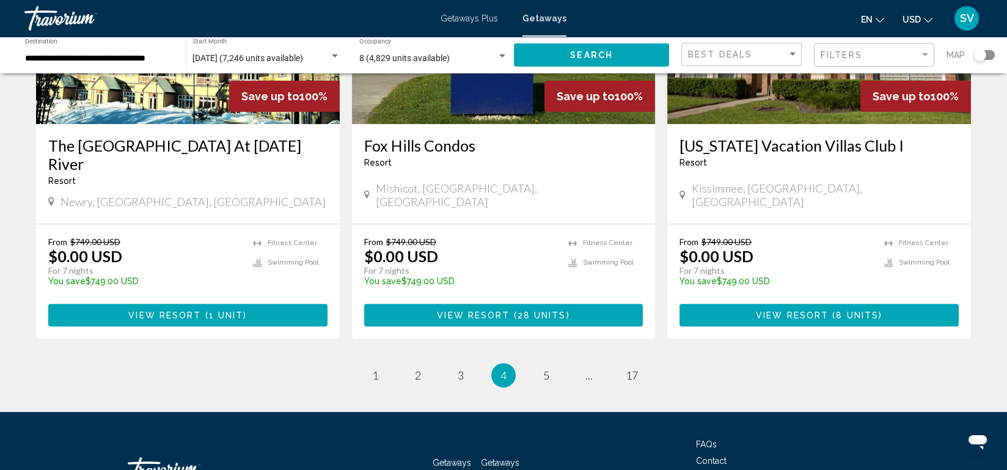
scroll to position [1510, 0]
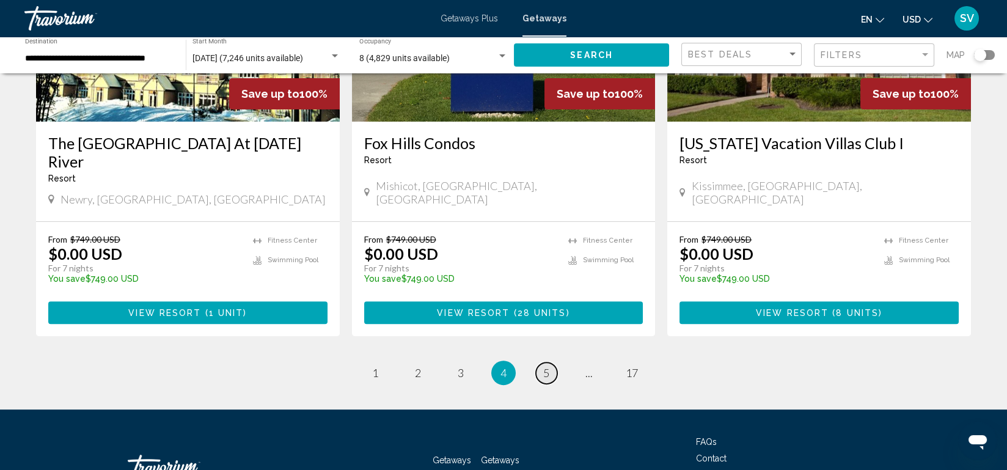
click at [547, 366] on span "5" at bounding box center [546, 372] width 6 height 13
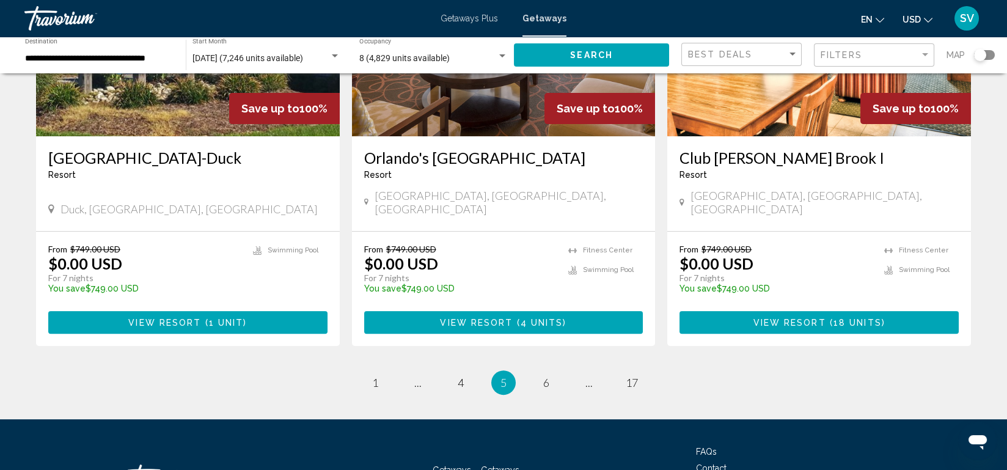
scroll to position [1496, 0]
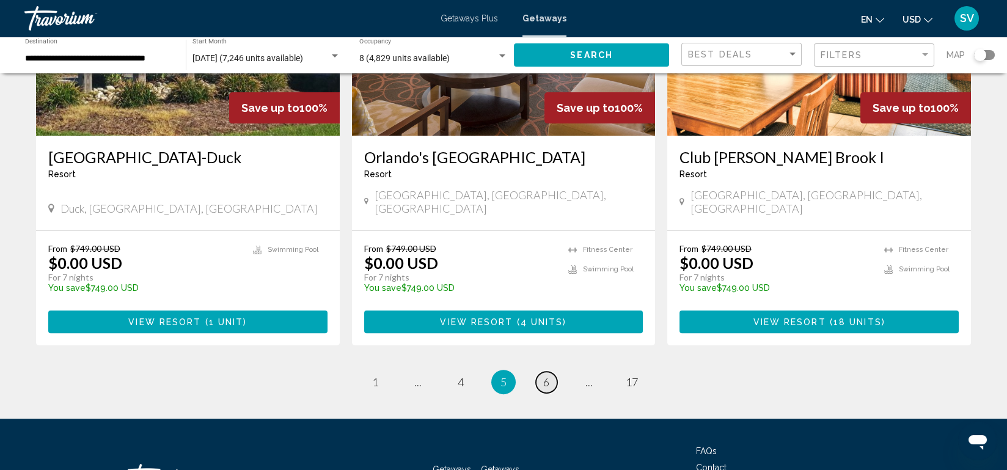
click at [547, 375] on span "6" at bounding box center [546, 381] width 6 height 13
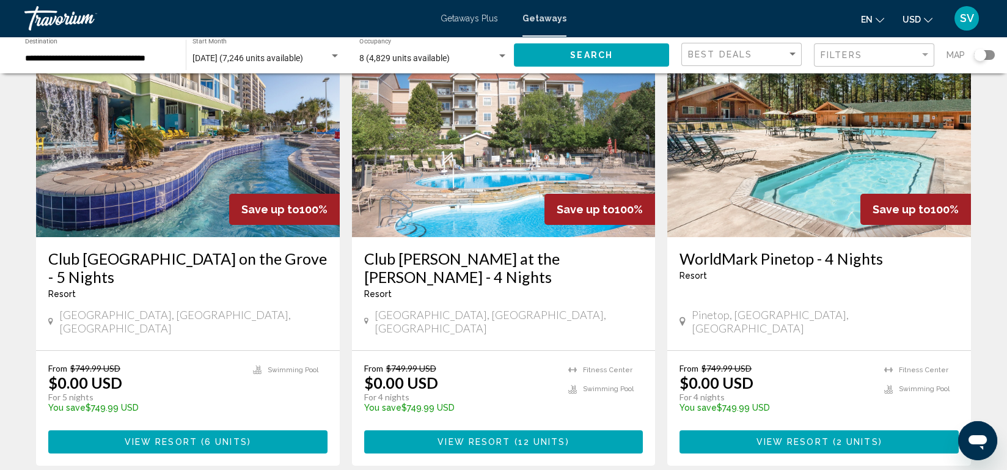
scroll to position [522, 0]
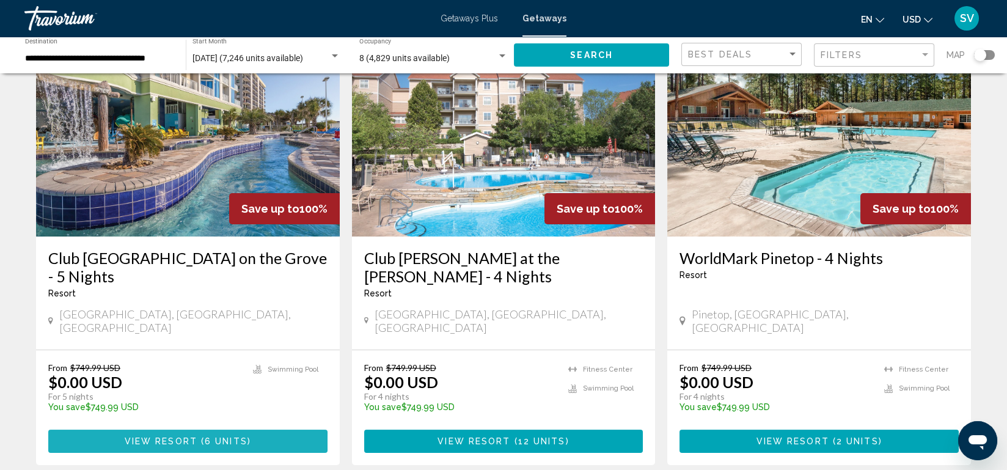
click at [175, 437] on span "View Resort" at bounding box center [161, 442] width 73 height 10
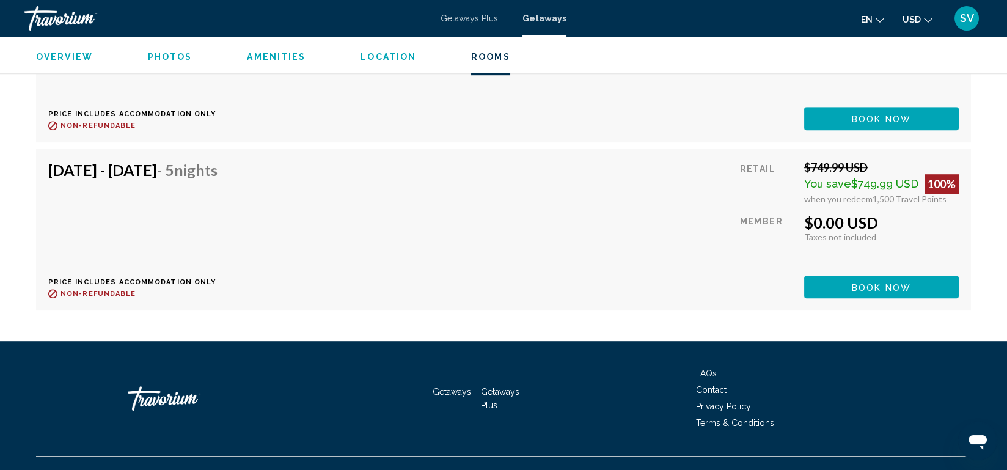
scroll to position [2597, 0]
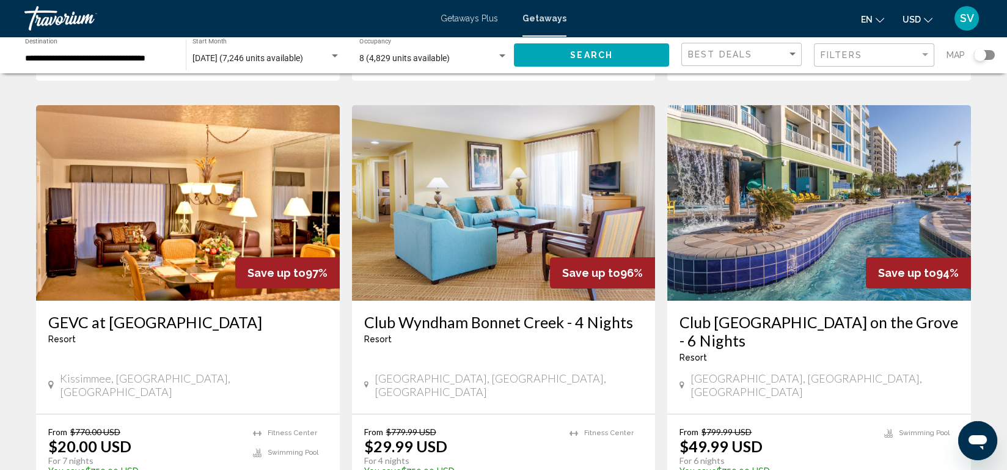
scroll to position [1336, 0]
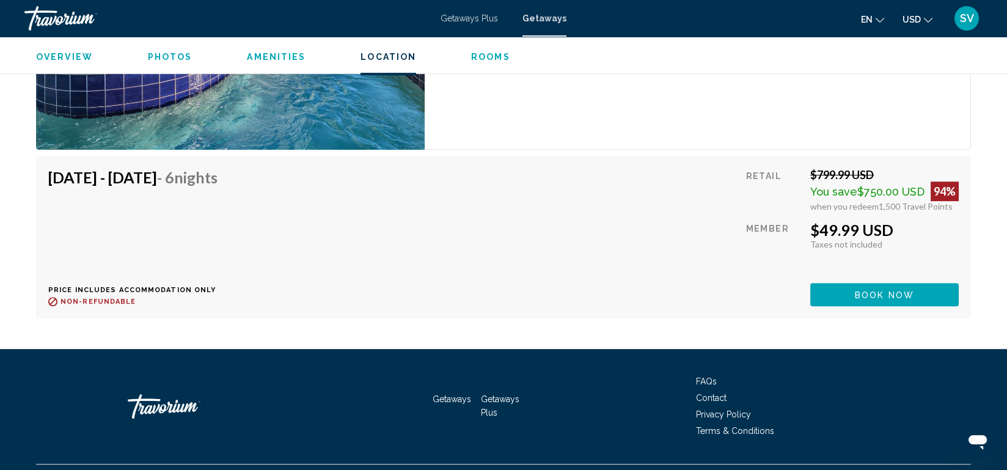
scroll to position [2402, 0]
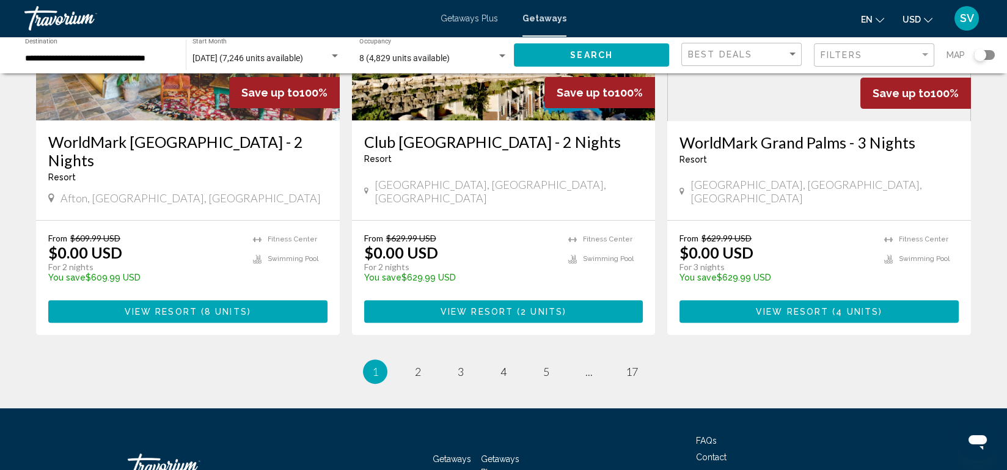
scroll to position [1530, 0]
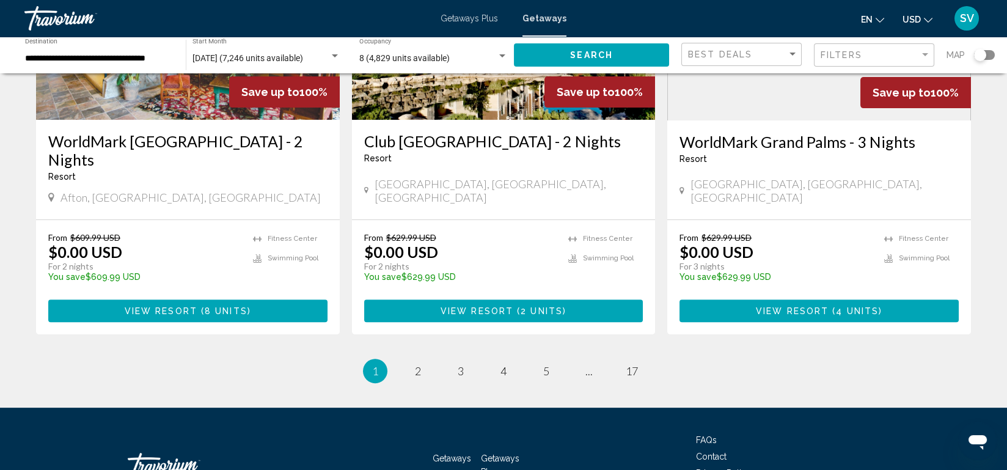
drag, startPoint x: 581, startPoint y: 323, endPoint x: 638, endPoint y: 193, distance: 142.2
click at [588, 364] on span "..." at bounding box center [588, 370] width 7 height 13
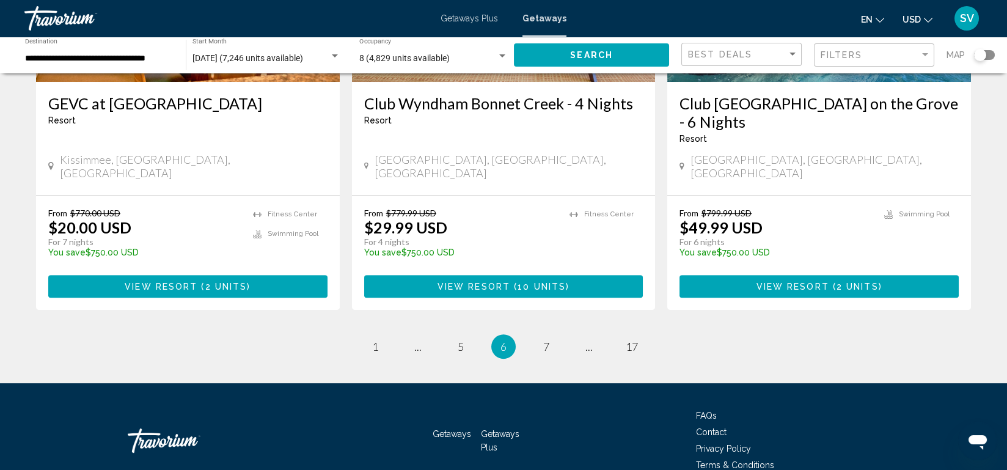
scroll to position [1557, 0]
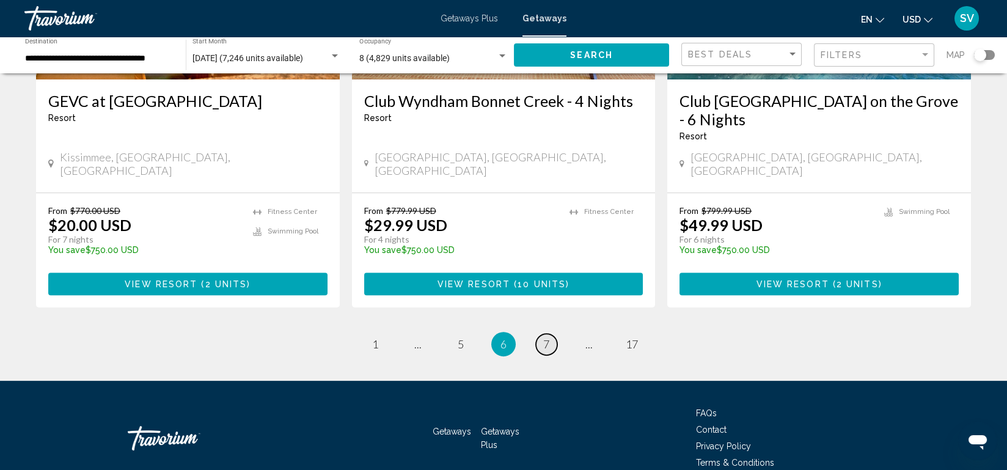
click at [552, 334] on link "page 7" at bounding box center [546, 344] width 21 height 21
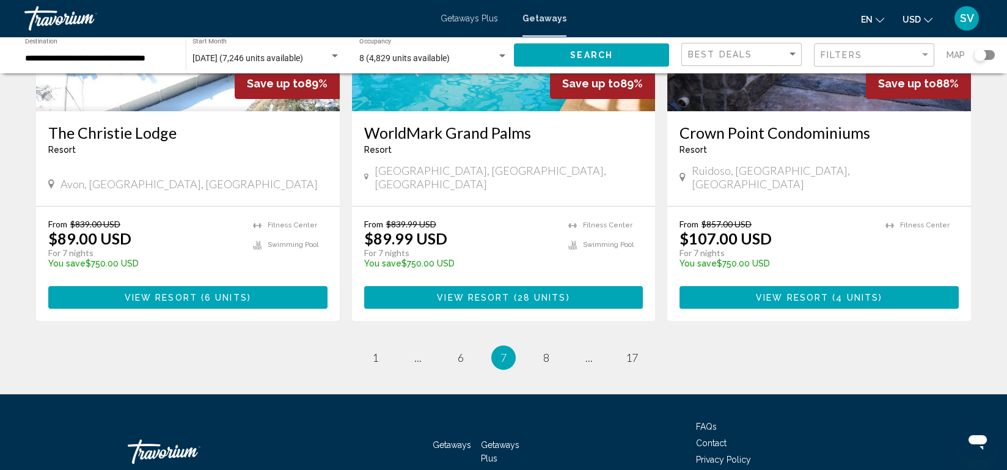
scroll to position [1521, 0]
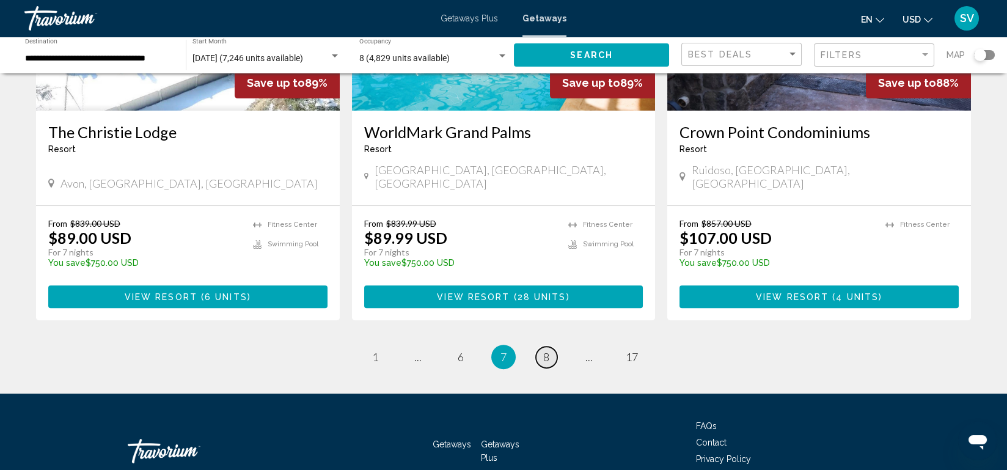
click at [548, 350] on span "8" at bounding box center [546, 356] width 6 height 13
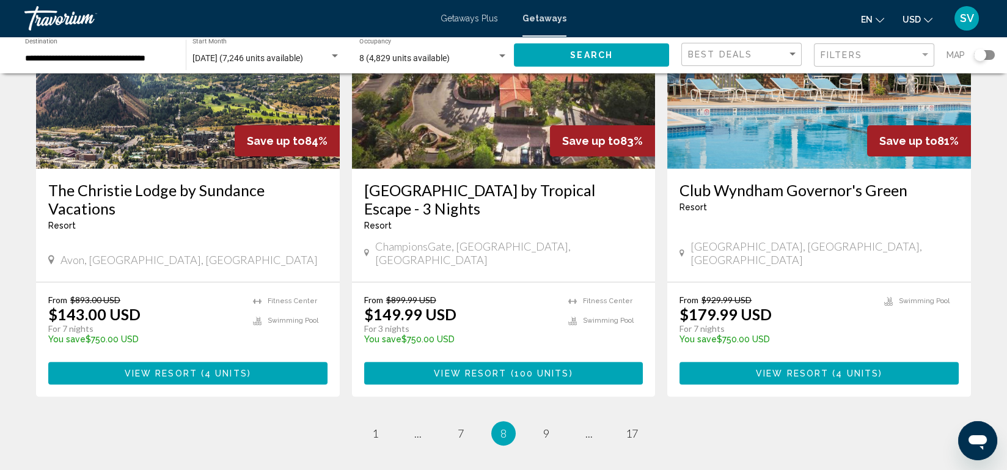
scroll to position [1500, 0]
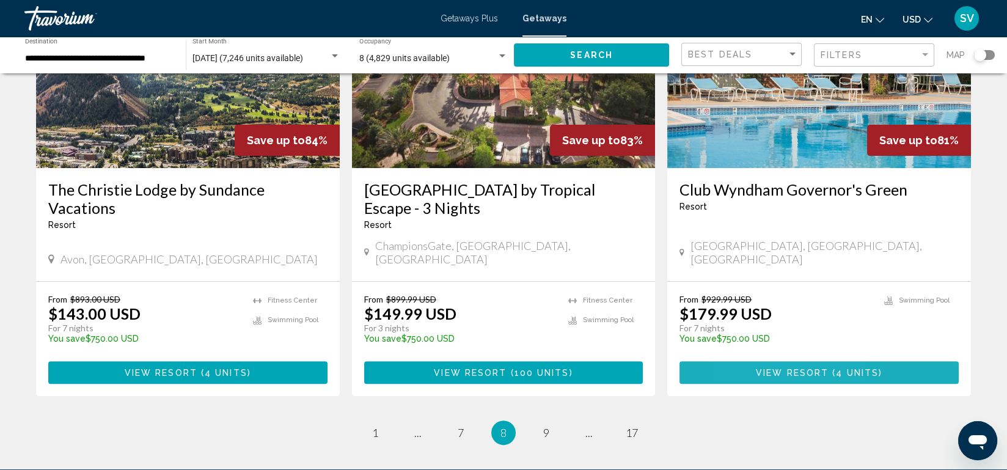
click at [757, 368] on span "View Resort" at bounding box center [792, 373] width 73 height 10
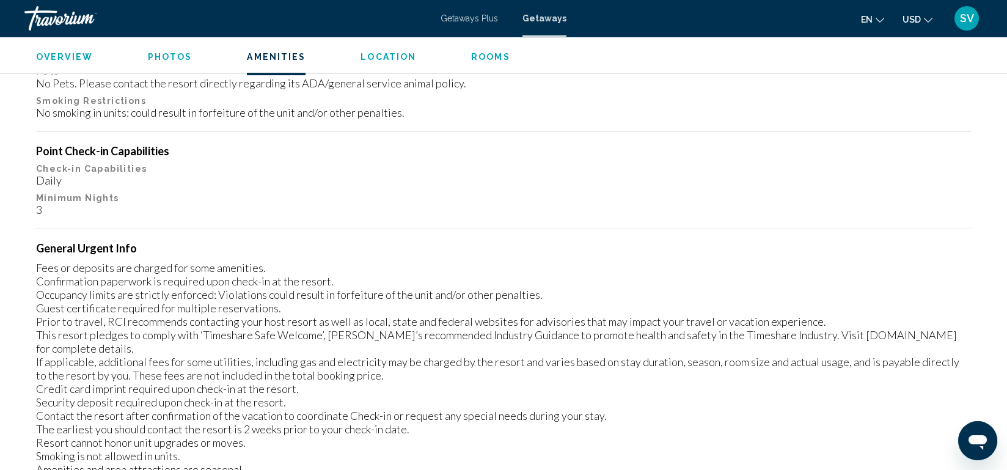
scroll to position [1221, 0]
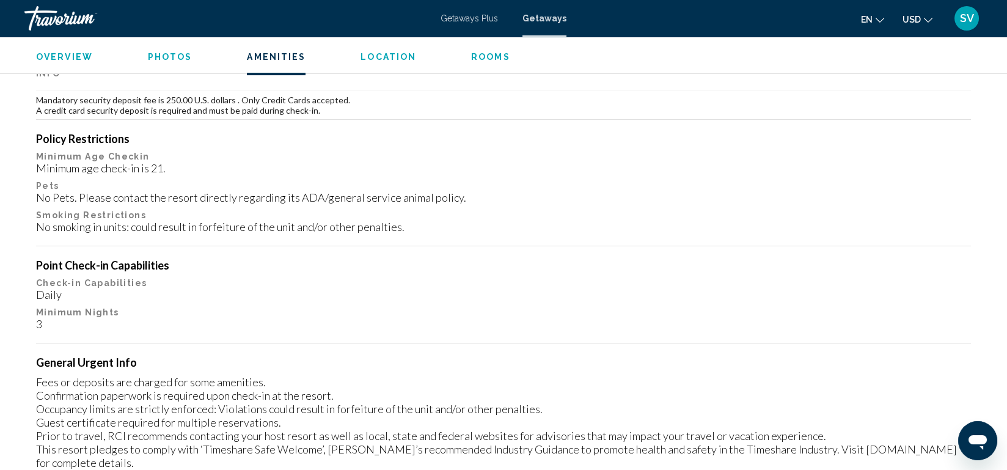
click at [163, 59] on span "Photos" at bounding box center [170, 57] width 45 height 10
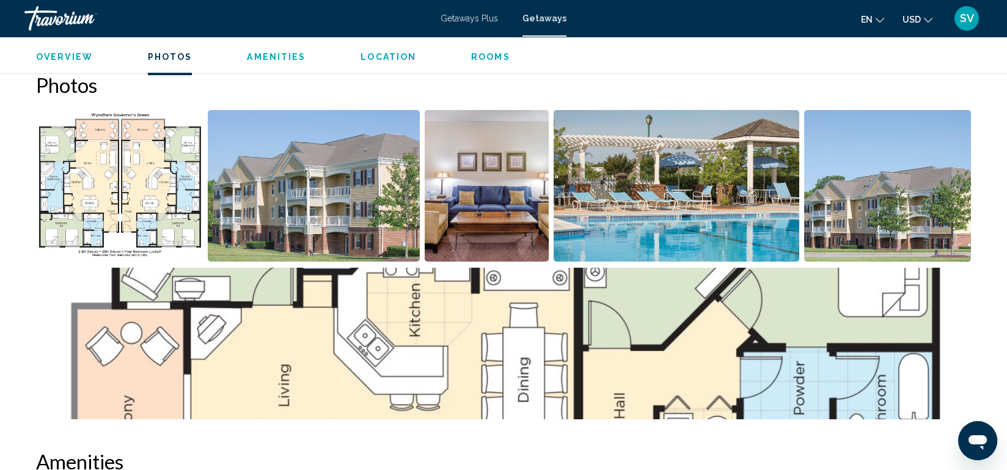
scroll to position [535, 0]
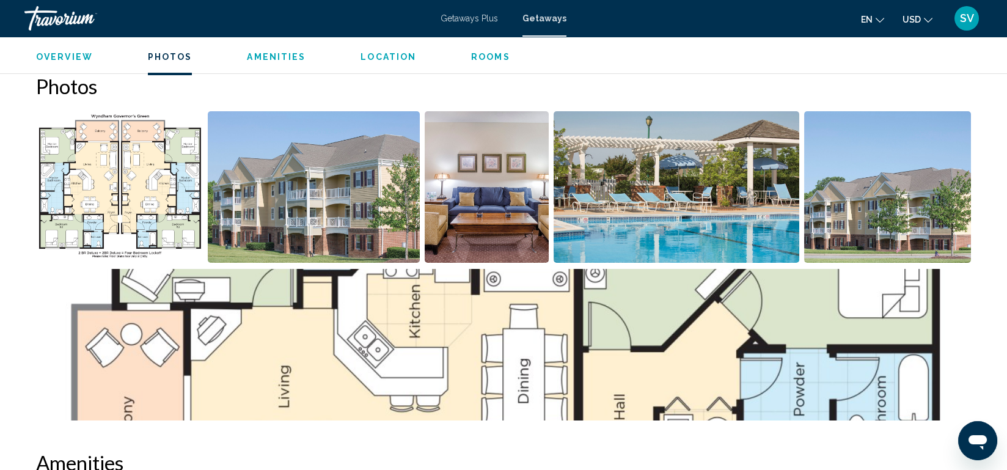
click at [312, 213] on img "Open full-screen image slider" at bounding box center [314, 187] width 213 height 152
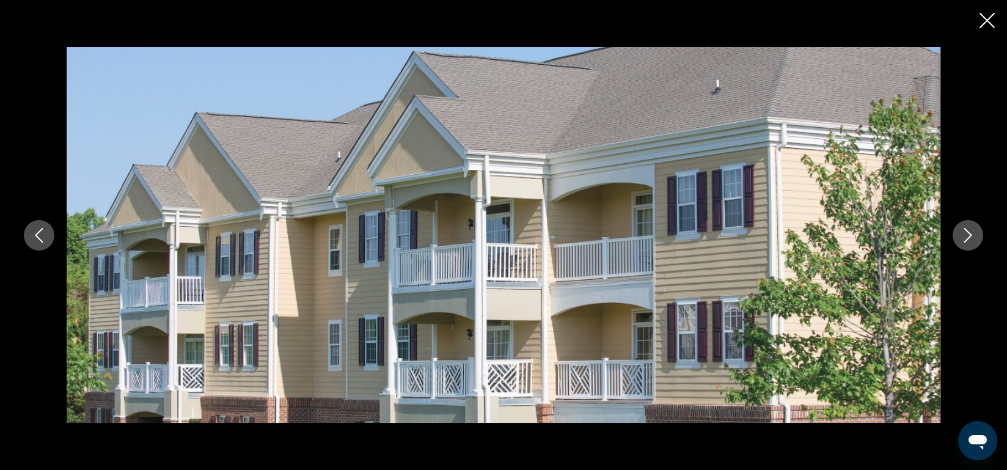
click at [968, 234] on icon "Next image" at bounding box center [967, 235] width 15 height 15
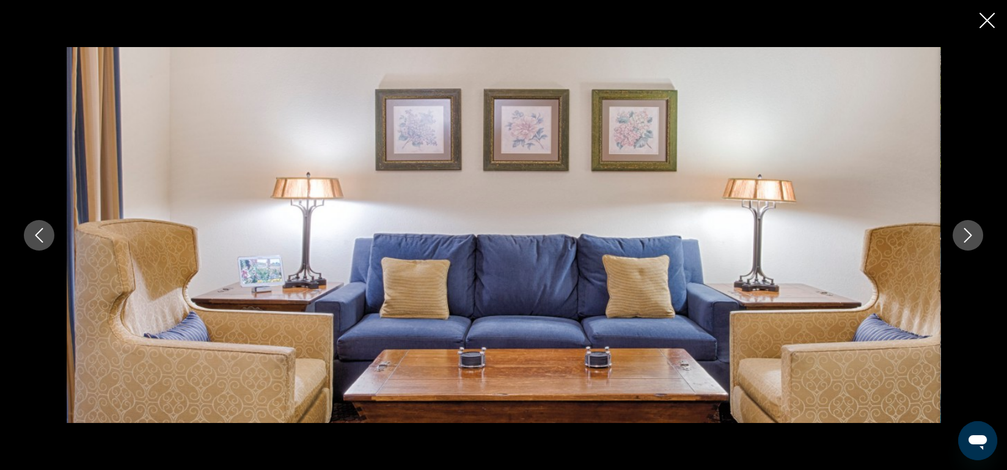
click at [968, 234] on icon "Next image" at bounding box center [967, 235] width 15 height 15
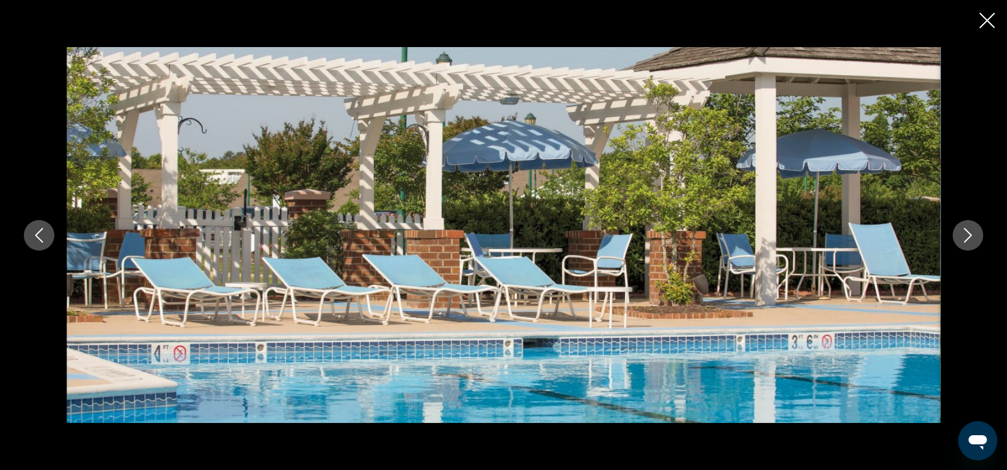
click at [968, 234] on icon "Next image" at bounding box center [967, 235] width 15 height 15
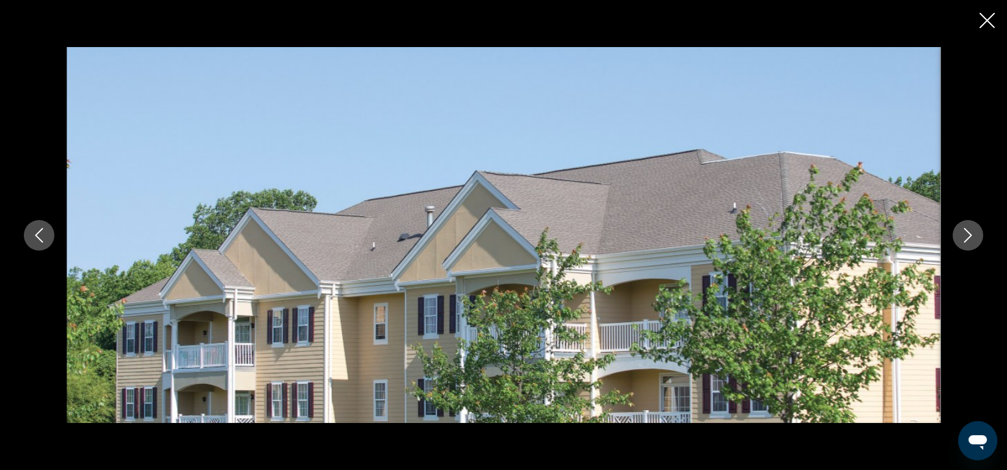
click at [968, 234] on icon "Next image" at bounding box center [967, 235] width 15 height 15
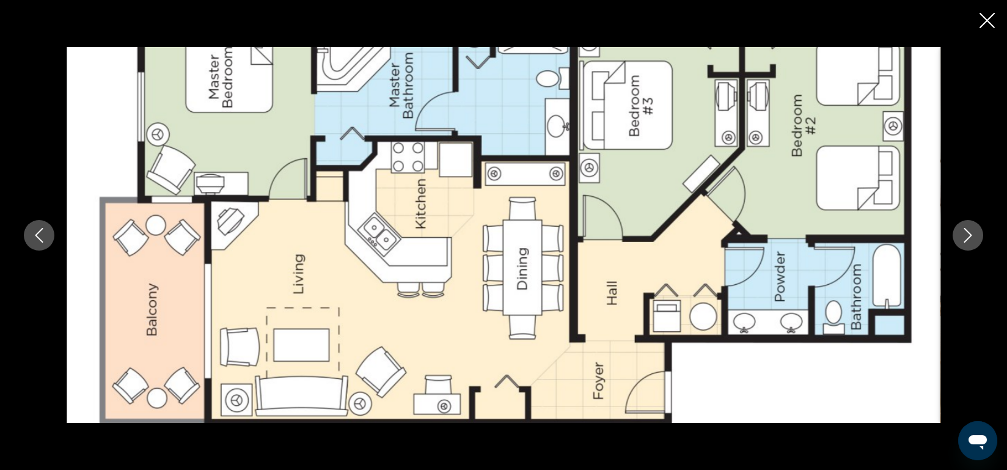
click at [981, 23] on icon "Close slideshow" at bounding box center [986, 20] width 15 height 15
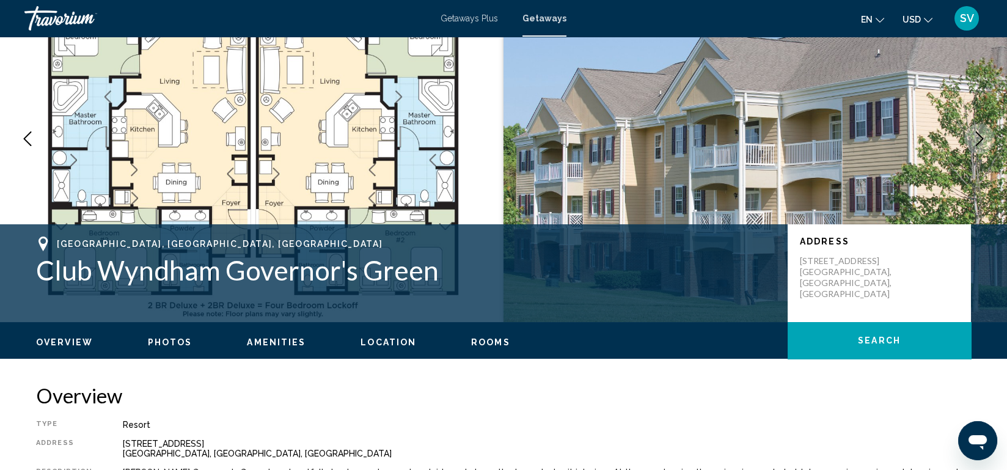
scroll to position [0, 0]
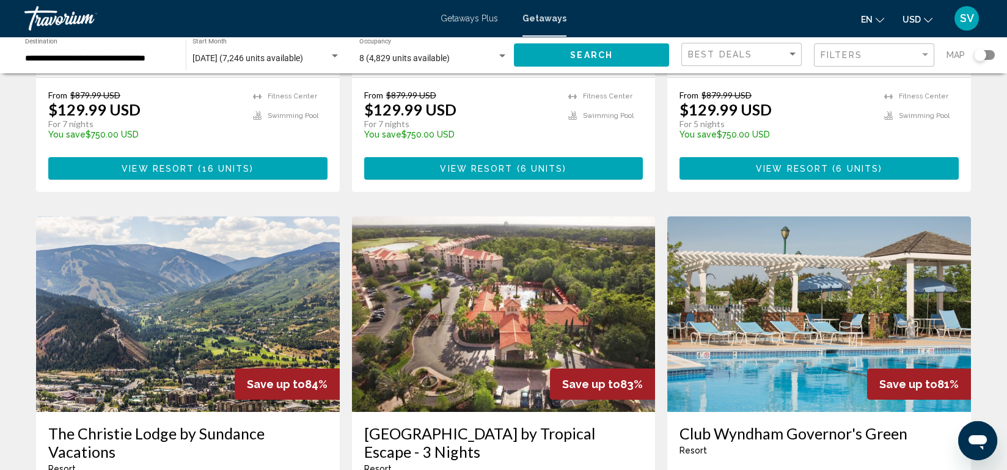
scroll to position [1255, 0]
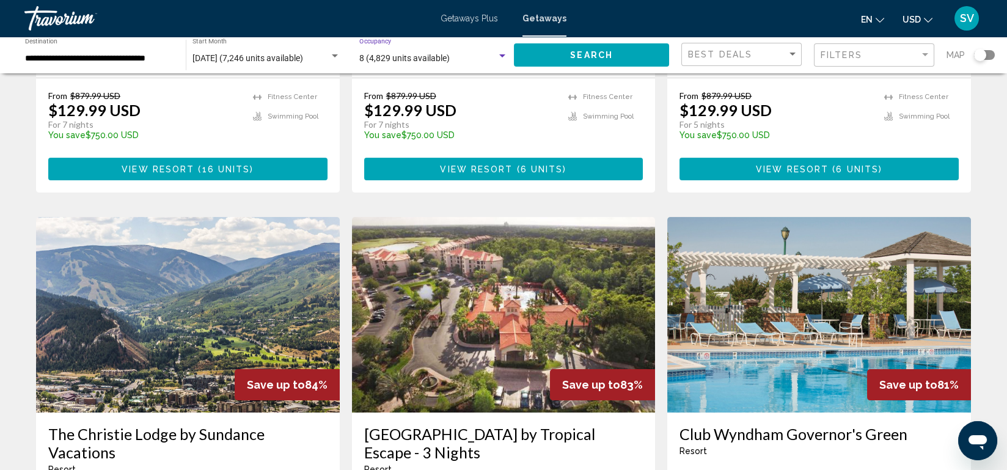
click at [499, 56] on div "Search widget" at bounding box center [502, 56] width 11 height 10
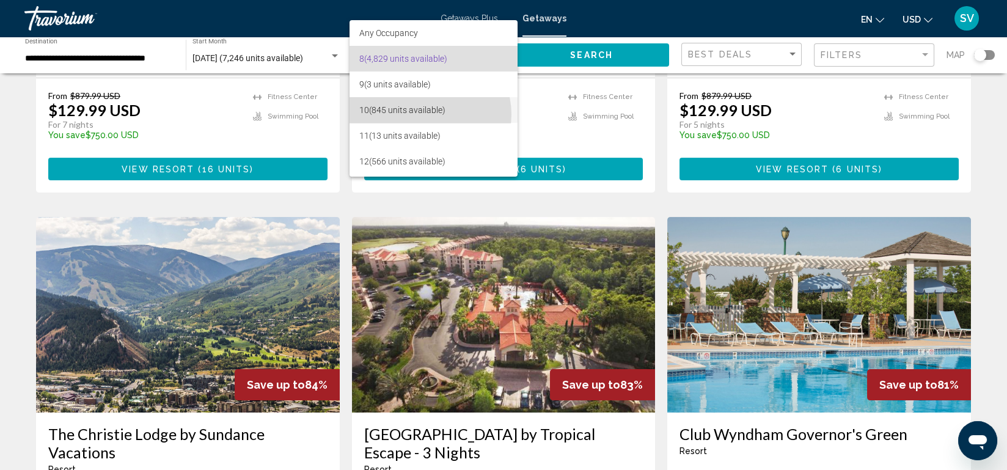
click at [429, 114] on span "10 (845 units available)" at bounding box center [433, 110] width 148 height 26
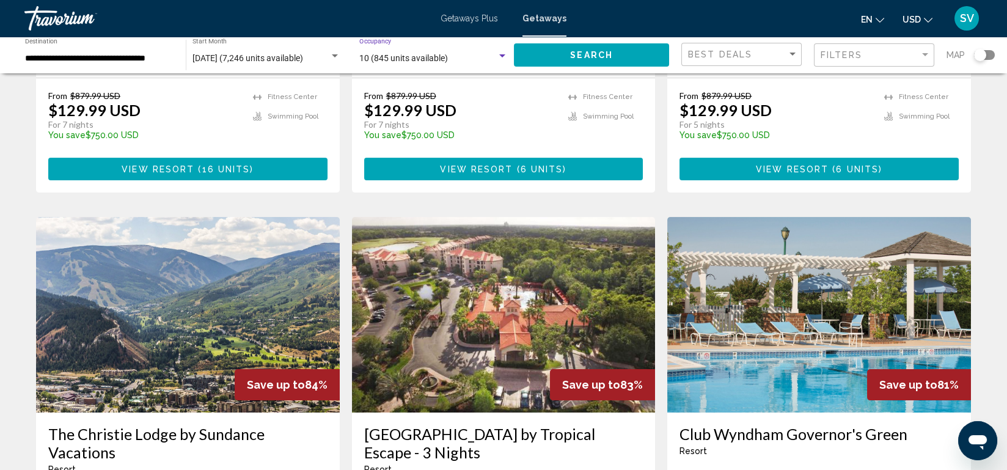
click at [596, 64] on button "Search" at bounding box center [591, 54] width 155 height 23
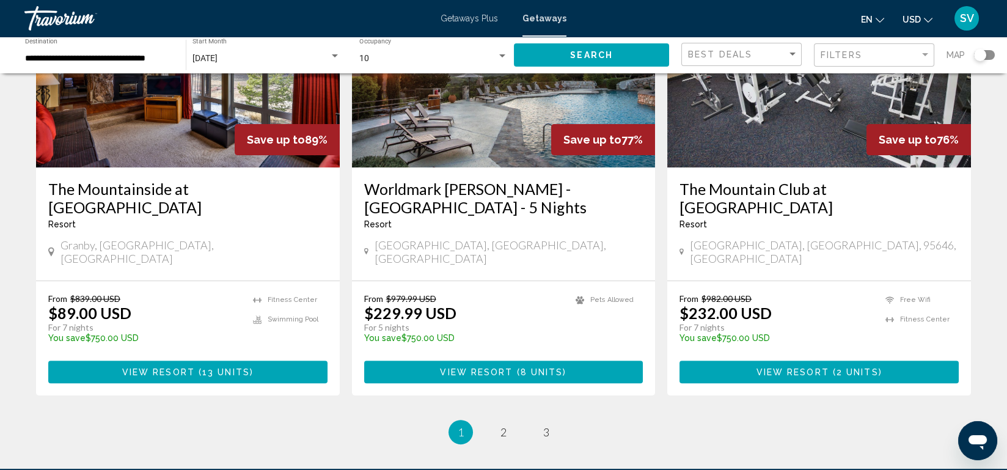
scroll to position [1576, 0]
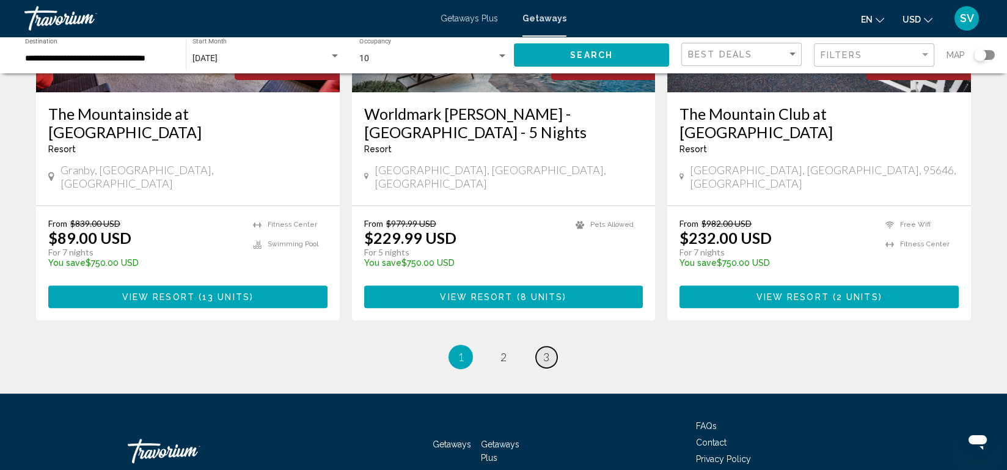
click at [541, 346] on link "page 3" at bounding box center [546, 356] width 21 height 21
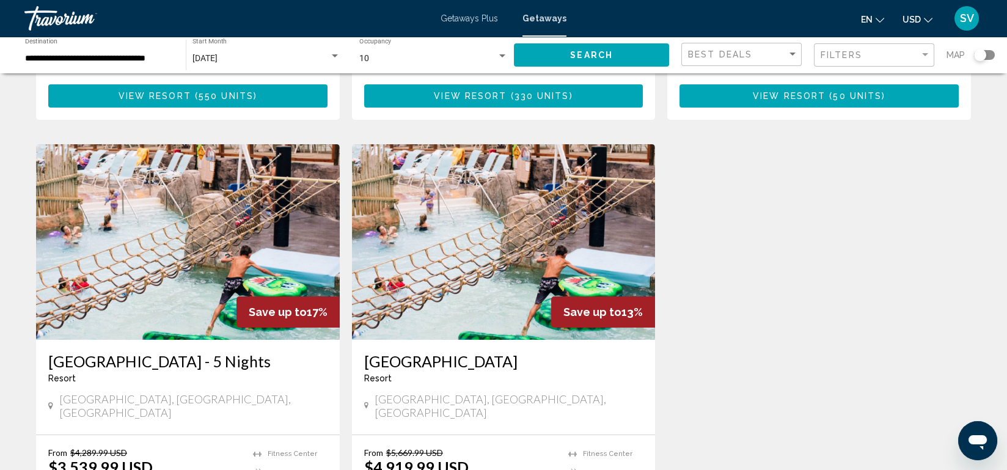
scroll to position [1105, 0]
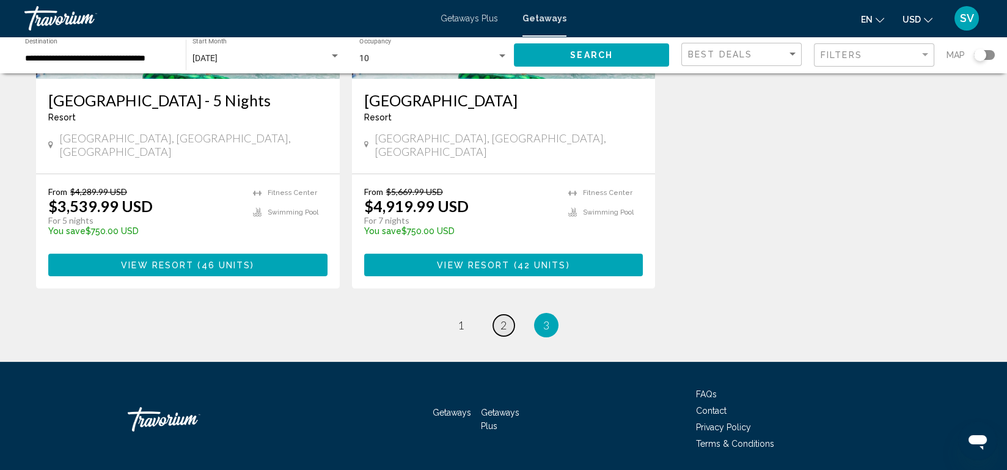
click at [506, 318] on span "2" at bounding box center [503, 324] width 6 height 13
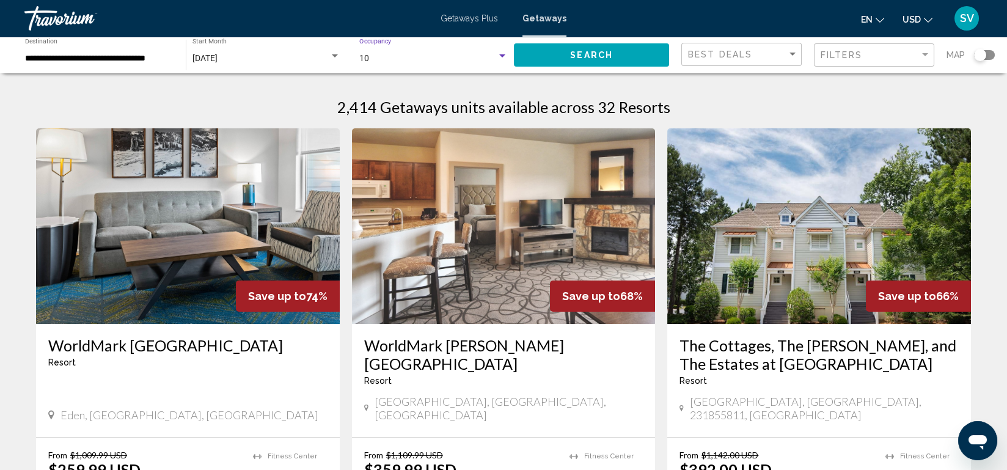
click at [502, 56] on div "Search widget" at bounding box center [502, 55] width 6 height 3
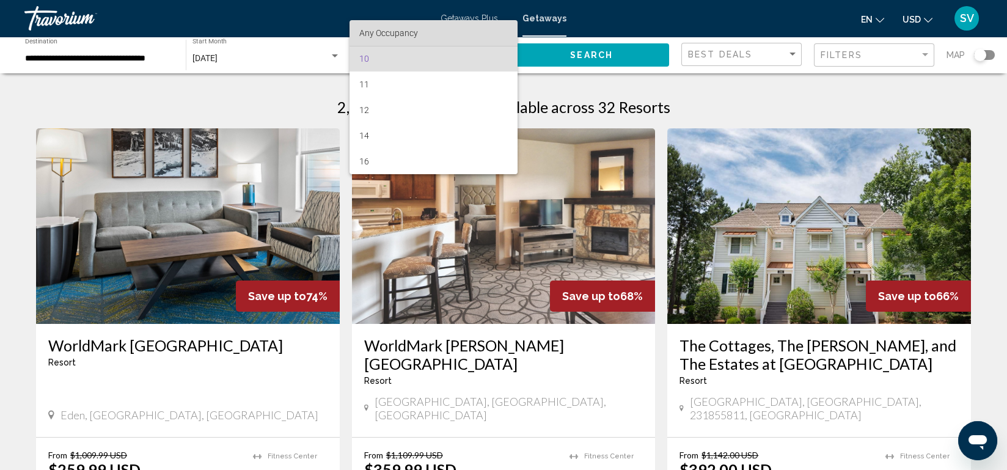
click at [407, 36] on span "Any Occupancy" at bounding box center [388, 33] width 59 height 10
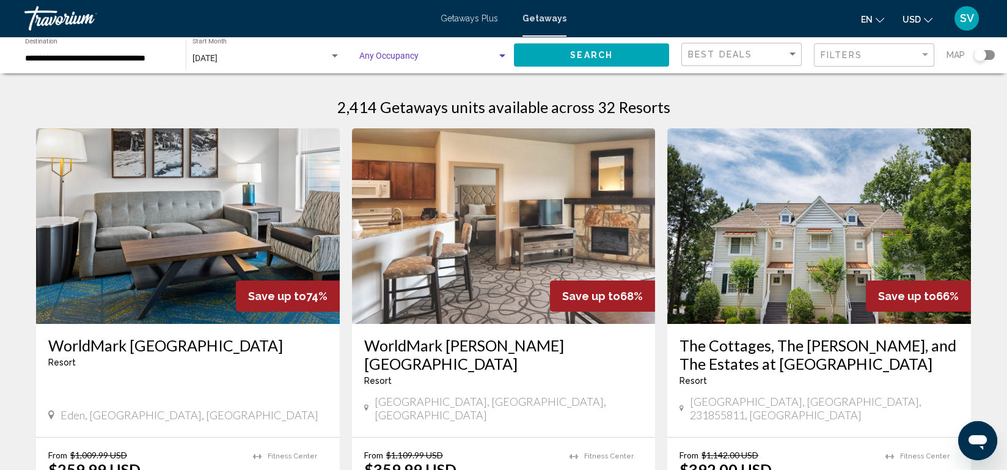
click at [499, 53] on div "Search widget" at bounding box center [502, 56] width 11 height 10
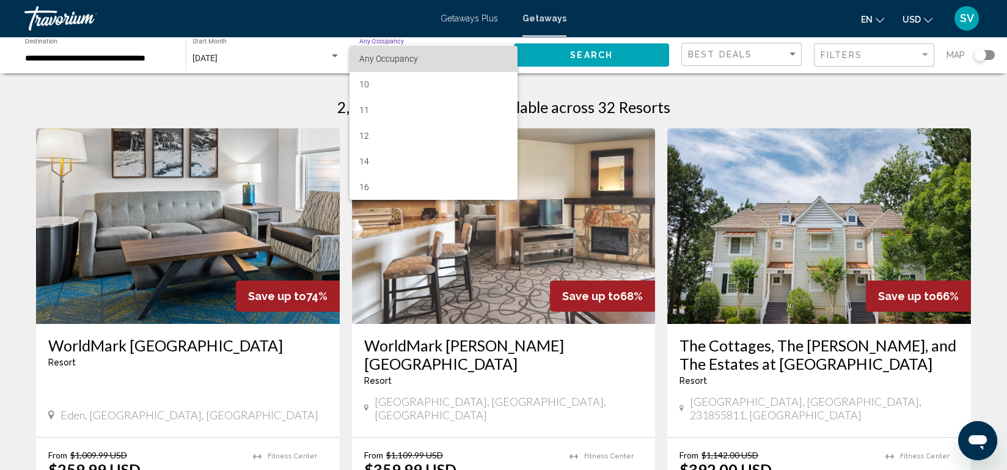
click at [499, 57] on span "Any Occupancy" at bounding box center [433, 59] width 148 height 26
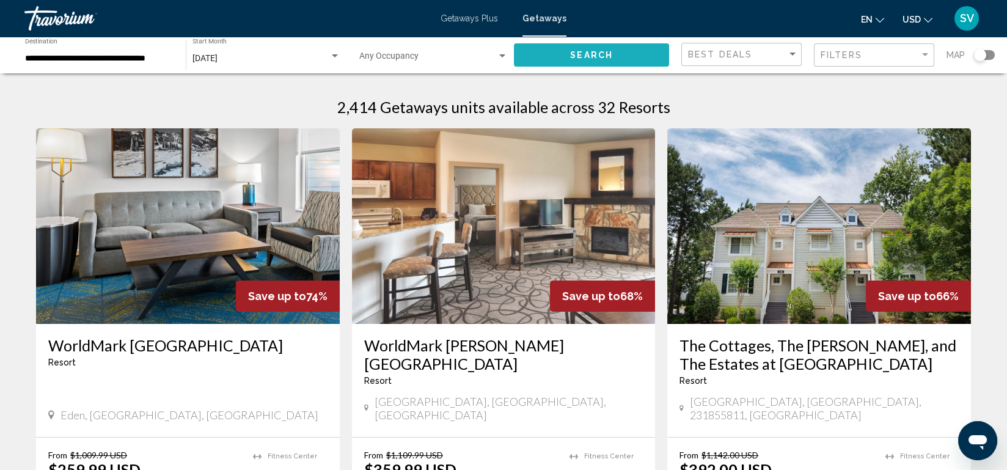
click at [573, 60] on span "Search" at bounding box center [591, 56] width 43 height 10
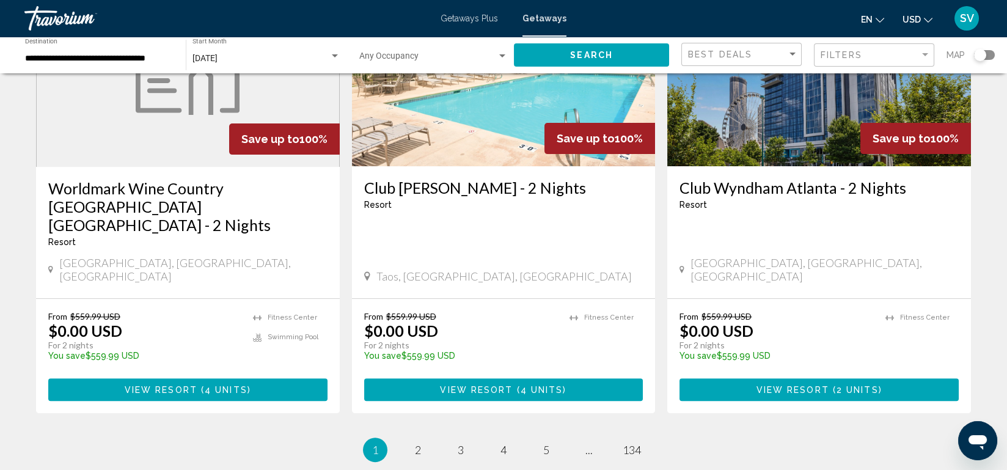
scroll to position [1485, 0]
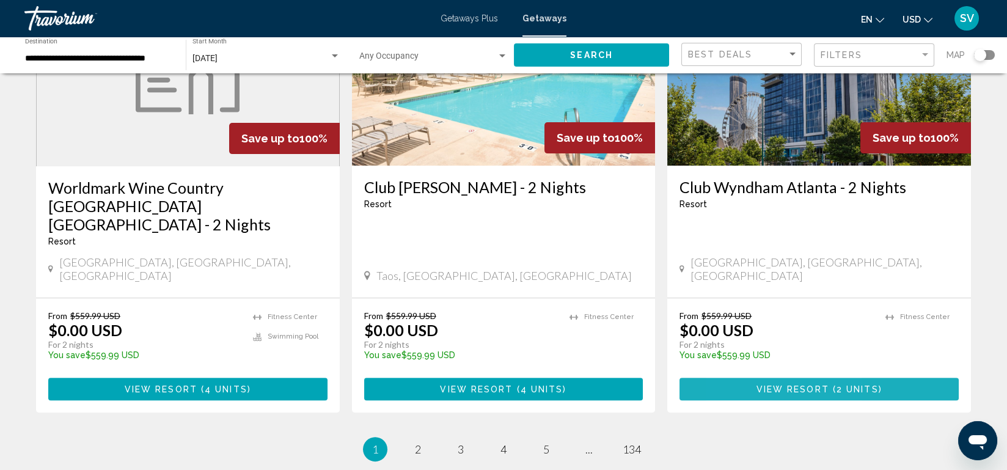
click at [755, 378] on button "View Resort ( 2 units )" at bounding box center [818, 389] width 279 height 23
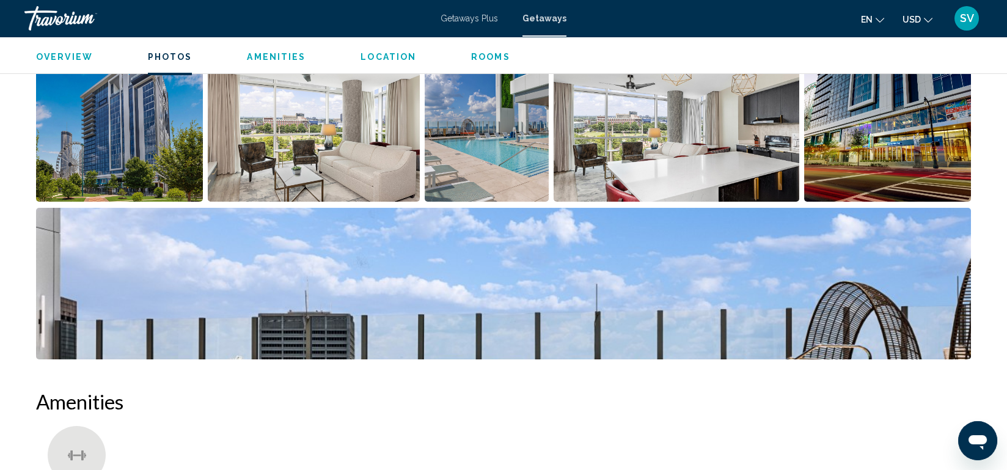
scroll to position [396, 0]
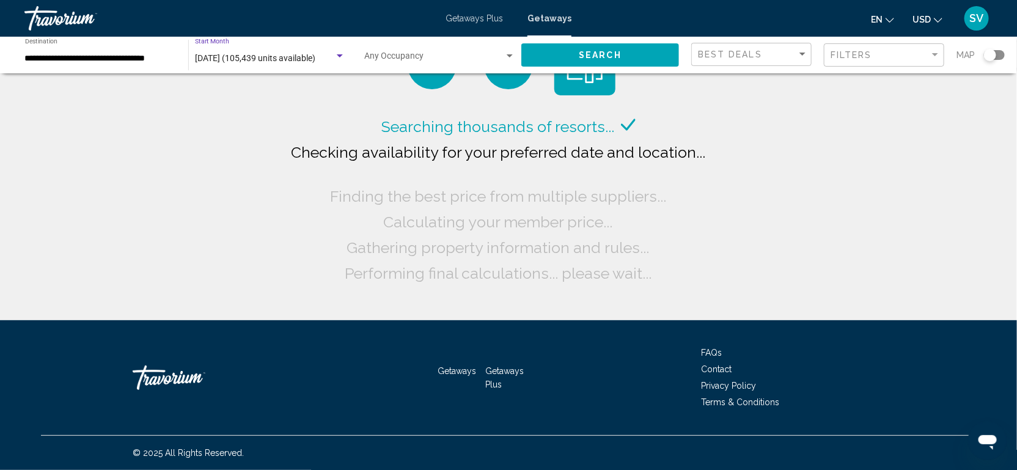
click at [269, 53] on span "[DATE] (105,439 units available)" at bounding box center [255, 58] width 120 height 10
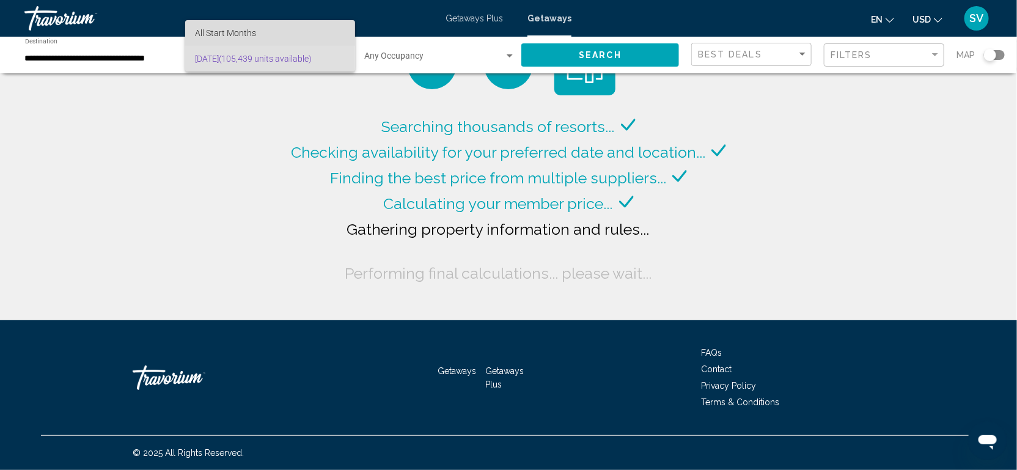
click at [262, 31] on span "All Start Months" at bounding box center [270, 33] width 150 height 26
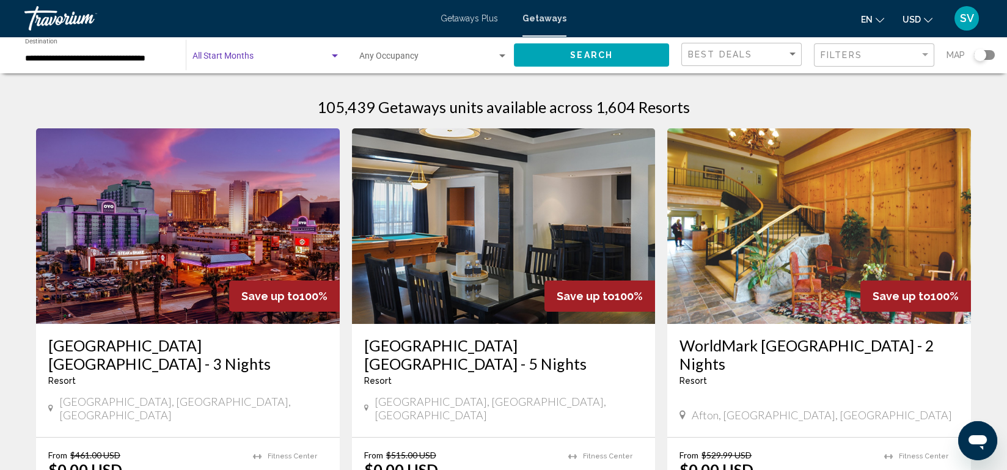
click at [334, 56] on div "Search widget" at bounding box center [335, 55] width 6 height 3
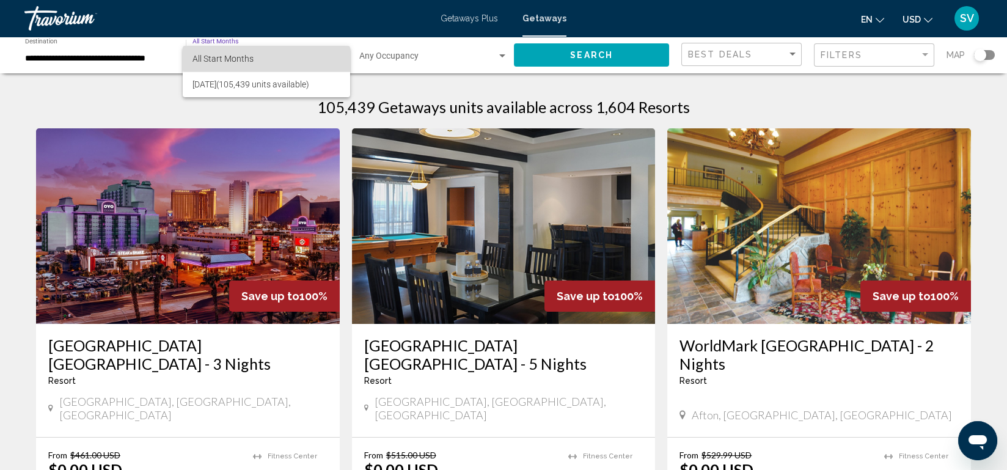
click at [334, 56] on span "All Start Months" at bounding box center [266, 59] width 148 height 26
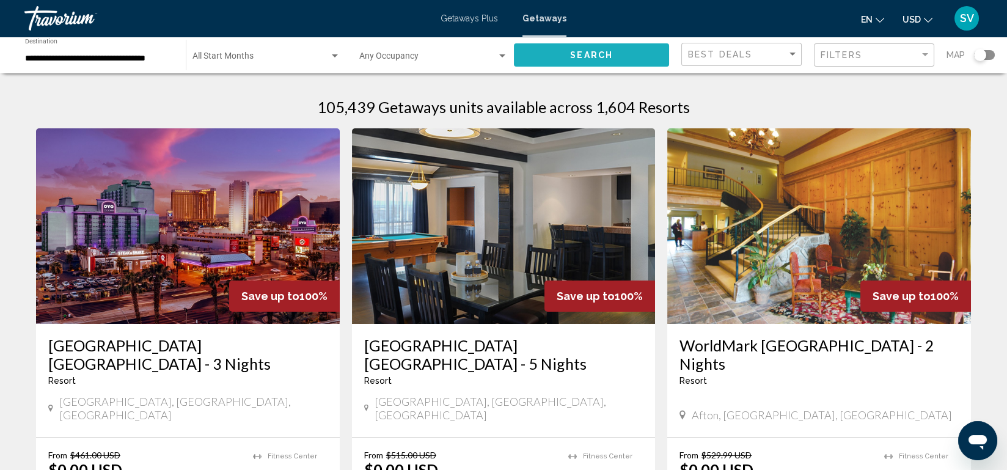
click at [596, 53] on span "Search" at bounding box center [591, 56] width 43 height 10
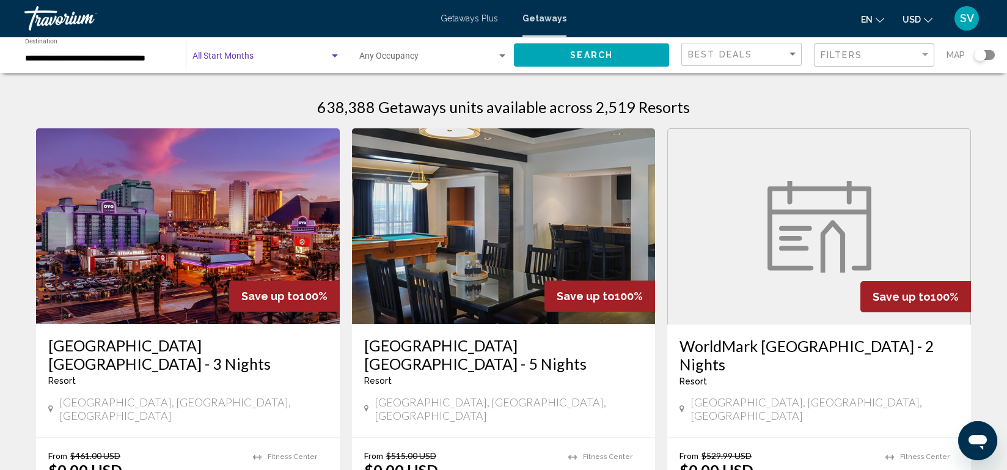
click at [335, 56] on div "Search widget" at bounding box center [335, 55] width 6 height 3
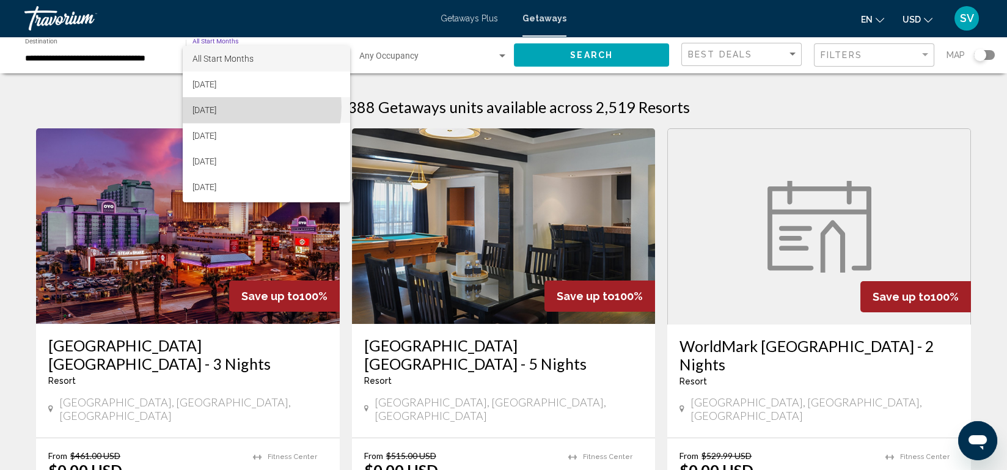
click at [245, 107] on span "[DATE]" at bounding box center [266, 110] width 148 height 26
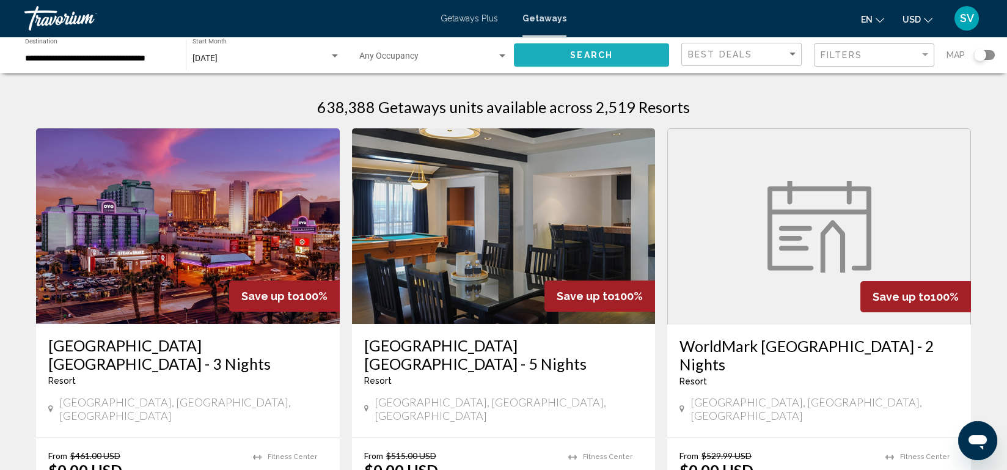
click at [554, 49] on button "Search" at bounding box center [591, 54] width 155 height 23
click at [104, 57] on input "**********" at bounding box center [99, 59] width 148 height 10
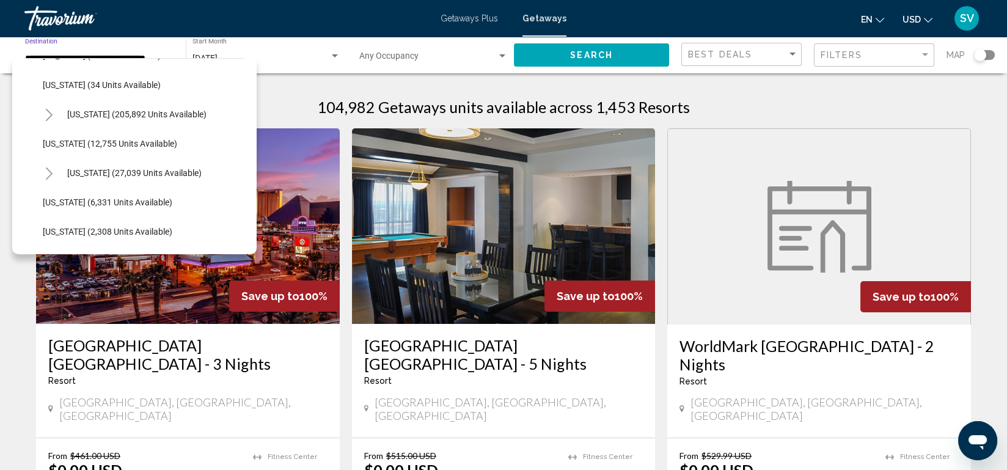
scroll to position [218, 0]
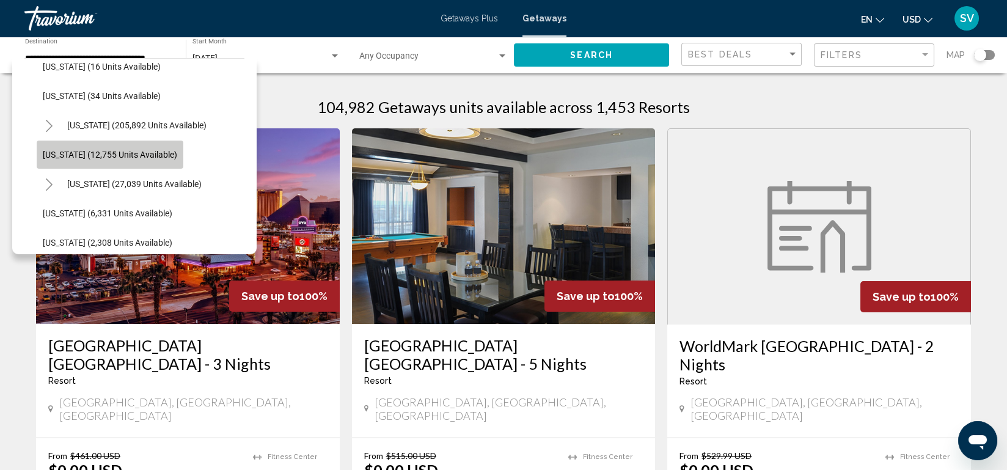
click at [128, 152] on span "[US_STATE] (12,755 units available)" at bounding box center [110, 155] width 134 height 10
type input "**********"
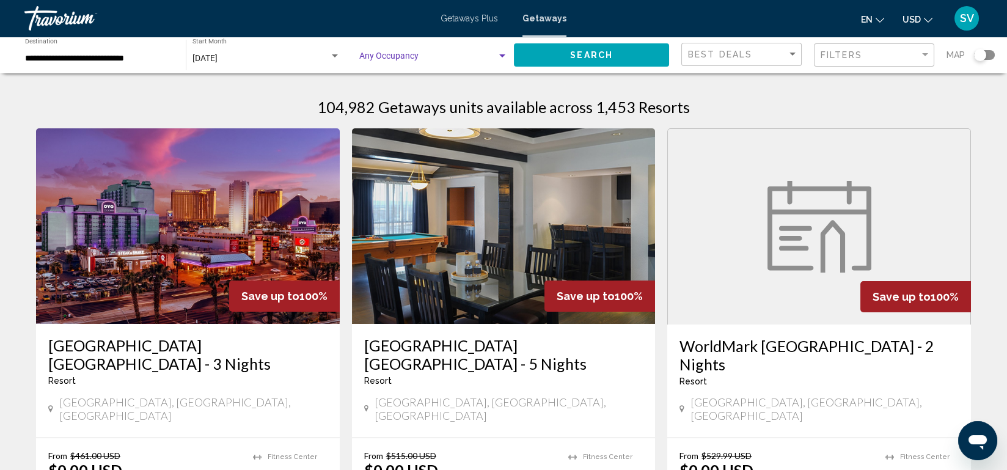
click at [505, 57] on div "Search widget" at bounding box center [502, 56] width 11 height 10
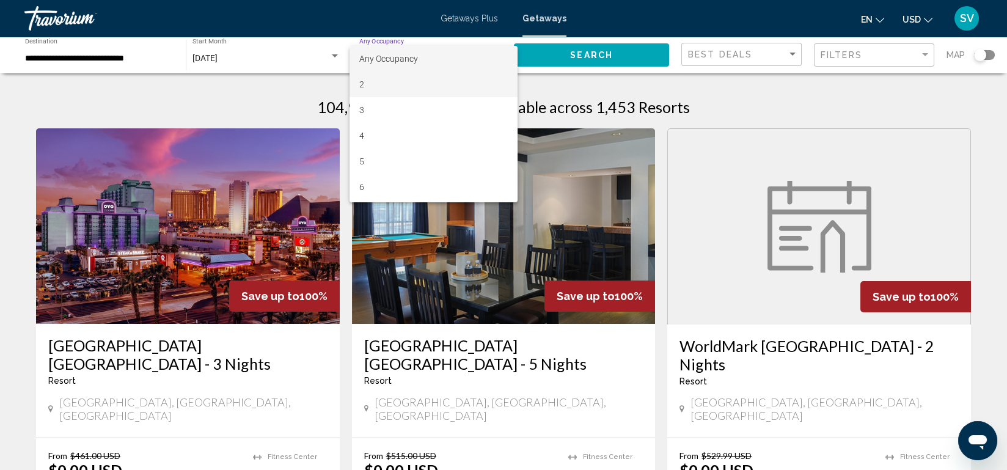
click at [392, 93] on span "2" at bounding box center [433, 84] width 148 height 26
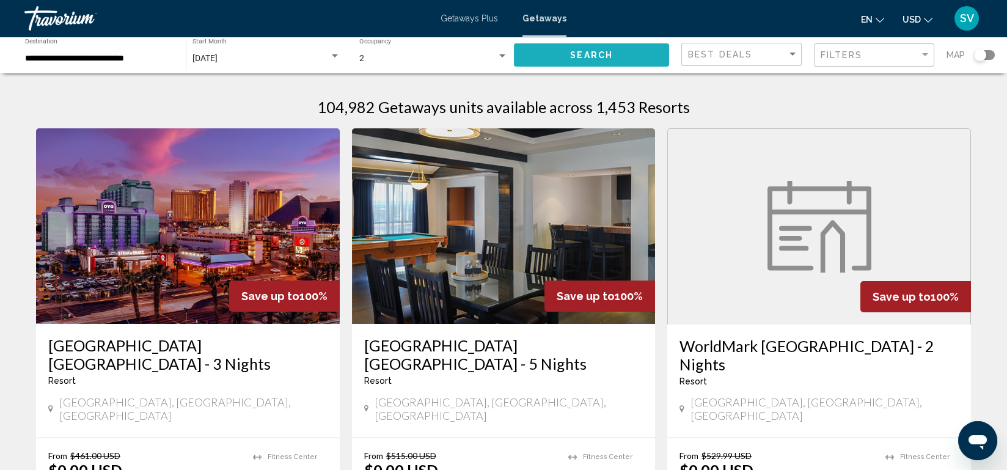
click at [596, 54] on span "Search" at bounding box center [591, 56] width 43 height 10
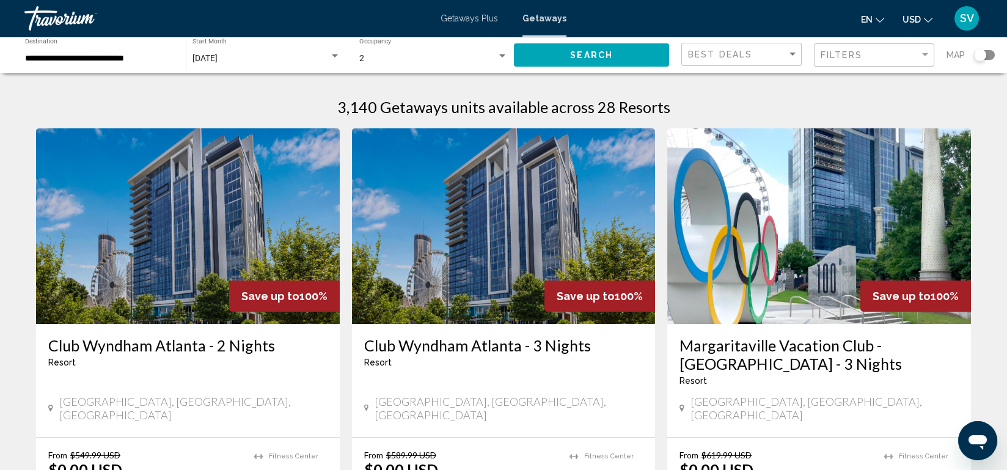
click at [184, 321] on img "Main content" at bounding box center [188, 226] width 304 height 196
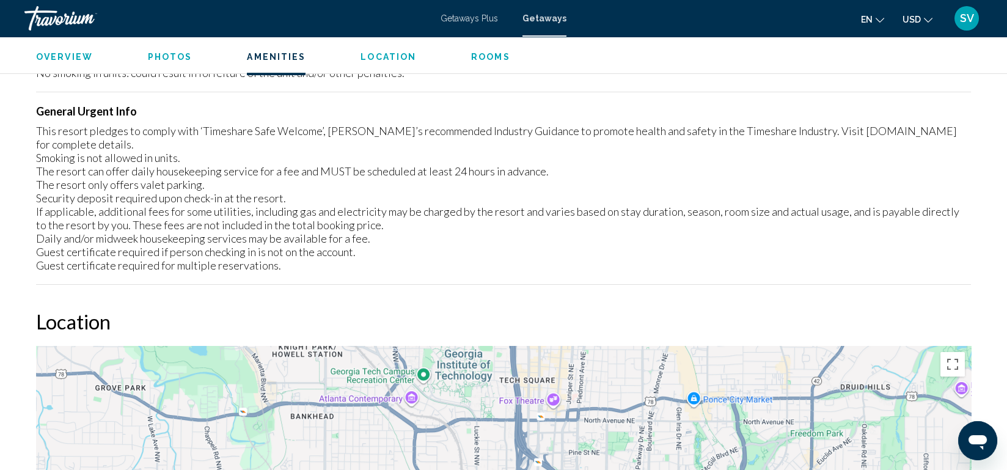
scroll to position [1448, 0]
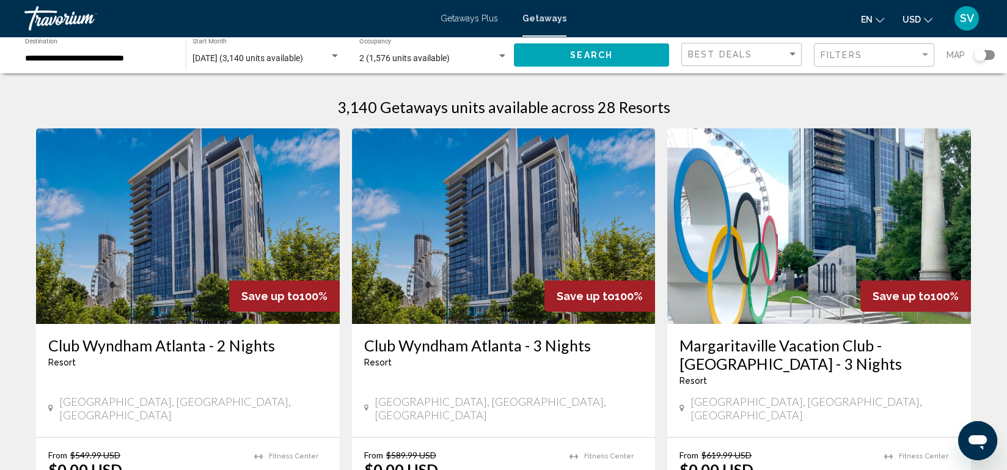
click at [461, 210] on img "Main content" at bounding box center [504, 226] width 304 height 196
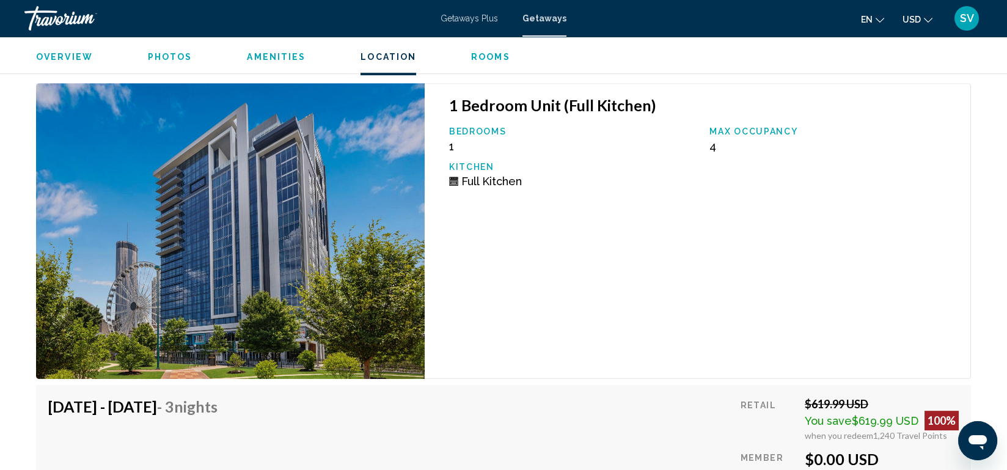
scroll to position [2165, 0]
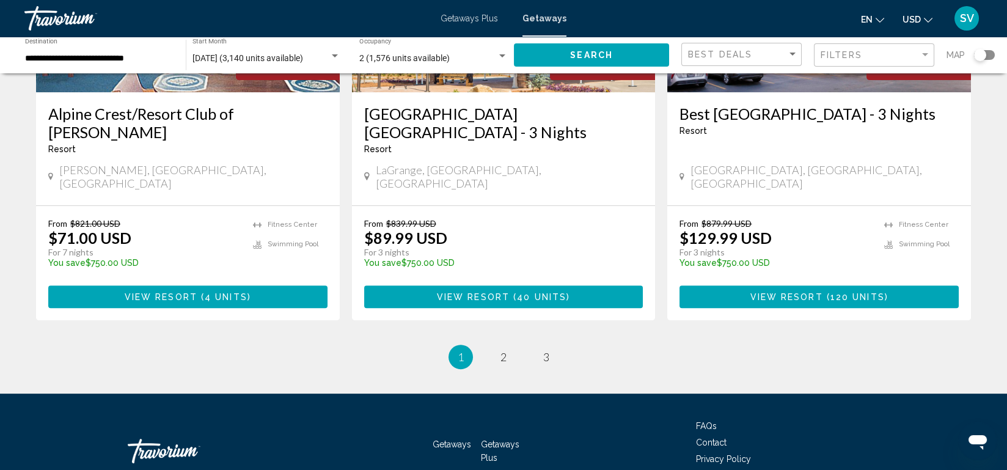
scroll to position [1577, 0]
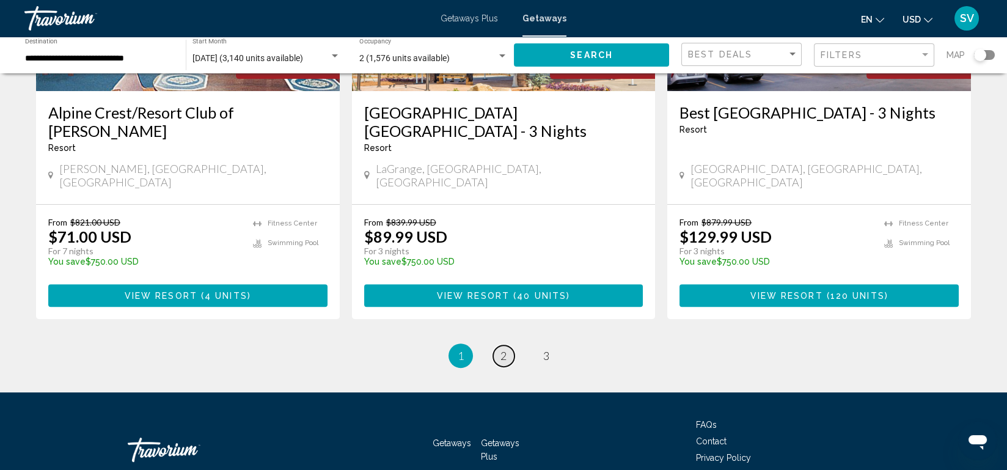
click at [504, 349] on span "2" at bounding box center [503, 355] width 6 height 13
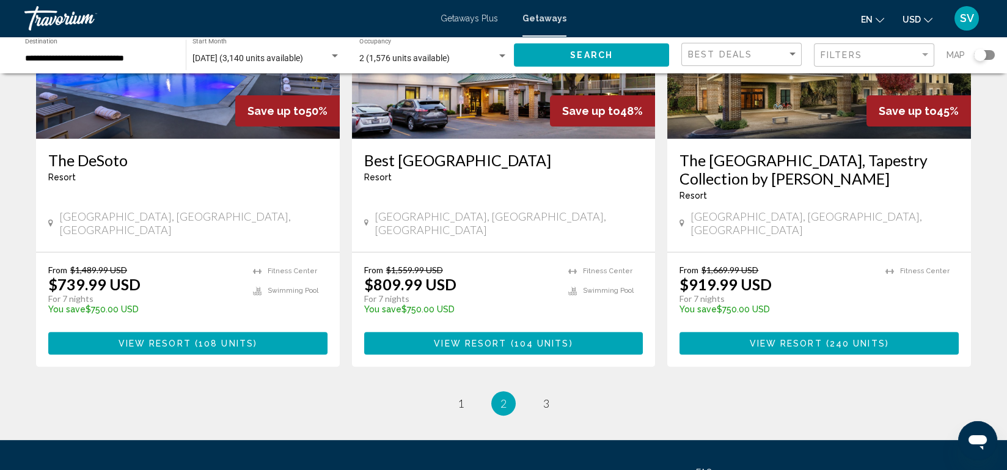
scroll to position [1594, 0]
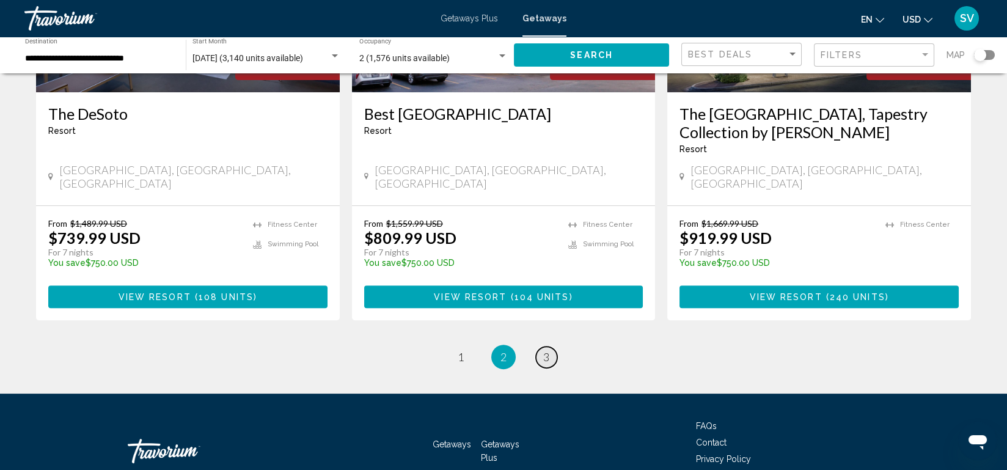
click at [546, 350] on span "3" at bounding box center [546, 356] width 6 height 13
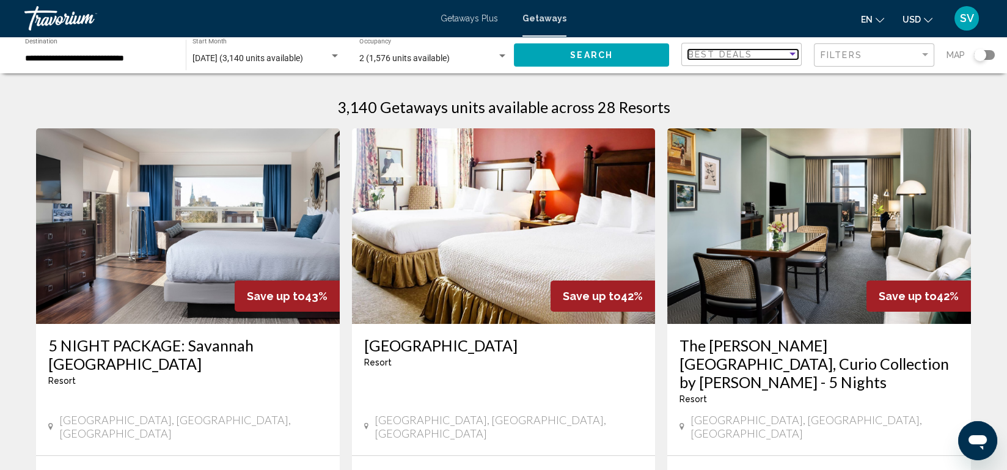
click at [794, 54] on div "Sort by" at bounding box center [792, 54] width 6 height 3
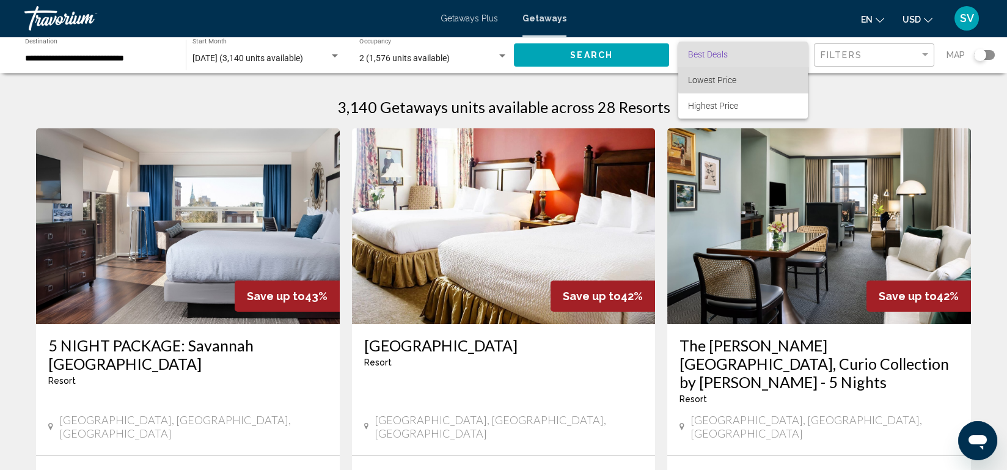
click at [751, 76] on span "Lowest Price" at bounding box center [743, 80] width 110 height 26
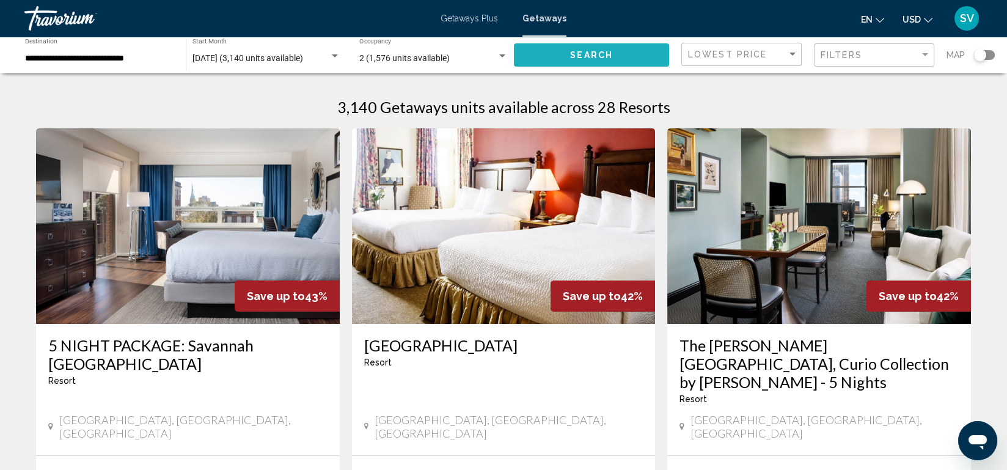
click at [615, 49] on button "Search" at bounding box center [591, 54] width 155 height 23
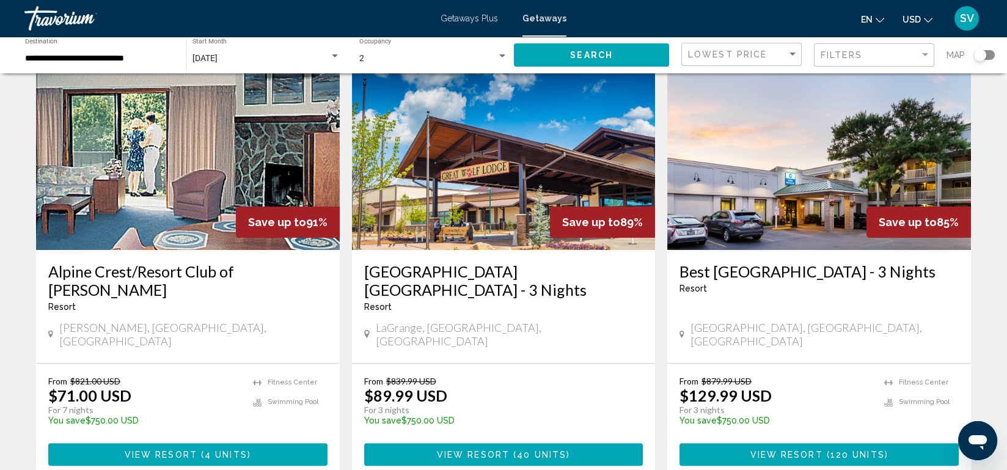
scroll to position [1594, 0]
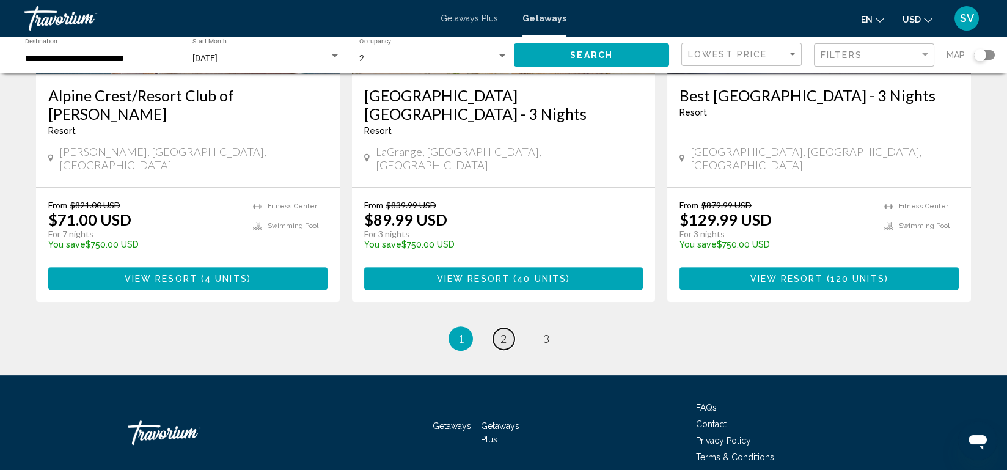
click at [501, 332] on span "2" at bounding box center [503, 338] width 6 height 13
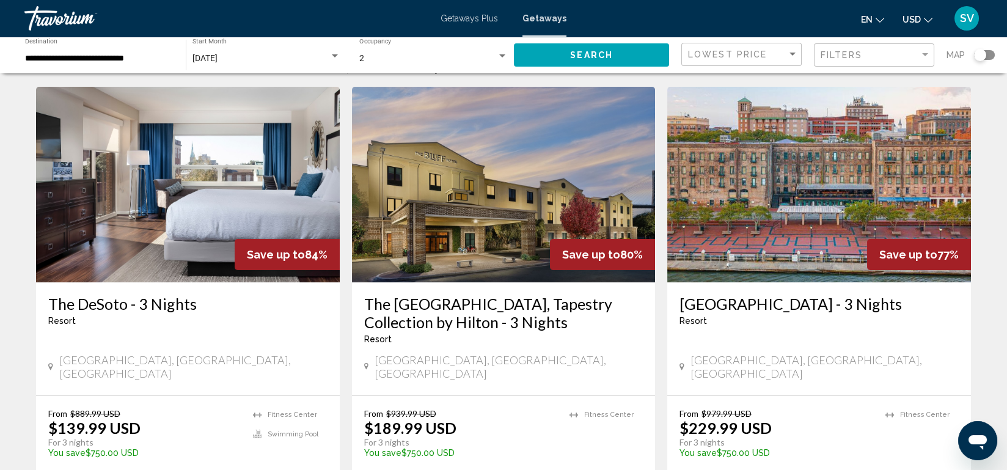
scroll to position [41, 0]
click at [194, 236] on img "Main content" at bounding box center [188, 185] width 304 height 196
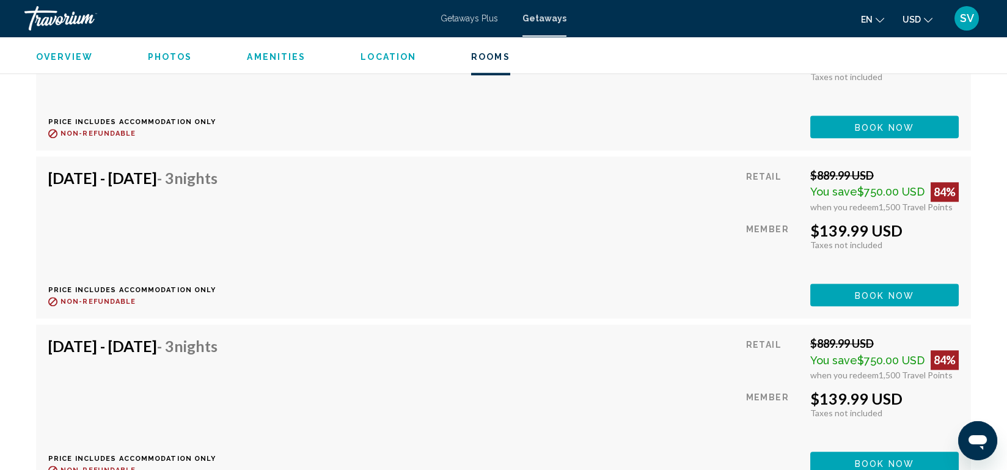
scroll to position [4013, 0]
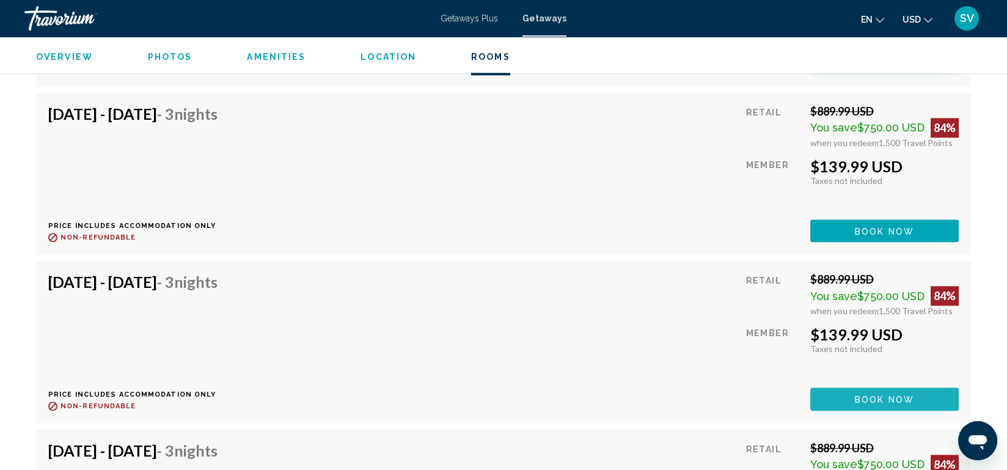
click at [864, 395] on span "Book now" at bounding box center [884, 400] width 59 height 10
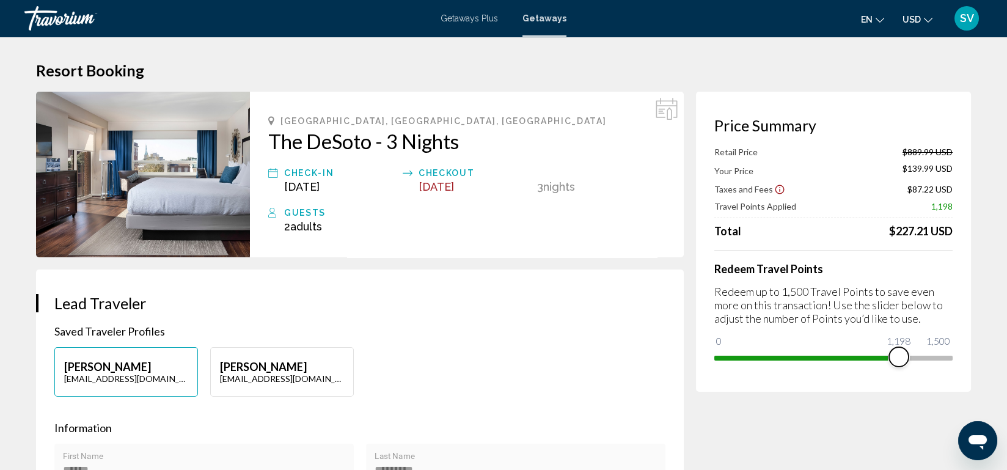
click at [899, 351] on span "Main content" at bounding box center [806, 356] width 185 height 20
